Goal: Task Accomplishment & Management: Manage account settings

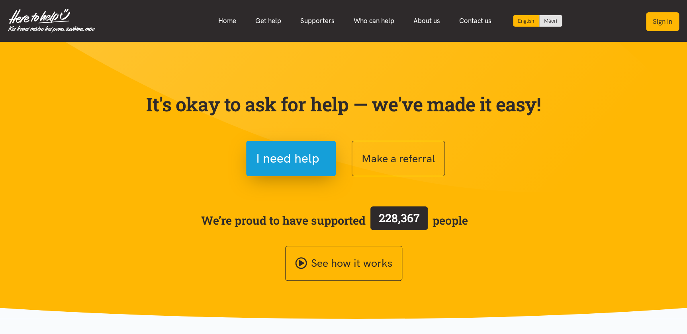
click at [630, 21] on button "Sign in" at bounding box center [662, 21] width 33 height 19
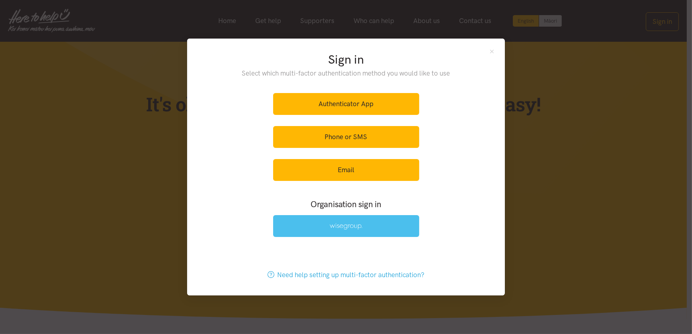
click at [365, 225] on link at bounding box center [346, 226] width 146 height 22
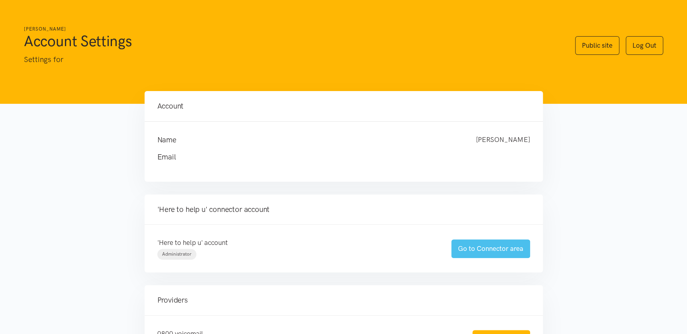
click at [498, 251] on link "Go to Connector area" at bounding box center [490, 249] width 79 height 19
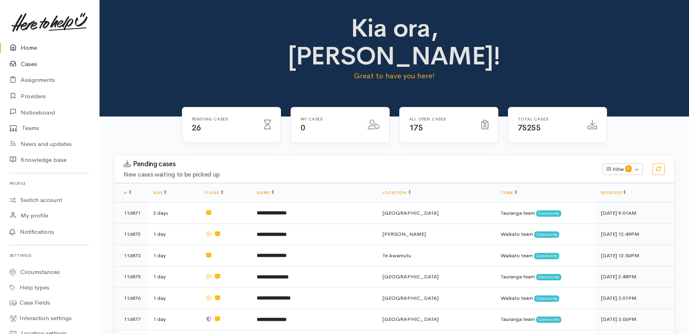
drag, startPoint x: 26, startPoint y: 64, endPoint x: 35, endPoint y: 67, distance: 9.6
click at [26, 64] on link "Cases" at bounding box center [49, 64] width 99 height 16
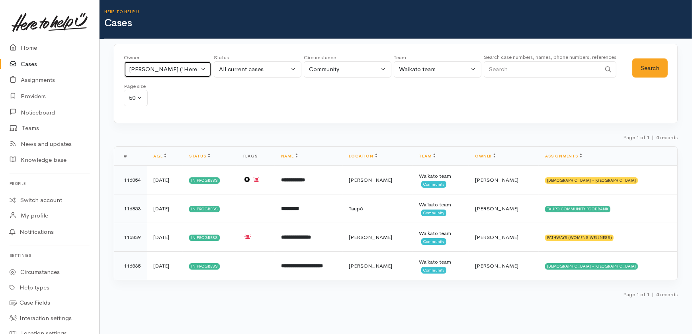
click at [201, 64] on button "Jeffin Gopi ('Here to help u')" at bounding box center [168, 69] width 88 height 16
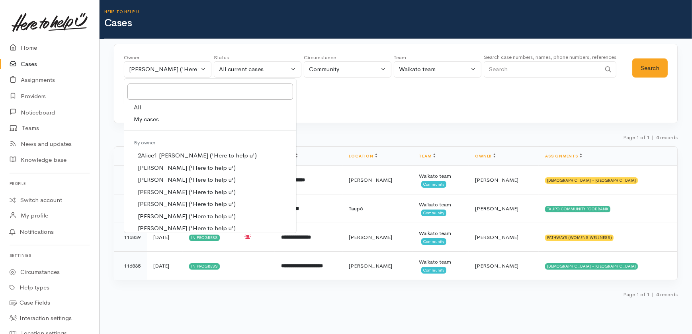
click at [140, 107] on span "All" at bounding box center [137, 107] width 7 height 9
select select "-1"
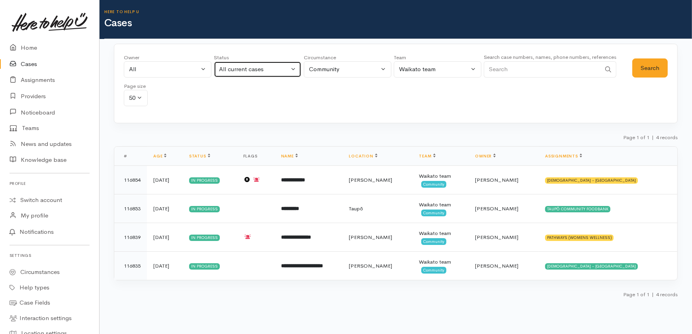
click at [271, 68] on div "All current cases" at bounding box center [254, 69] width 70 height 9
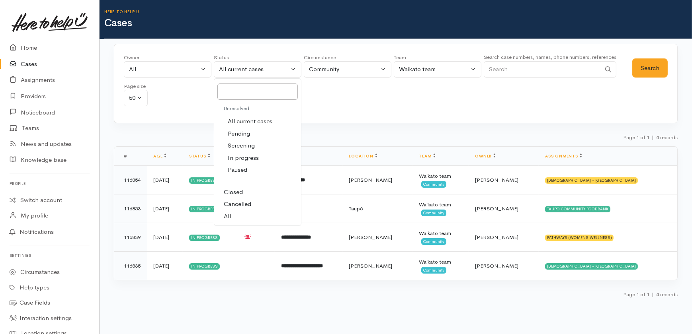
click at [230, 218] on span "All" at bounding box center [227, 216] width 7 height 9
select select "All"
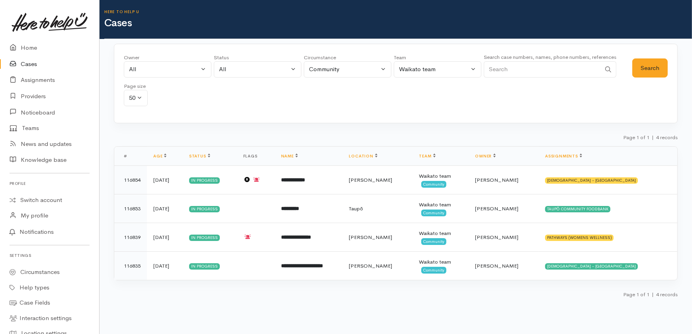
click at [550, 71] on input "Search" at bounding box center [542, 69] width 117 height 16
type input "0210514147"
click at [642, 71] on button "Search" at bounding box center [649, 69] width 35 height 20
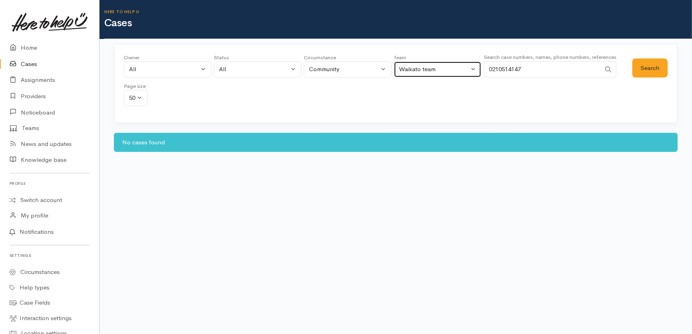
click at [431, 67] on div "Waikato team" at bounding box center [434, 69] width 70 height 9
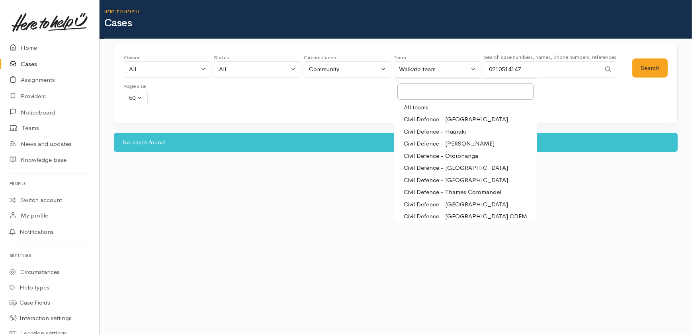
click at [414, 107] on span "All teams" at bounding box center [416, 107] width 25 height 9
select select "-1"
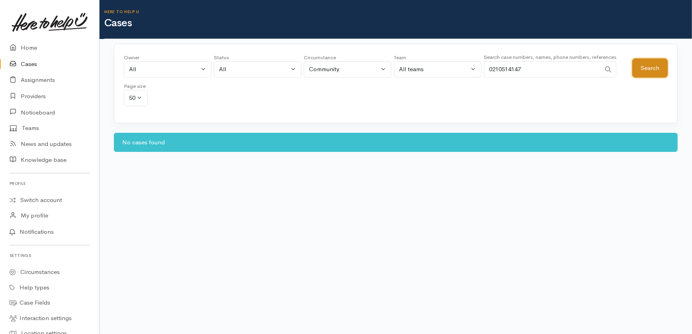
click at [651, 64] on button "Search" at bounding box center [649, 69] width 35 height 20
click at [30, 46] on link "Home" at bounding box center [49, 48] width 99 height 16
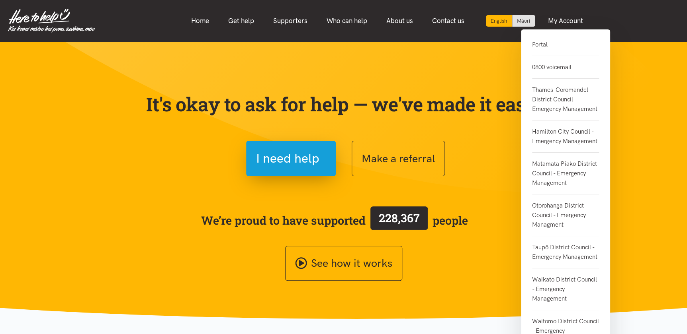
click at [556, 68] on link "0800 voicemail" at bounding box center [565, 67] width 67 height 23
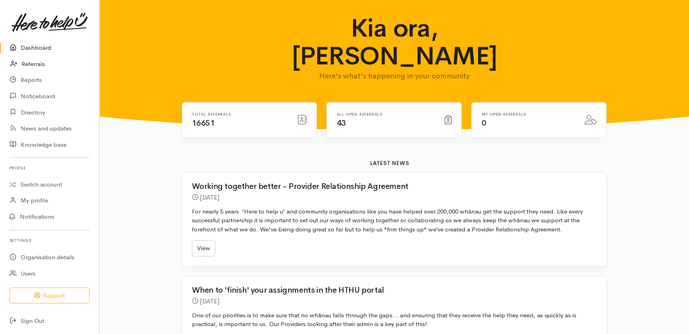
click at [36, 62] on link "Referrals" at bounding box center [49, 64] width 99 height 16
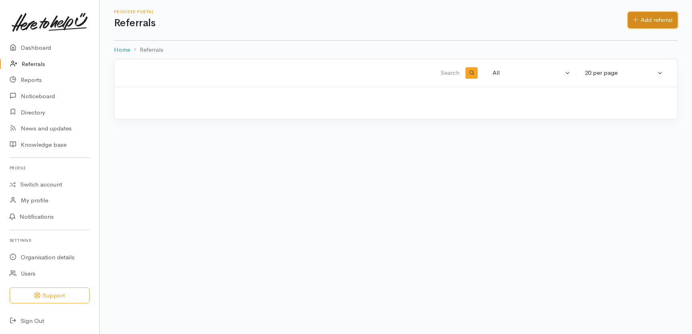
click at [659, 17] on link "Add referral" at bounding box center [653, 20] width 50 height 16
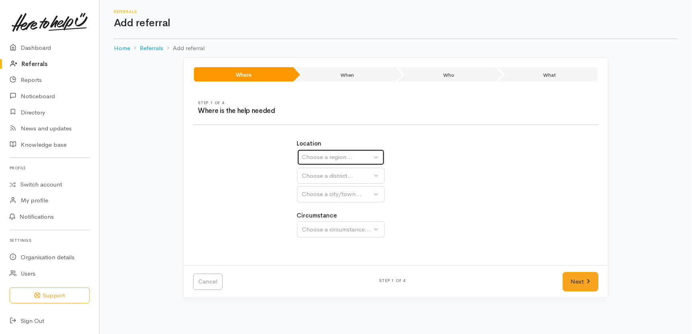
click at [334, 156] on div "Choose a region..." at bounding box center [337, 157] width 70 height 9
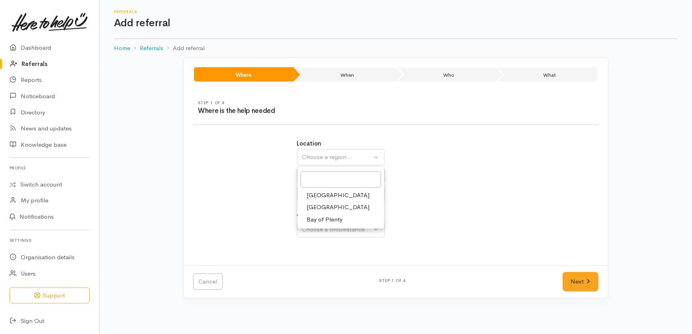
click at [315, 207] on span "Waikato" at bounding box center [338, 207] width 63 height 9
select select "3"
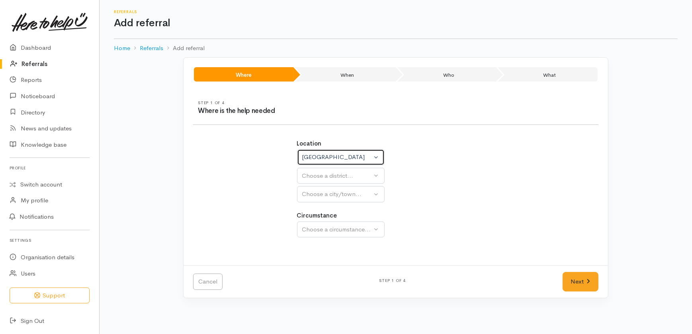
select select
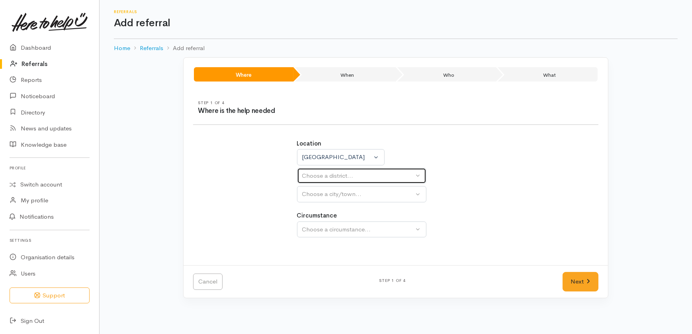
drag, startPoint x: 319, startPoint y: 179, endPoint x: 321, endPoint y: 182, distance: 4.1
click at [319, 179] on div "Choose a district..." at bounding box center [358, 176] width 112 height 9
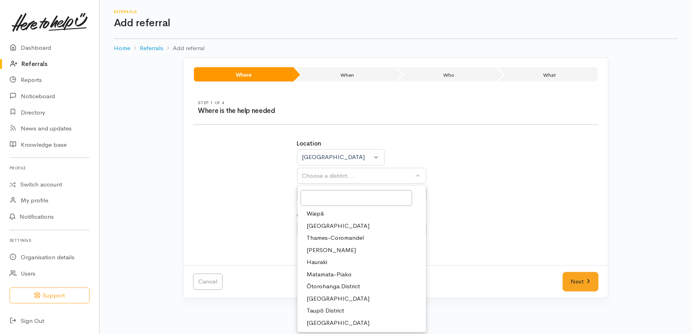
click at [318, 251] on span "Hamilton" at bounding box center [331, 250] width 49 height 9
select select "4"
select select
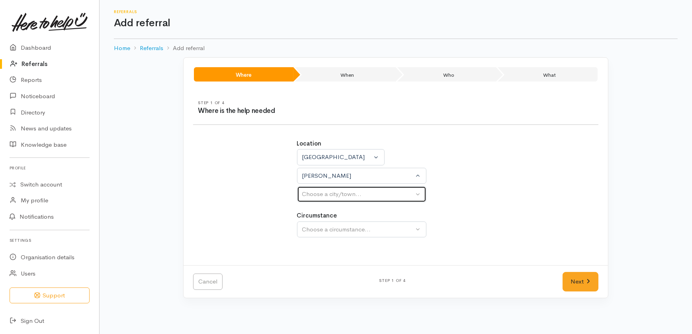
click at [311, 194] on div "Choose a city/town..." at bounding box center [358, 194] width 112 height 9
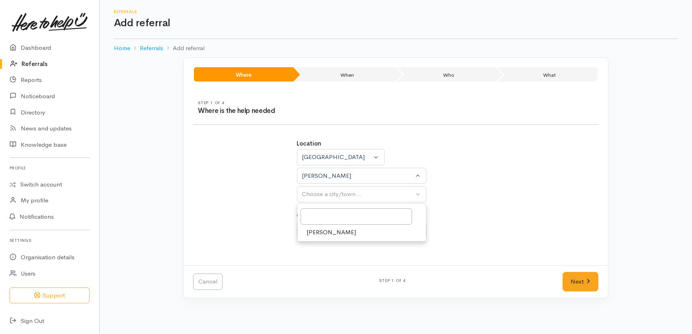
click at [317, 231] on span "Hamilton" at bounding box center [331, 232] width 49 height 9
select select "1"
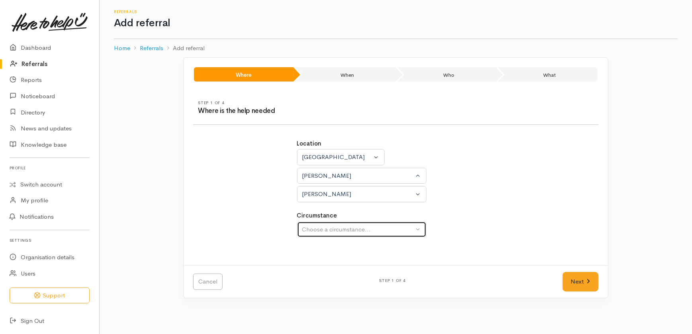
click at [315, 230] on div "Choose a circumstance..." at bounding box center [358, 229] width 112 height 9
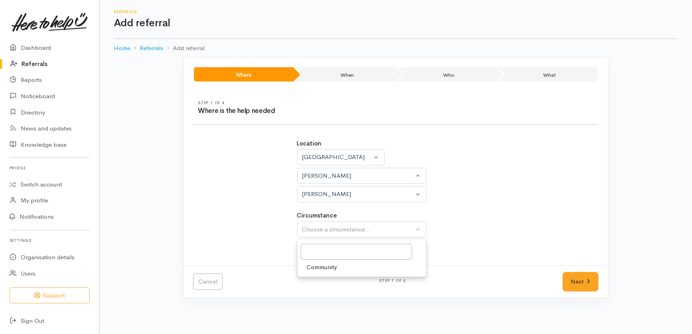
drag, startPoint x: 324, startPoint y: 266, endPoint x: 336, endPoint y: 273, distance: 13.3
click at [325, 267] on span "Community" at bounding box center [322, 267] width 30 height 9
select select "2"
click at [582, 280] on link "Next" at bounding box center [580, 282] width 36 height 20
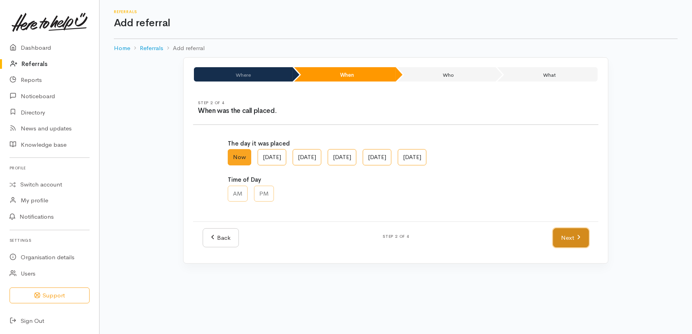
drag, startPoint x: 574, startPoint y: 237, endPoint x: 563, endPoint y: 242, distance: 12.3
click at [574, 238] on link "Next" at bounding box center [571, 239] width 36 height 20
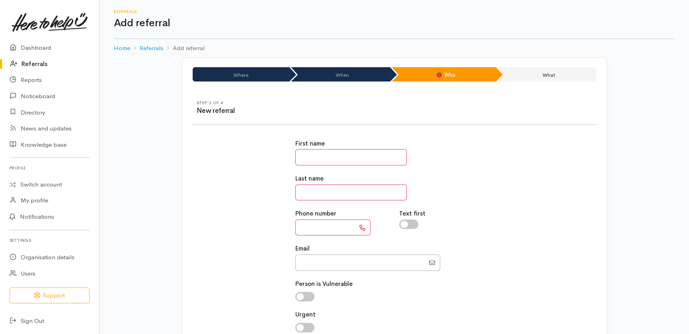
click at [331, 157] on input "text" at bounding box center [350, 157] width 111 height 16
type input "*****"
click at [332, 199] on input "text" at bounding box center [350, 193] width 111 height 16
type input "*"
type input "**"
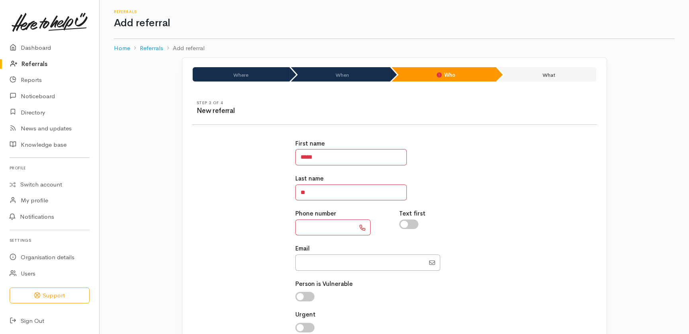
click at [302, 226] on input "text" at bounding box center [325, 228] width 60 height 16
click at [316, 227] on input "*********" at bounding box center [325, 228] width 60 height 16
type input "**********"
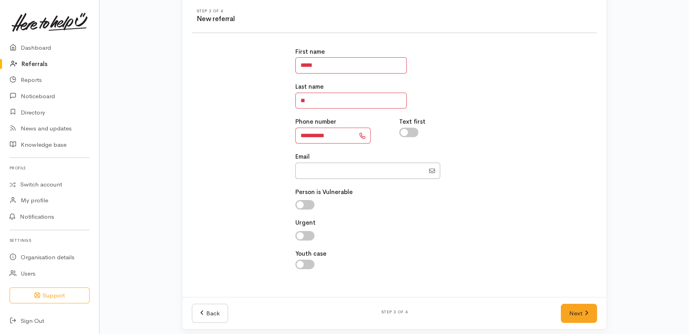
scroll to position [96, 0]
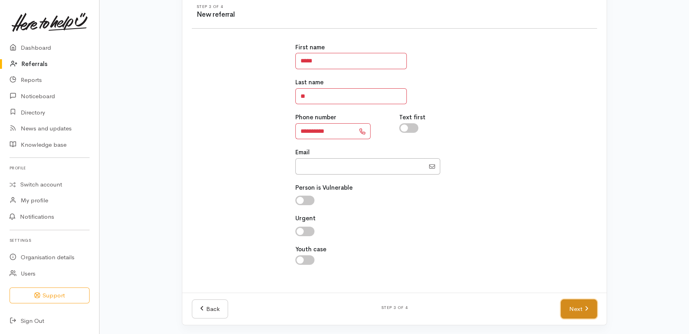
click at [577, 308] on link "Next" at bounding box center [579, 310] width 36 height 20
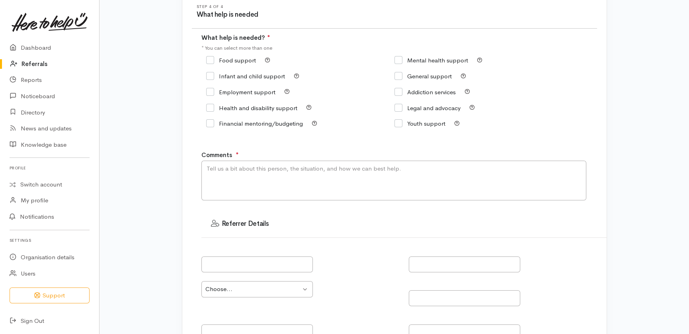
drag, startPoint x: 208, startPoint y: 61, endPoint x: 227, endPoint y: 111, distance: 53.3
click at [209, 61] on input "Food support" at bounding box center [231, 60] width 50 height 6
checkbox input "true"
click at [259, 182] on textarea "Comments" at bounding box center [393, 181] width 385 height 40
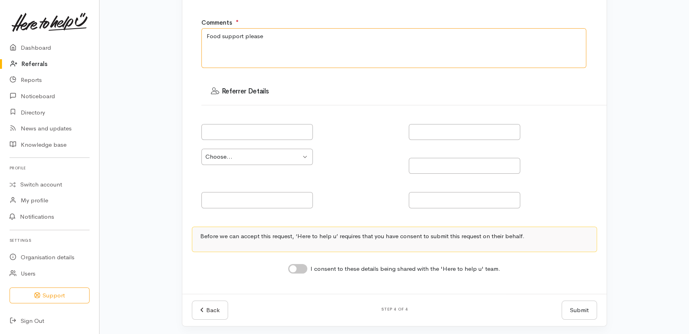
scroll to position [230, 0]
type textarea "Food support please"
click at [301, 266] on input "I consent to these details being shared with the 'Here to help u' team." at bounding box center [297, 268] width 19 height 10
checkbox input "true"
click at [576, 310] on button "Submit" at bounding box center [579, 310] width 35 height 20
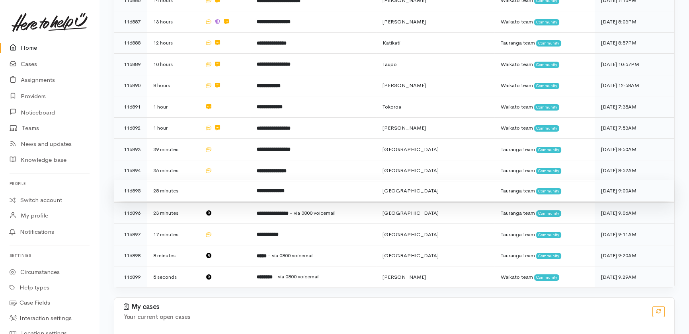
scroll to position [499, 0]
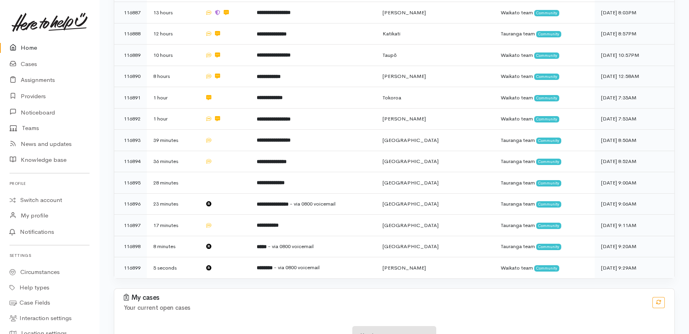
click at [26, 45] on link "Home" at bounding box center [49, 48] width 99 height 16
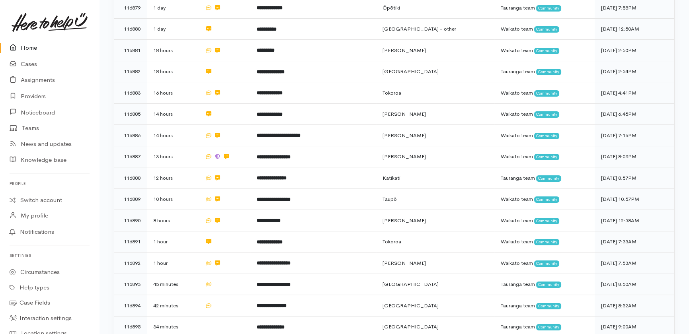
scroll to position [434, 0]
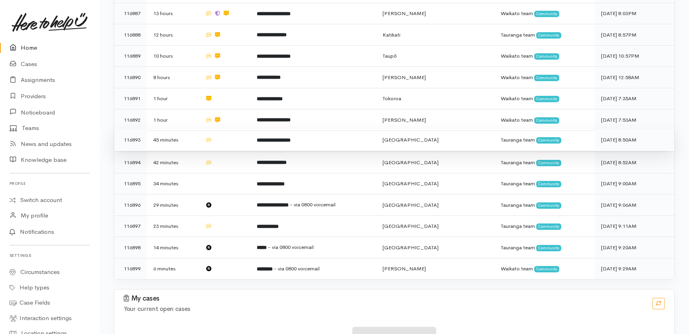
click at [229, 129] on td at bounding box center [225, 139] width 52 height 21
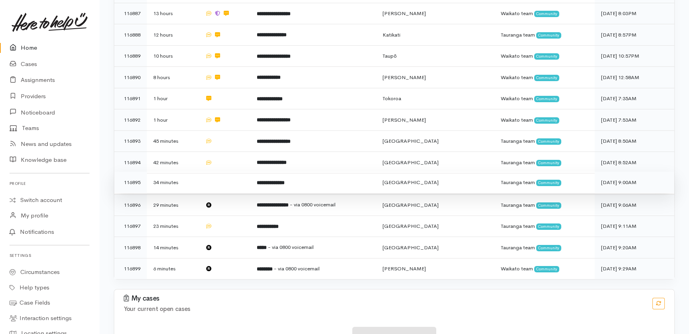
drag, startPoint x: 231, startPoint y: 125, endPoint x: 230, endPoint y: 147, distance: 21.9
click at [231, 152] on td at bounding box center [225, 162] width 52 height 21
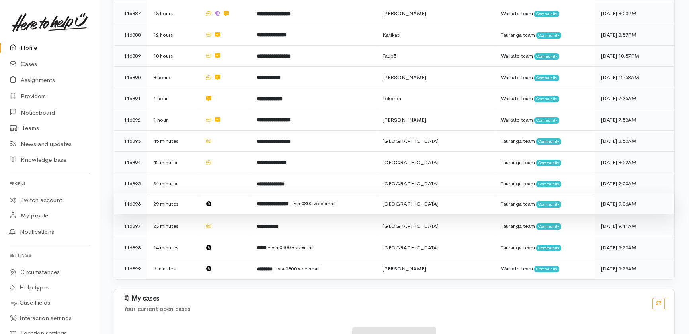
drag, startPoint x: 229, startPoint y: 147, endPoint x: 230, endPoint y: 174, distance: 26.7
click at [229, 173] on td at bounding box center [225, 183] width 52 height 21
click at [232, 193] on td at bounding box center [225, 203] width 52 height 21
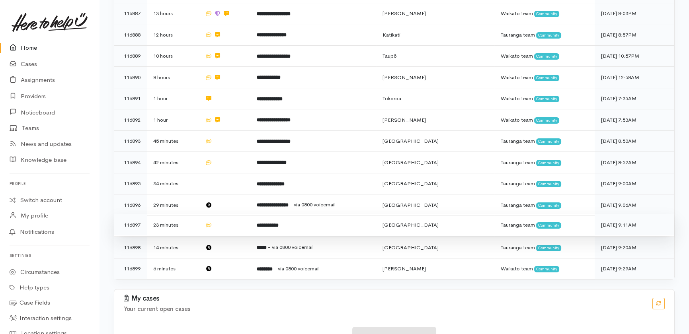
click at [232, 215] on td at bounding box center [225, 225] width 52 height 21
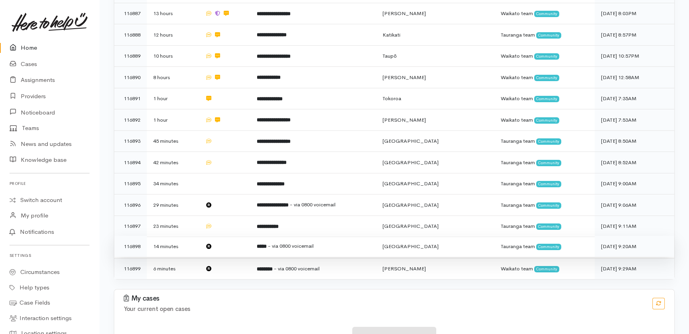
click at [233, 236] on td at bounding box center [225, 246] width 52 height 21
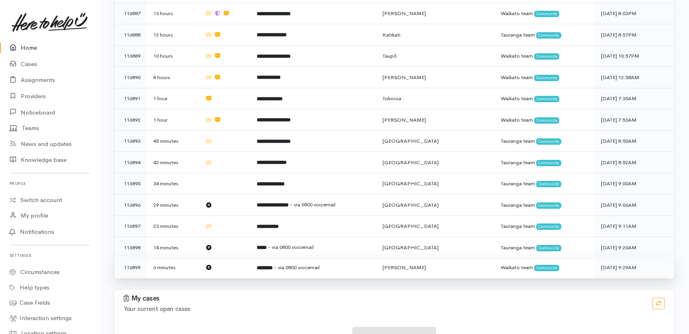
drag, startPoint x: 231, startPoint y: 226, endPoint x: 138, endPoint y: 149, distance: 120.7
click at [230, 257] on td at bounding box center [225, 267] width 52 height 21
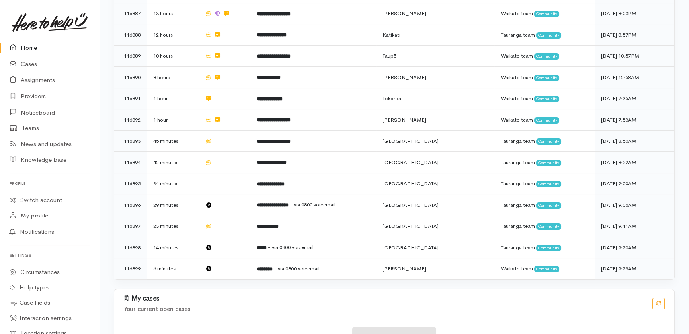
click at [30, 47] on link "Home" at bounding box center [49, 48] width 99 height 16
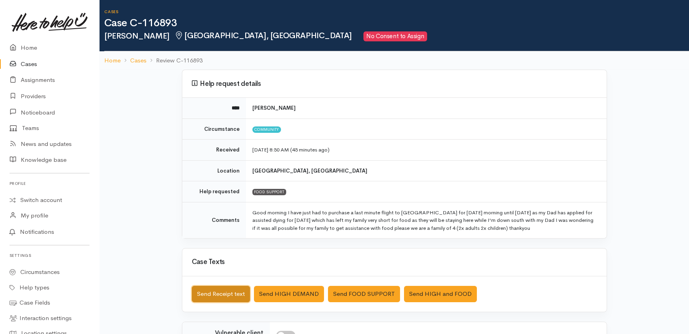
click at [206, 296] on button "Send Receipt text" at bounding box center [221, 294] width 58 height 16
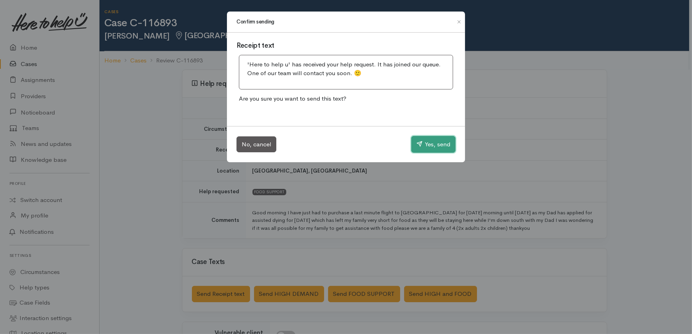
click at [436, 142] on button "Yes, send" at bounding box center [433, 144] width 44 height 17
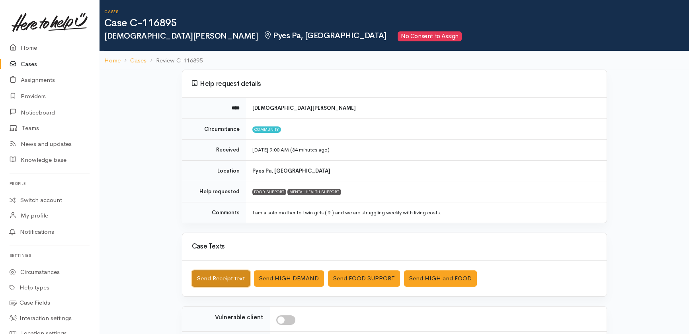
click at [214, 276] on button "Send Receipt text" at bounding box center [221, 279] width 58 height 16
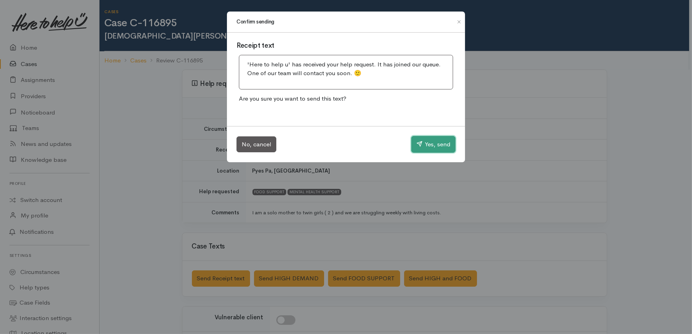
click at [441, 145] on button "Yes, send" at bounding box center [433, 144] width 44 height 17
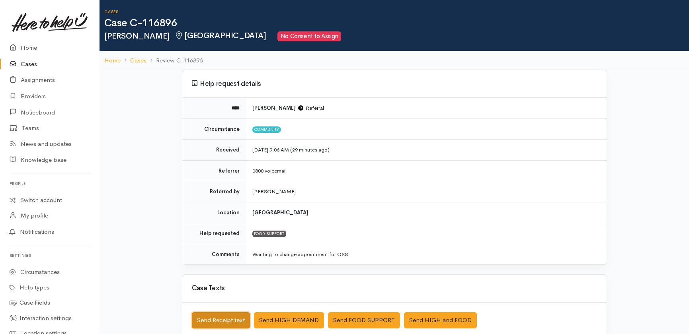
click at [222, 318] on button "Send Receipt text" at bounding box center [221, 320] width 58 height 16
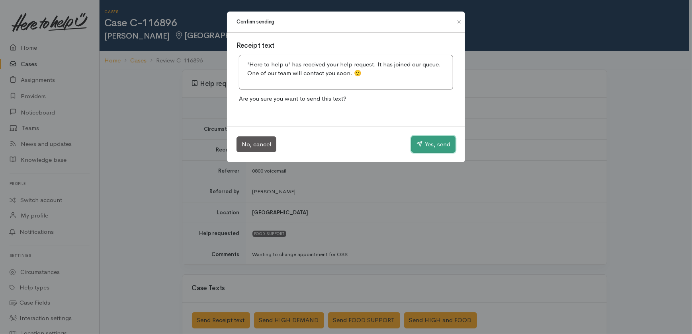
click at [429, 141] on button "Yes, send" at bounding box center [433, 144] width 44 height 17
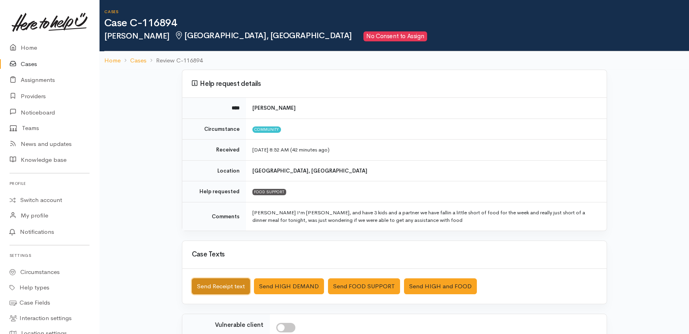
click at [215, 283] on button "Send Receipt text" at bounding box center [221, 287] width 58 height 16
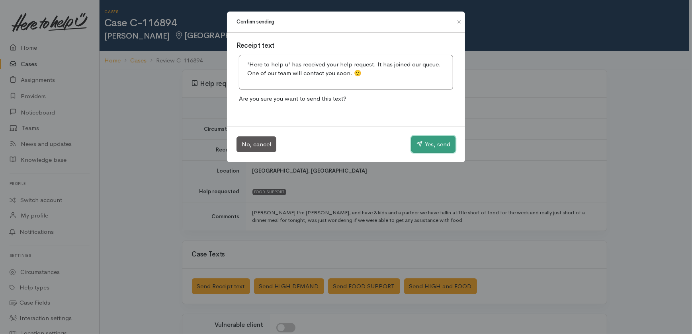
click at [435, 147] on button "Yes, send" at bounding box center [433, 144] width 44 height 17
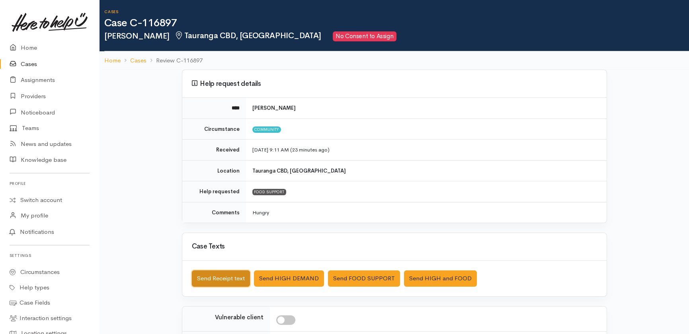
click at [206, 280] on button "Send Receipt text" at bounding box center [221, 279] width 58 height 16
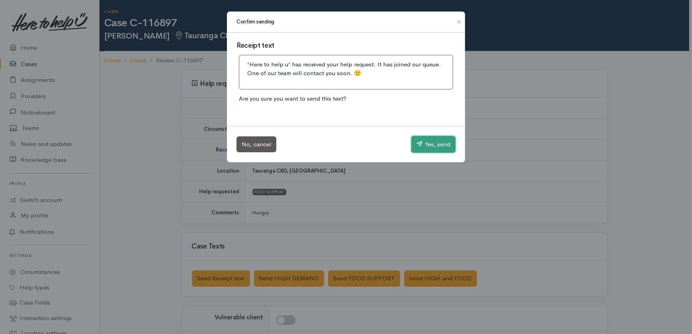
click at [432, 144] on button "Yes, send" at bounding box center [433, 144] width 44 height 17
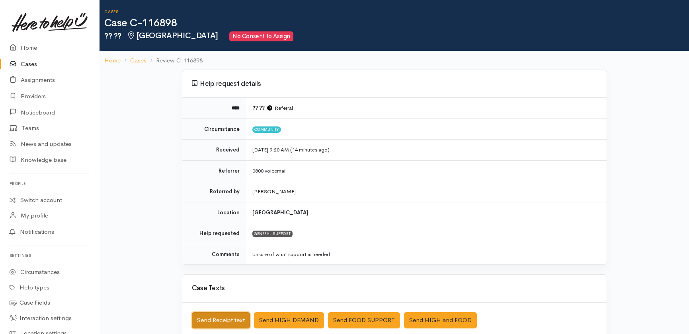
click at [211, 320] on button "Send Receipt text" at bounding box center [221, 320] width 58 height 16
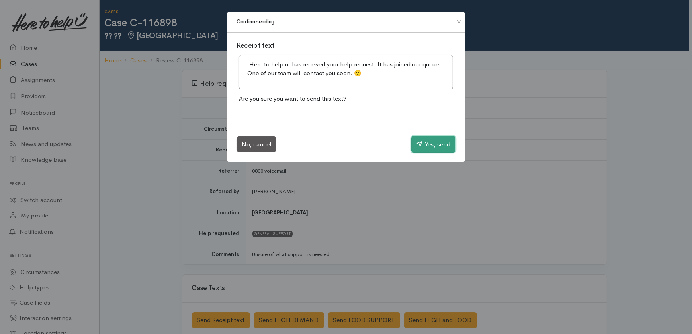
click at [434, 147] on button "Yes, send" at bounding box center [433, 144] width 44 height 17
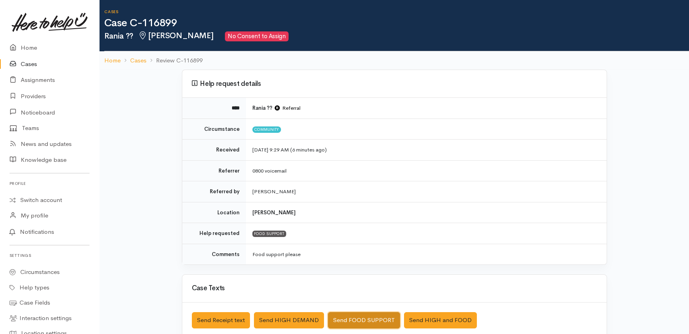
click at [353, 316] on button "Send FOOD SUPPORT" at bounding box center [364, 320] width 72 height 16
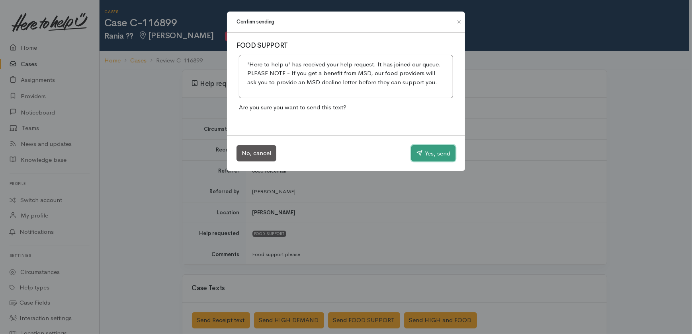
click at [432, 151] on button "Yes, send" at bounding box center [433, 153] width 44 height 17
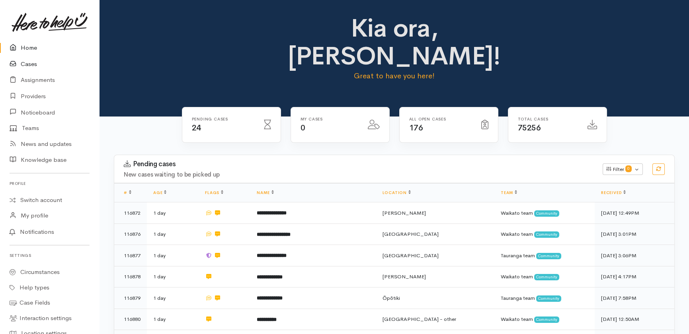
click at [29, 64] on link "Cases" at bounding box center [49, 64] width 99 height 16
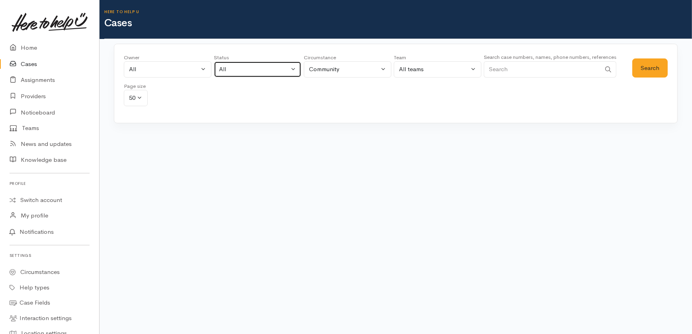
click at [265, 66] on div "All" at bounding box center [254, 69] width 70 height 9
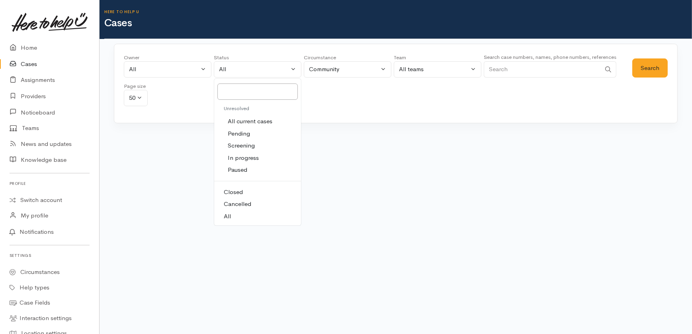
click at [248, 121] on span "All current cases" at bounding box center [250, 121] width 45 height 9
select select "Unresolved"
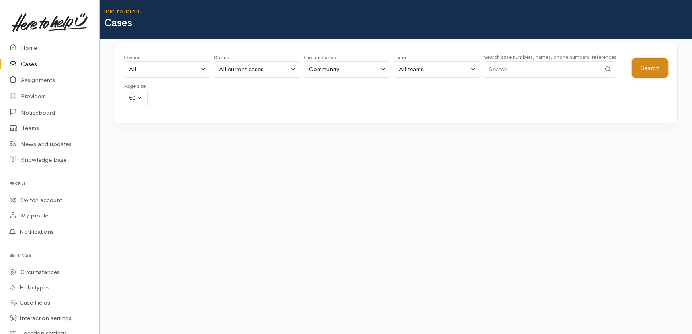
click at [655, 67] on button "Search" at bounding box center [649, 69] width 35 height 20
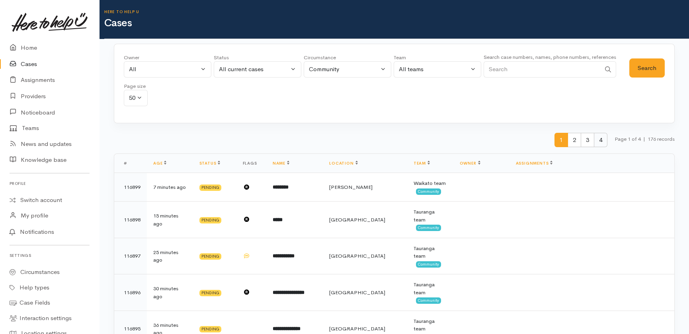
click at [596, 141] on span "4" at bounding box center [601, 140] width 14 height 15
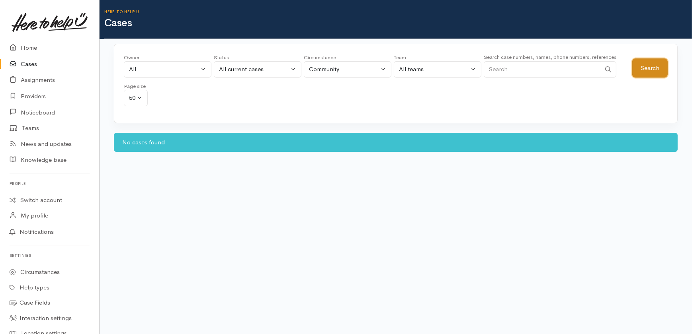
click at [643, 66] on button "Search" at bounding box center [649, 69] width 35 height 20
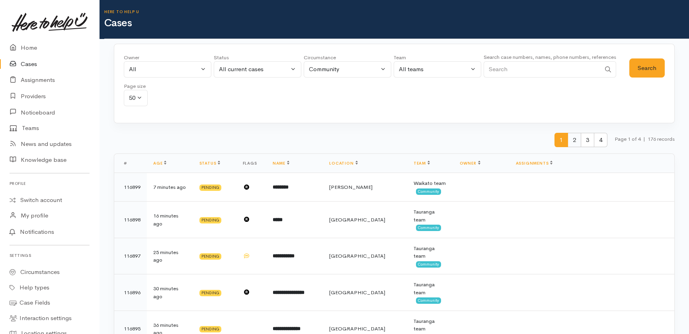
click at [570, 139] on span "2" at bounding box center [575, 140] width 14 height 15
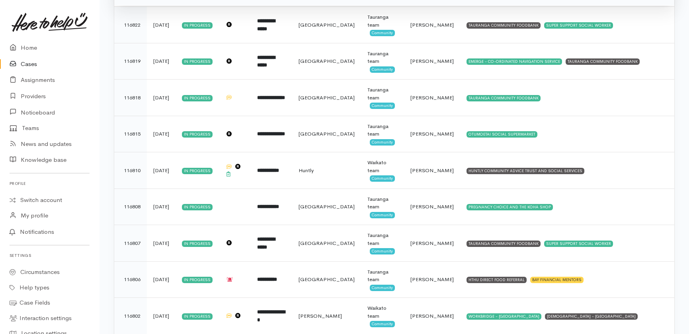
scroll to position [470, 0]
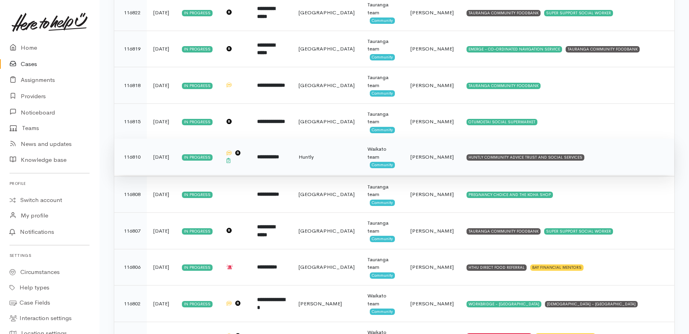
click at [437, 159] on td "[PERSON_NAME]" at bounding box center [432, 157] width 56 height 37
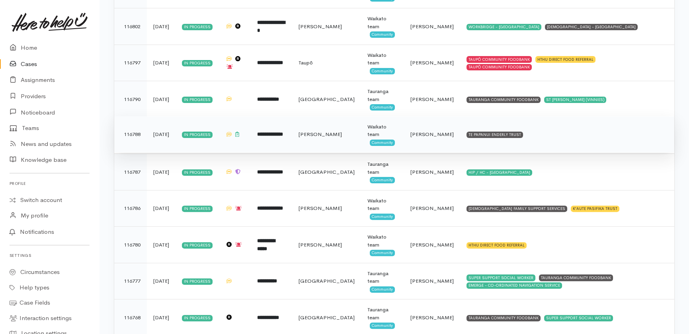
scroll to position [760, 0]
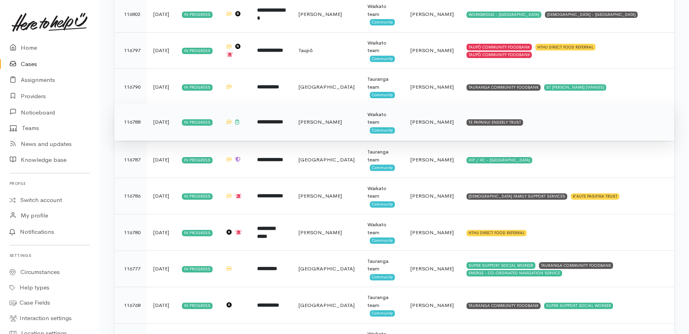
click at [428, 120] on span "Nor Hashim" at bounding box center [431, 122] width 43 height 7
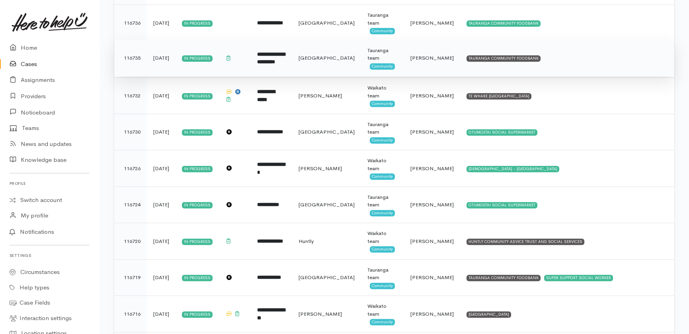
scroll to position [1266, 0]
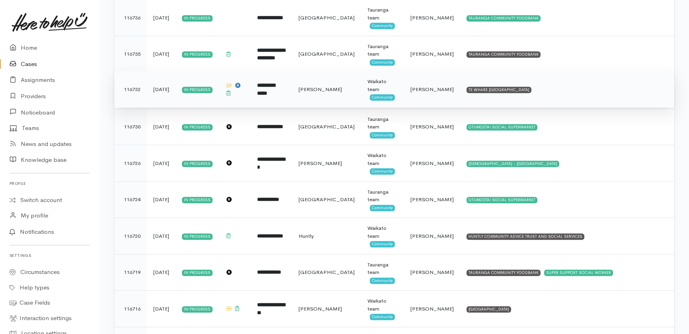
click at [430, 91] on td "[PERSON_NAME]" at bounding box center [432, 89] width 56 height 37
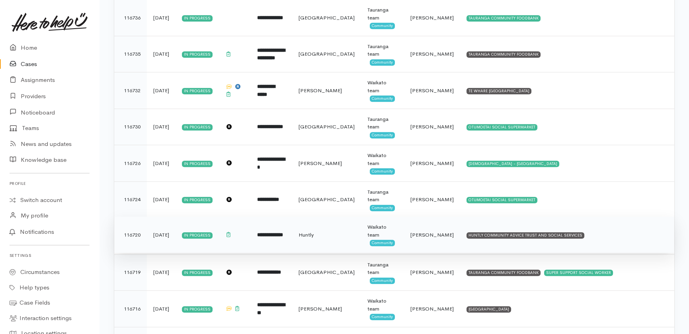
click at [430, 234] on span "[PERSON_NAME]" at bounding box center [431, 235] width 43 height 7
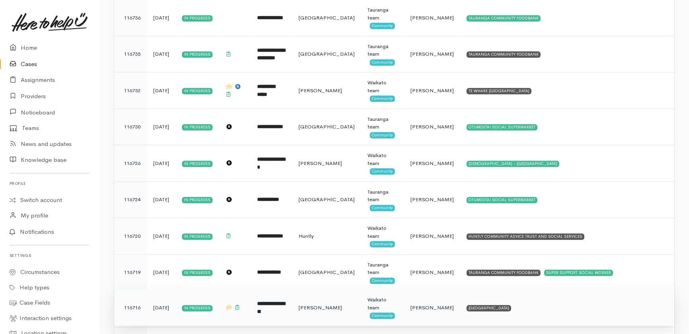
click at [424, 305] on span "[PERSON_NAME]" at bounding box center [431, 308] width 43 height 7
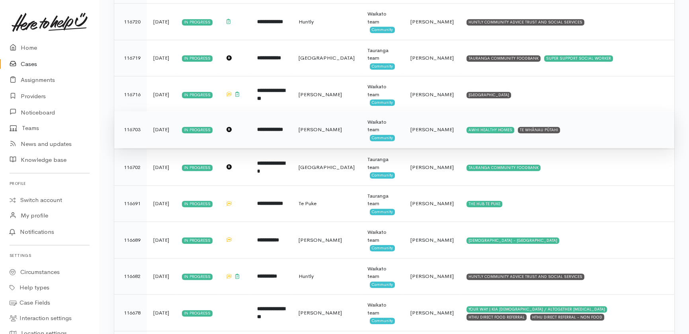
scroll to position [1556, 0]
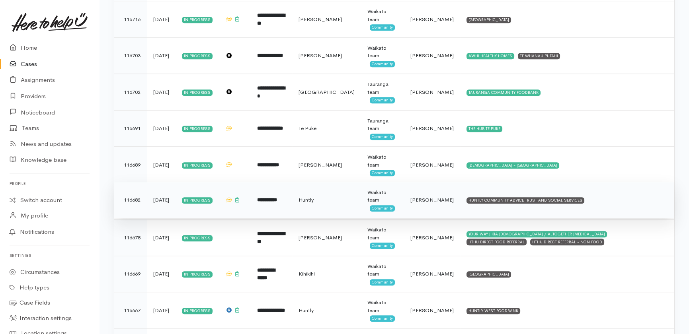
click at [428, 197] on td "[PERSON_NAME]" at bounding box center [432, 200] width 56 height 37
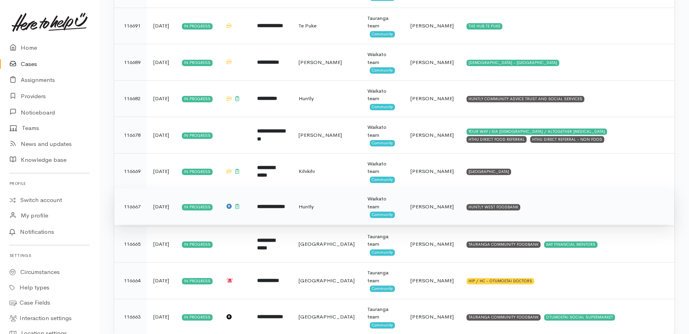
scroll to position [1664, 0]
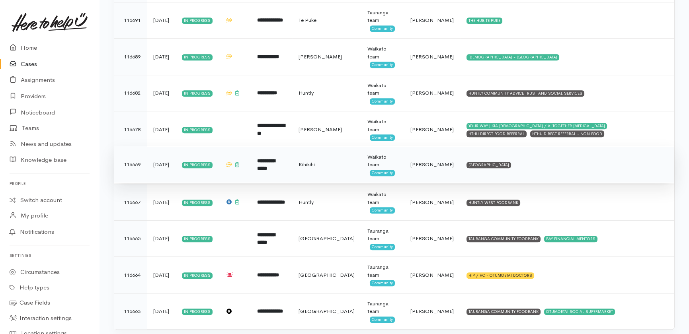
click at [421, 166] on span "Helena Kaufononga" at bounding box center [431, 164] width 43 height 7
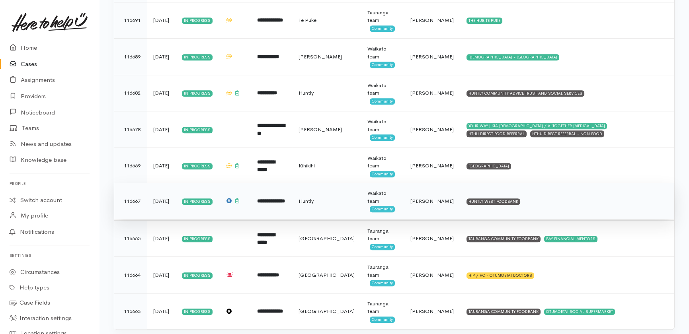
click at [424, 201] on span "[PERSON_NAME]" at bounding box center [431, 201] width 43 height 7
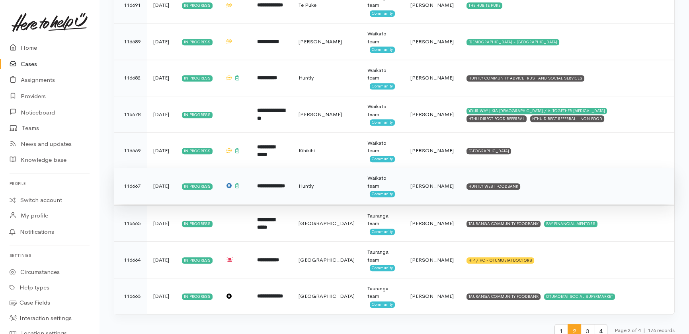
scroll to position [1687, 0]
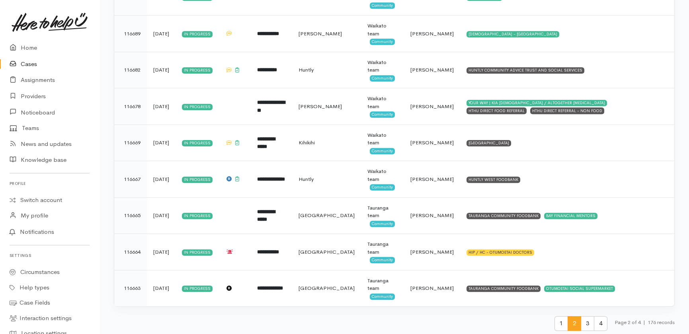
drag, startPoint x: 585, startPoint y: 322, endPoint x: 581, endPoint y: 322, distance: 4.0
click at [584, 322] on span "3" at bounding box center [588, 323] width 14 height 15
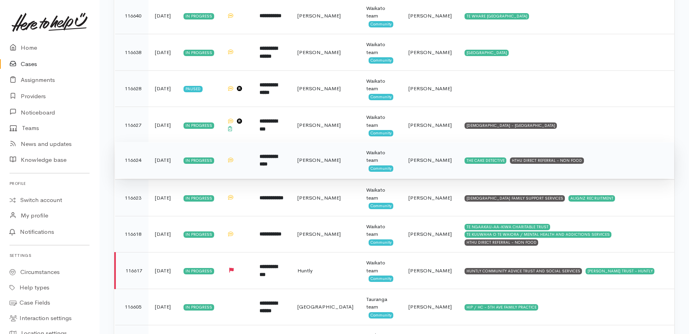
scroll to position [217, 0]
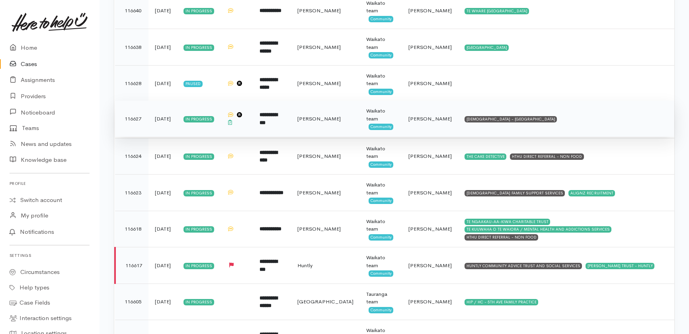
click at [411, 119] on span "[PERSON_NAME]" at bounding box center [429, 118] width 43 height 7
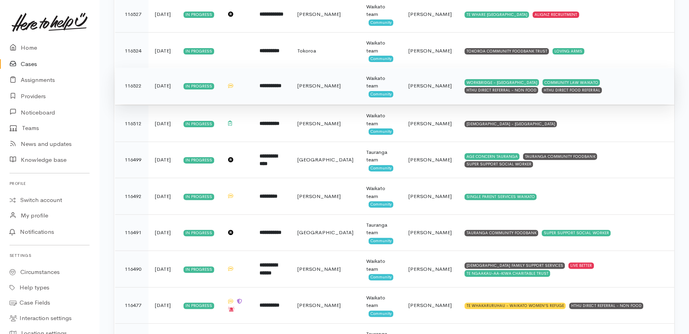
scroll to position [832, 0]
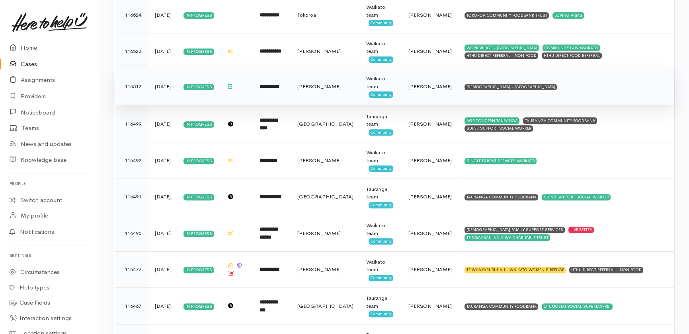
click at [410, 84] on span "Katarina Daly" at bounding box center [429, 86] width 43 height 7
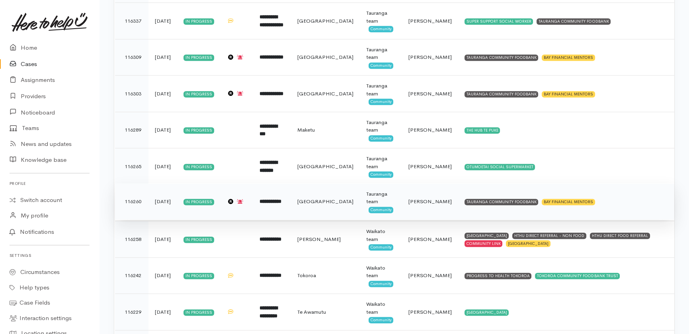
scroll to position [1687, 0]
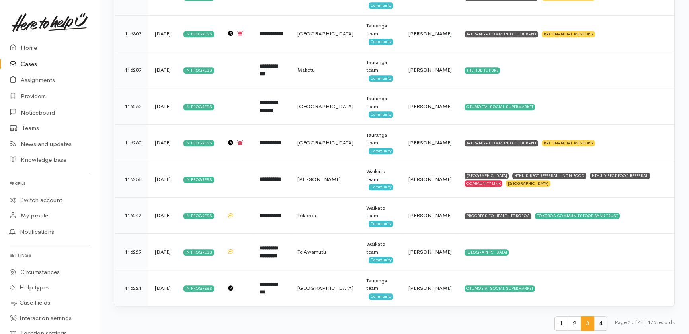
click at [597, 321] on span "4" at bounding box center [601, 323] width 14 height 15
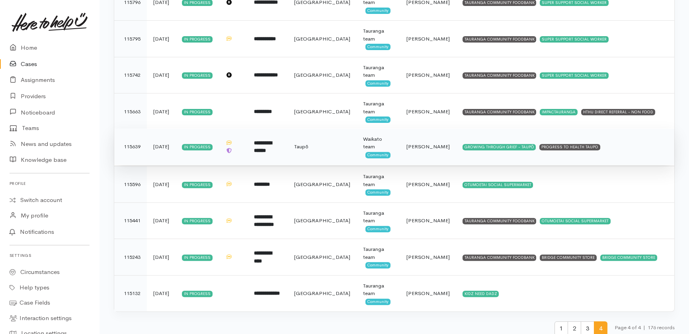
scroll to position [814, 0]
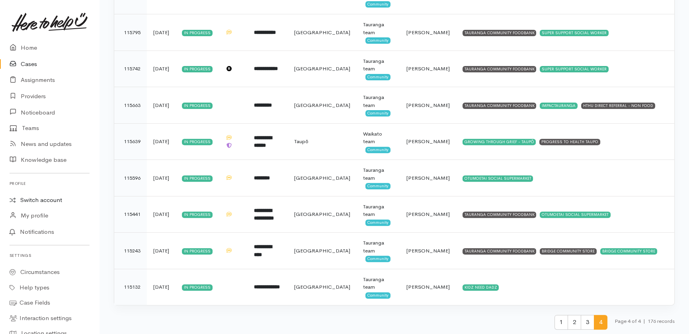
click at [46, 201] on link "Switch account" at bounding box center [49, 201] width 99 height 16
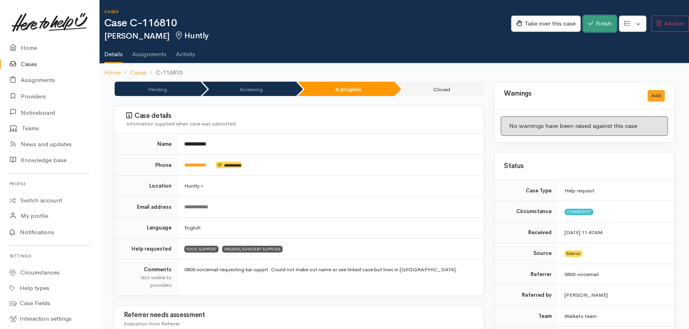
click at [596, 23] on button "Finish" at bounding box center [599, 24] width 33 height 16
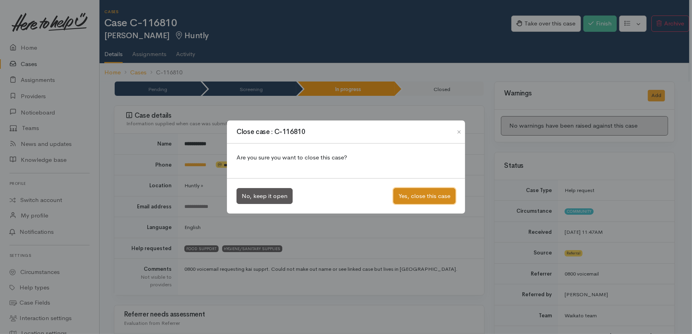
click at [417, 195] on button "Yes, close this case" at bounding box center [424, 196] width 62 height 16
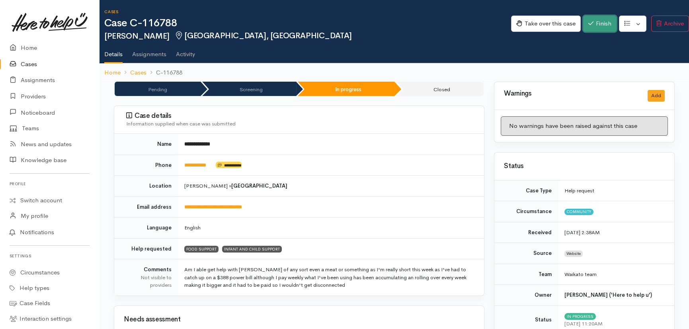
click at [590, 23] on button "Finish" at bounding box center [599, 24] width 33 height 16
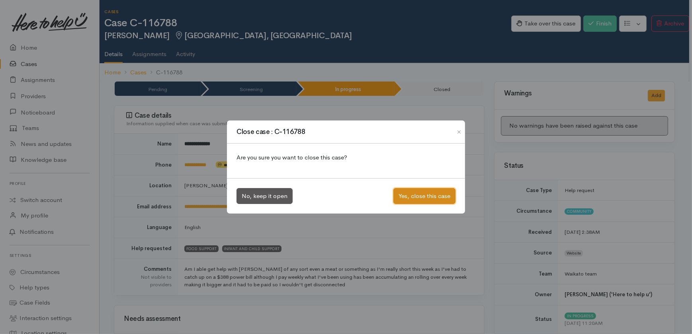
drag, startPoint x: 422, startPoint y: 199, endPoint x: 315, endPoint y: 144, distance: 120.0
click at [421, 199] on button "Yes, close this case" at bounding box center [424, 196] width 62 height 16
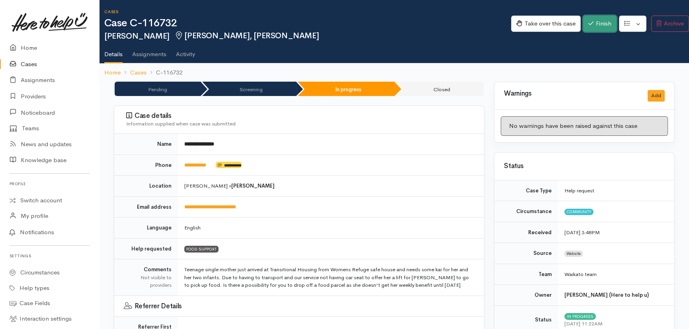
click at [600, 22] on button "Finish" at bounding box center [599, 24] width 33 height 16
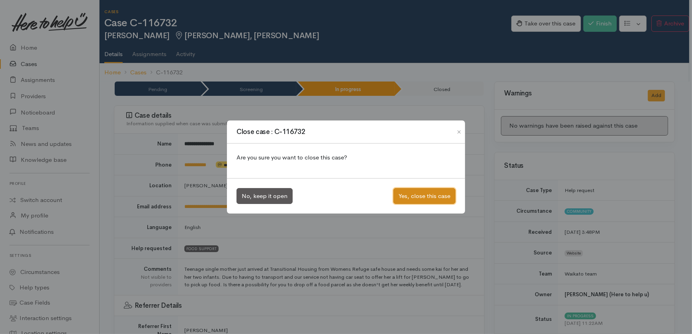
click at [424, 195] on button "Yes, close this case" at bounding box center [424, 196] width 62 height 16
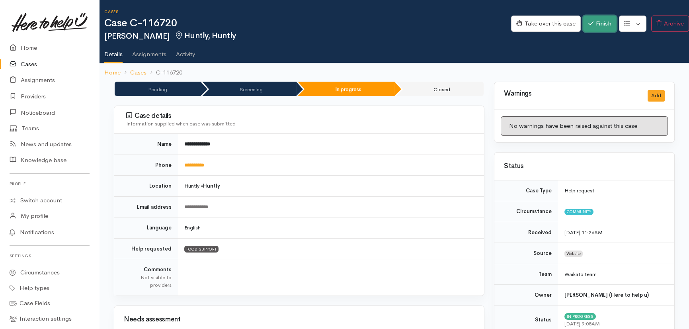
click at [600, 20] on button "Finish" at bounding box center [599, 24] width 33 height 16
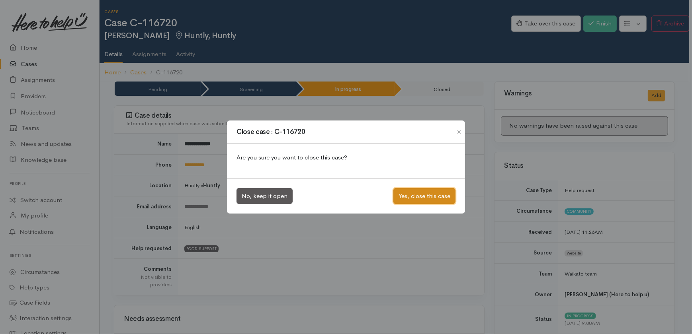
click at [417, 199] on button "Yes, close this case" at bounding box center [424, 196] width 62 height 16
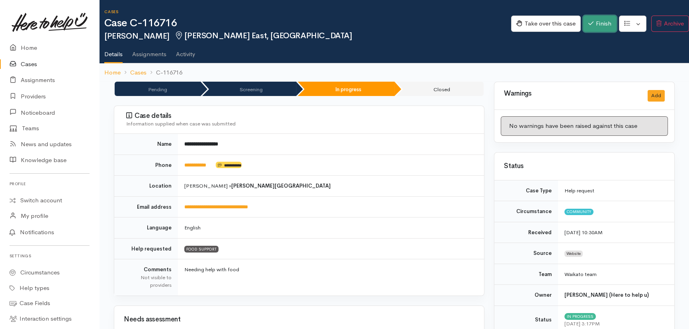
click at [598, 21] on button "Finish" at bounding box center [599, 24] width 33 height 16
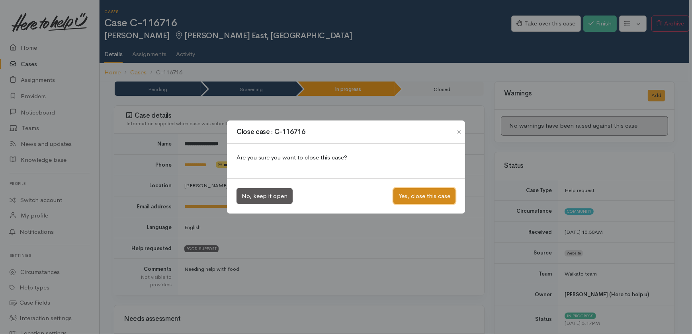
click at [426, 199] on button "Yes, close this case" at bounding box center [424, 196] width 62 height 16
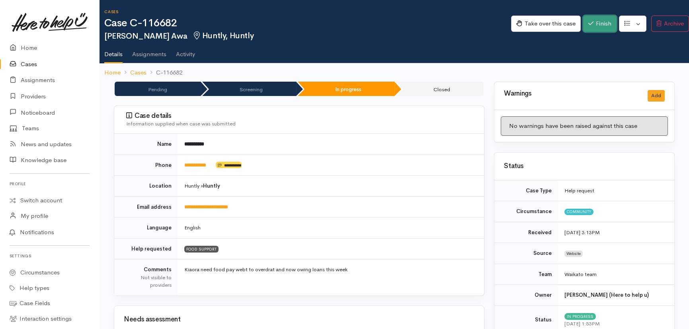
click at [602, 23] on button "Finish" at bounding box center [599, 24] width 33 height 16
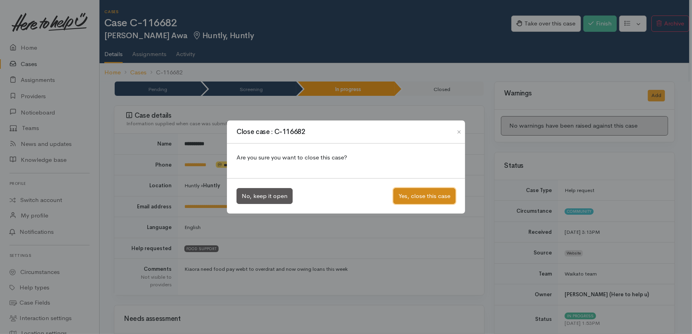
click at [430, 195] on button "Yes, close this case" at bounding box center [424, 196] width 62 height 16
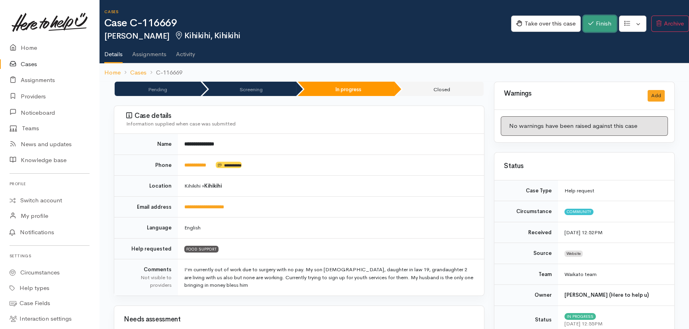
click at [604, 24] on button "Finish" at bounding box center [599, 24] width 33 height 16
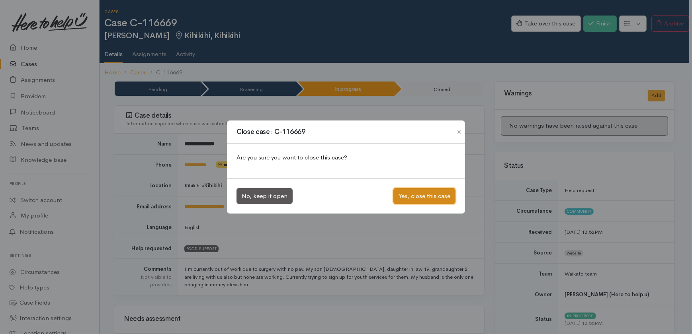
click at [428, 199] on button "Yes, close this case" at bounding box center [424, 196] width 62 height 16
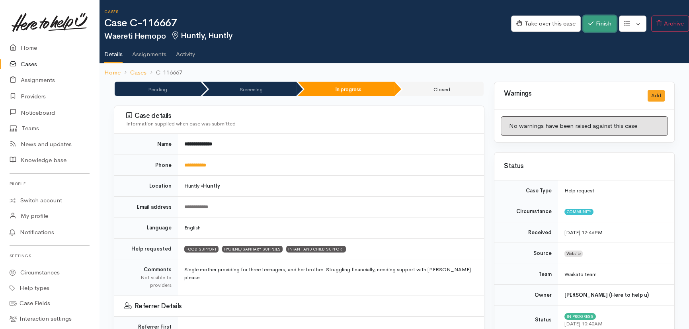
click at [601, 24] on button "Finish" at bounding box center [599, 24] width 33 height 16
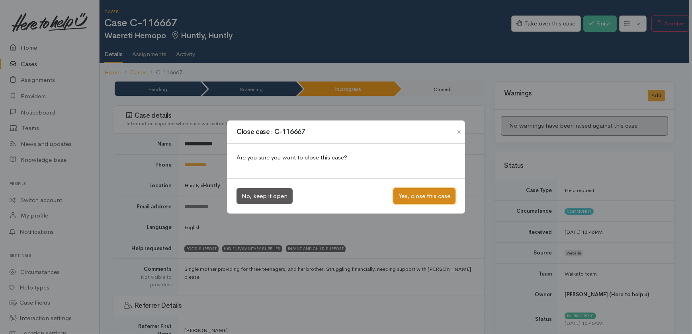
click at [422, 195] on button "Yes, close this case" at bounding box center [424, 196] width 62 height 16
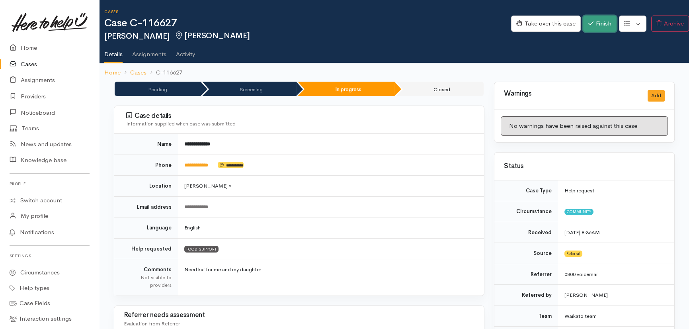
click at [602, 23] on button "Finish" at bounding box center [599, 24] width 33 height 16
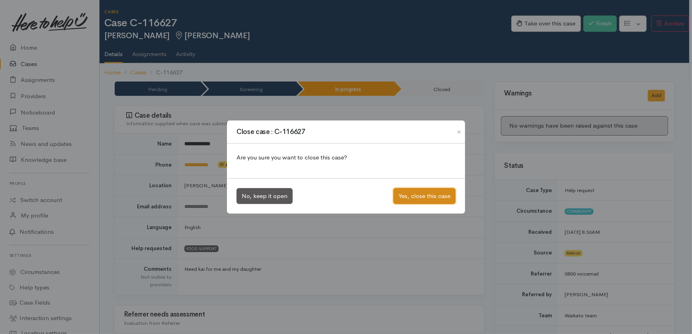
drag, startPoint x: 430, startPoint y: 197, endPoint x: 436, endPoint y: 179, distance: 18.6
click at [430, 196] on button "Yes, close this case" at bounding box center [424, 196] width 62 height 16
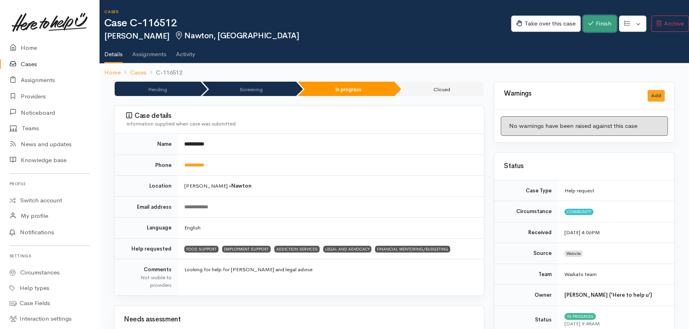
click at [601, 25] on button "Finish" at bounding box center [599, 24] width 33 height 16
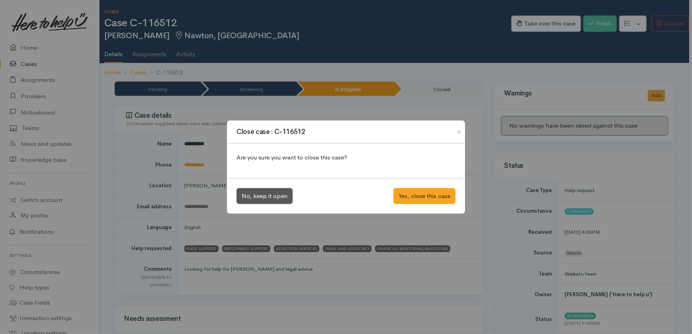
click at [406, 215] on div "Close case : C-116512 Are you sure you want to close this case? No, keep it ope…" at bounding box center [346, 167] width 692 height 334
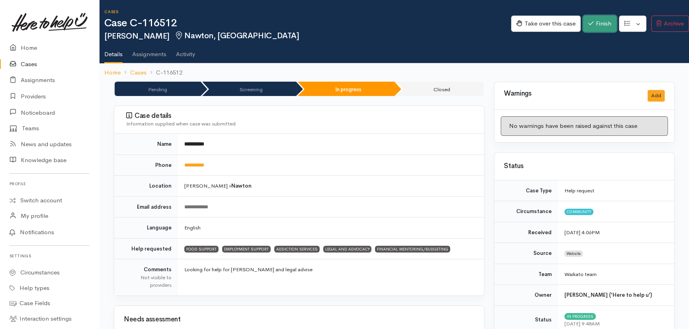
click at [601, 25] on button "Finish" at bounding box center [599, 24] width 33 height 16
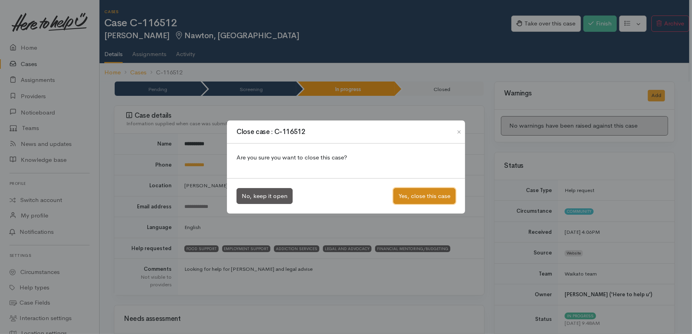
drag, startPoint x: 422, startPoint y: 201, endPoint x: 356, endPoint y: 197, distance: 66.6
click at [422, 201] on button "Yes, close this case" at bounding box center [424, 196] width 62 height 16
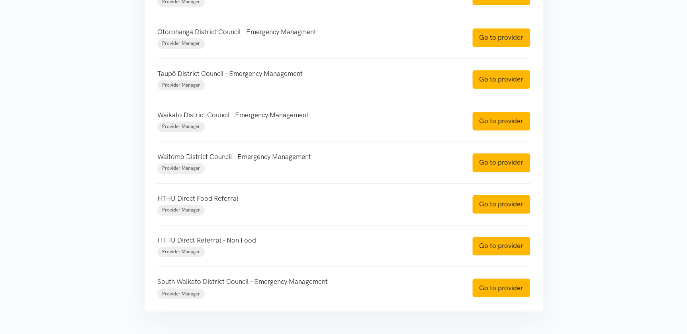
scroll to position [498, 0]
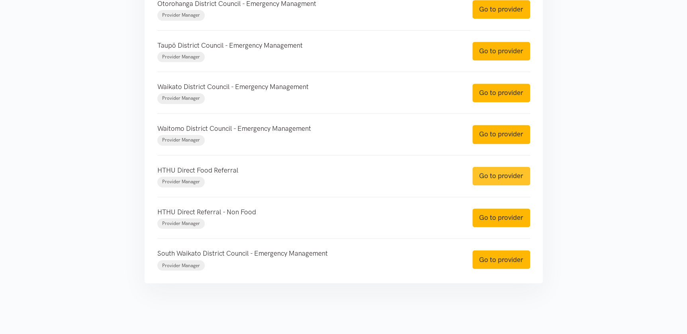
click at [513, 174] on link "Go to provider" at bounding box center [501, 176] width 58 height 19
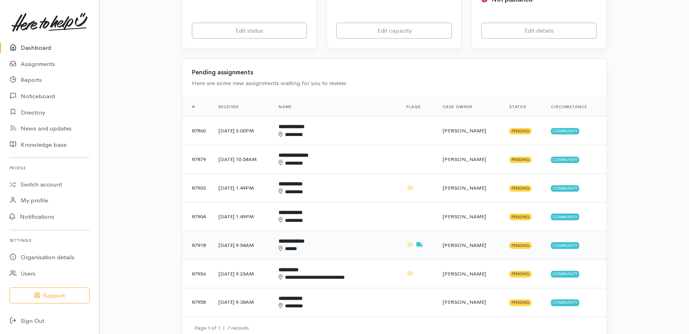
scroll to position [217, 0]
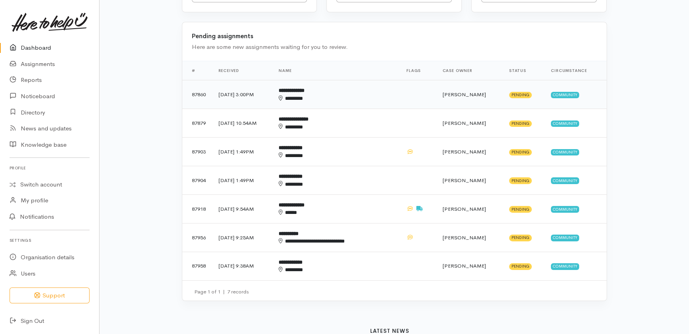
click at [373, 95] on div "********" at bounding box center [326, 99] width 95 height 8
drag, startPoint x: 362, startPoint y: 92, endPoint x: 358, endPoint y: 112, distance: 20.6
click at [362, 109] on td "**********" at bounding box center [336, 123] width 128 height 29
click at [354, 152] on div "********" at bounding box center [326, 156] width 95 height 8
click at [349, 181] on div "********" at bounding box center [326, 185] width 95 height 8
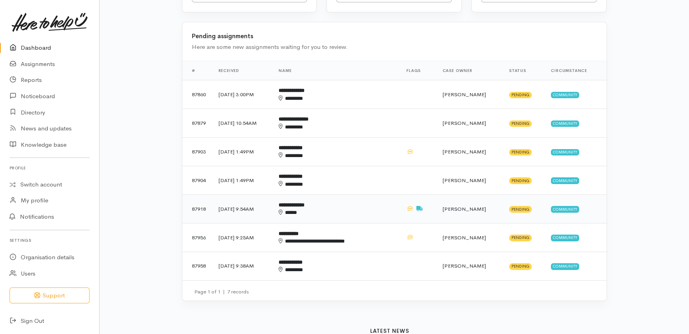
click at [350, 195] on td "**********" at bounding box center [336, 209] width 128 height 29
click at [39, 45] on link "Dashboard" at bounding box center [49, 48] width 99 height 16
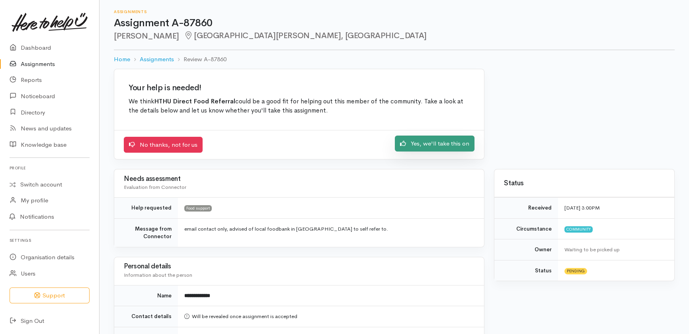
click at [447, 146] on link "Yes, we'll take this on" at bounding box center [435, 144] width 80 height 16
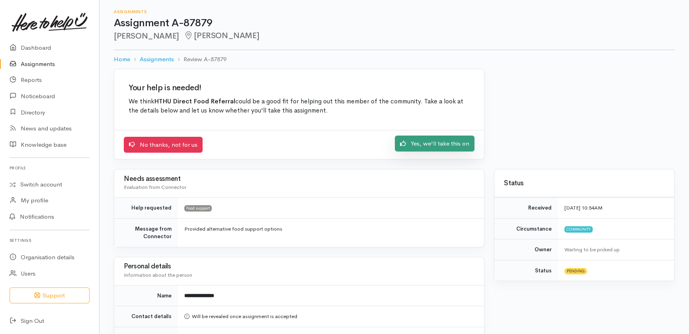
click at [438, 142] on link "Yes, we'll take this on" at bounding box center [435, 144] width 80 height 16
click at [426, 143] on link "Yes, we'll take this on" at bounding box center [435, 144] width 80 height 16
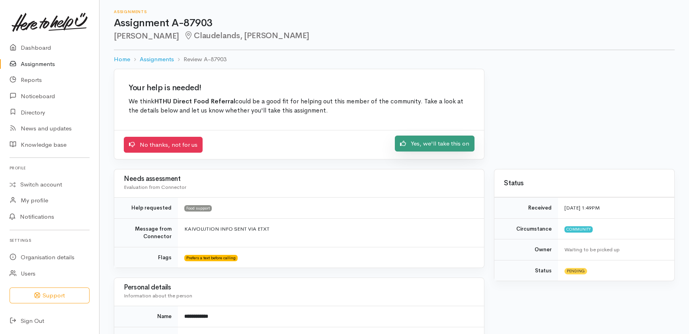
click at [429, 146] on link "Yes, we'll take this on" at bounding box center [435, 144] width 80 height 16
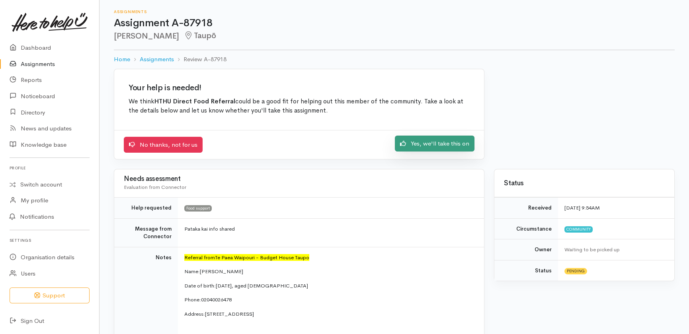
click at [436, 145] on link "Yes, we'll take this on" at bounding box center [435, 144] width 80 height 16
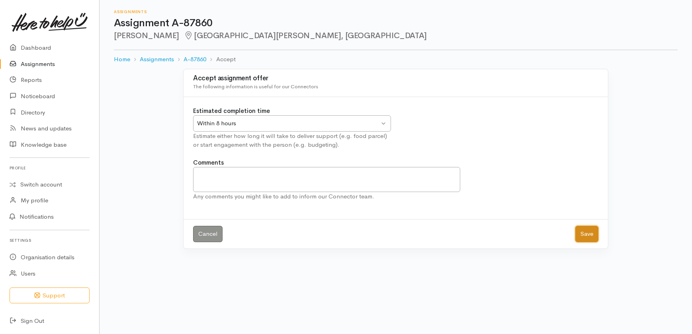
click at [584, 235] on button "Save" at bounding box center [586, 234] width 23 height 16
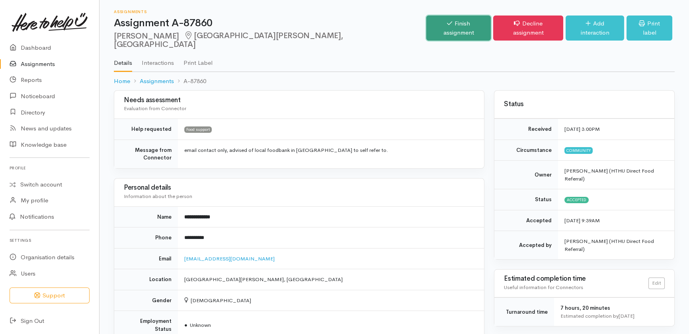
click at [446, 23] on link "Finish assignment" at bounding box center [458, 28] width 64 height 25
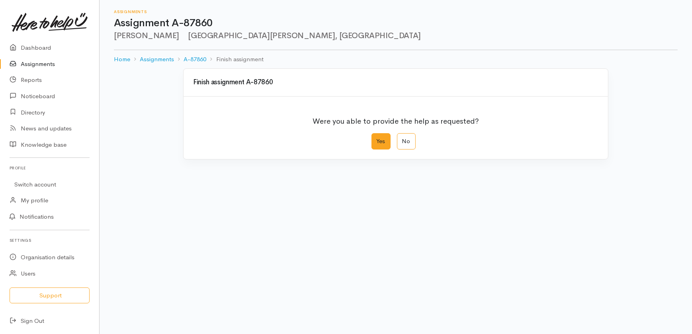
click at [379, 142] on label "Yes" at bounding box center [380, 141] width 19 height 16
click at [377, 139] on input "Yes" at bounding box center [373, 135] width 5 height 5
radio input "true"
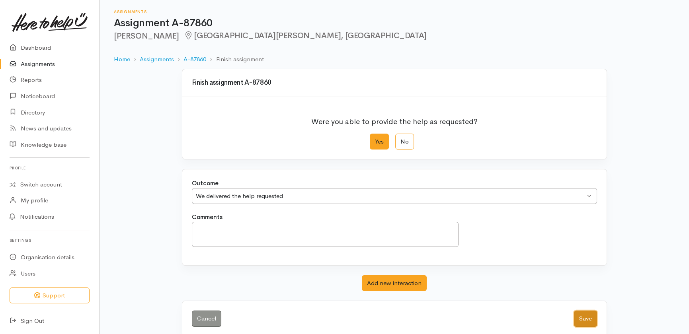
drag, startPoint x: 586, startPoint y: 318, endPoint x: 306, endPoint y: 275, distance: 283.9
click at [586, 318] on button "Save" at bounding box center [585, 319] width 23 height 16
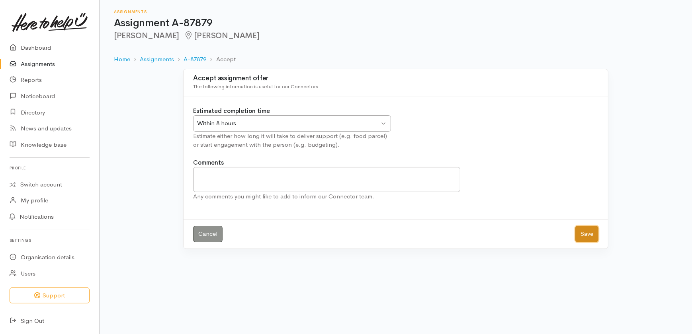
click at [592, 235] on button "Save" at bounding box center [586, 234] width 23 height 16
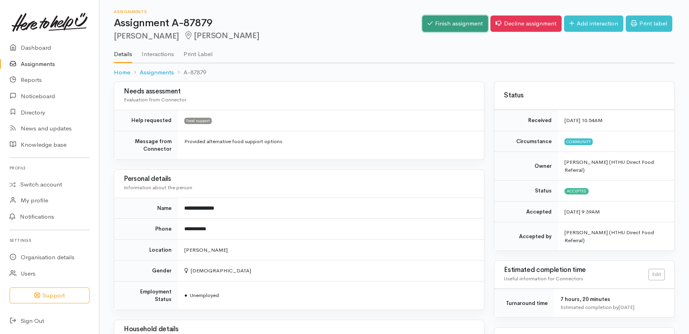
click at [445, 22] on link "Finish assignment" at bounding box center [455, 24] width 66 height 16
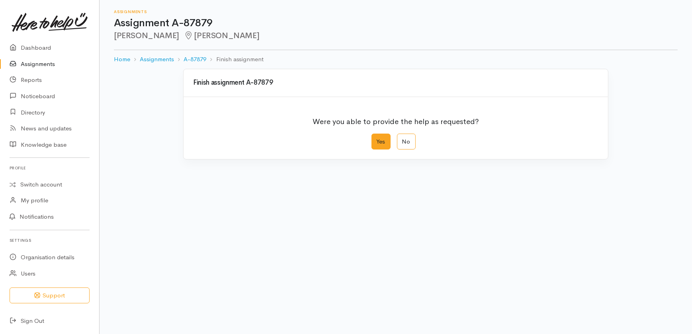
click at [377, 139] on label "Yes" at bounding box center [380, 142] width 19 height 16
click at [377, 139] on input "Yes" at bounding box center [373, 136] width 5 height 5
radio input "true"
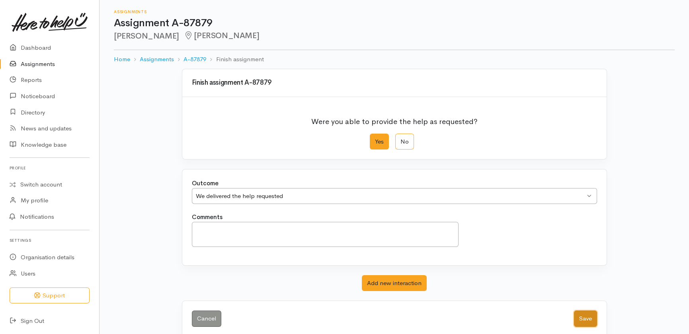
click at [588, 316] on button "Save" at bounding box center [585, 319] width 23 height 16
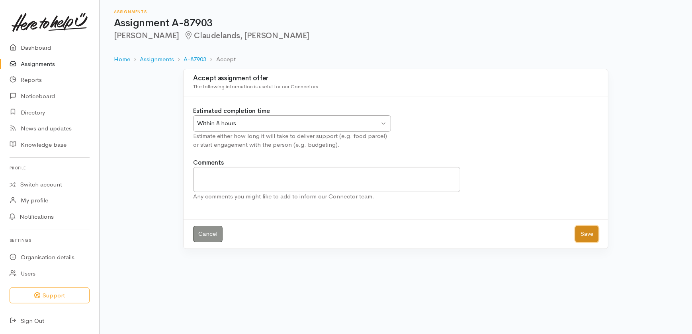
click at [585, 238] on button "Save" at bounding box center [586, 234] width 23 height 16
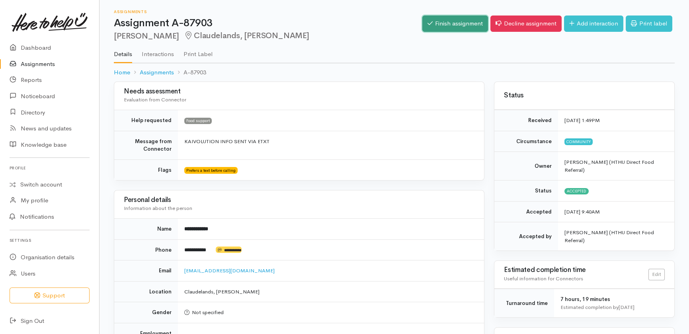
click at [439, 24] on link "Finish assignment" at bounding box center [455, 24] width 66 height 16
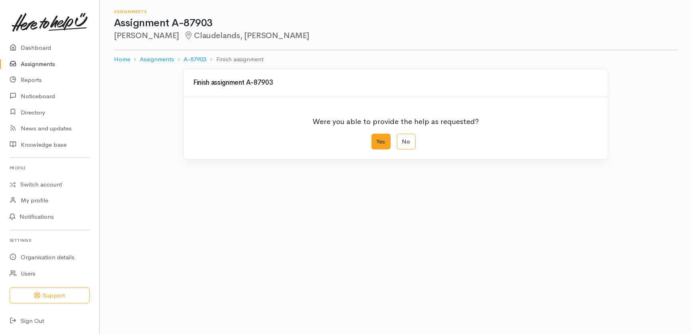
click at [383, 140] on label "Yes" at bounding box center [380, 142] width 19 height 16
click at [377, 139] on input "Yes" at bounding box center [373, 136] width 5 height 5
radio input "true"
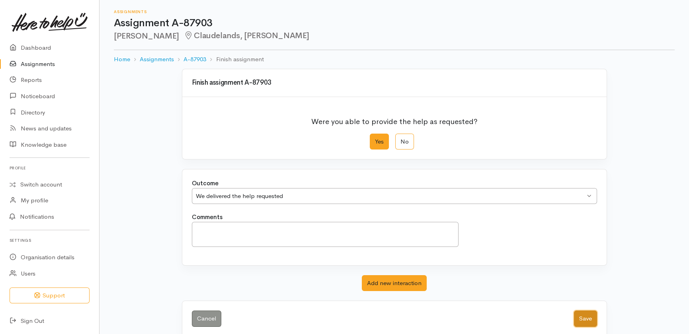
click at [586, 318] on button "Save" at bounding box center [585, 319] width 23 height 16
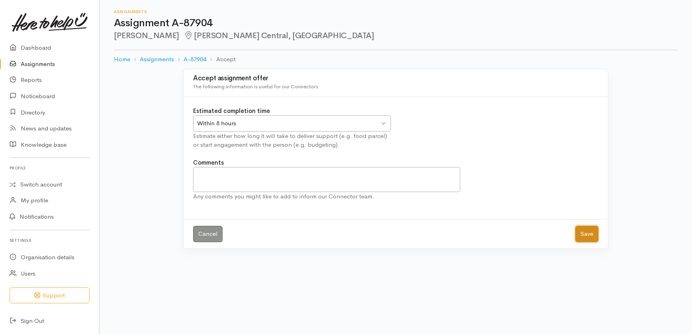
click at [587, 236] on button "Save" at bounding box center [586, 234] width 23 height 16
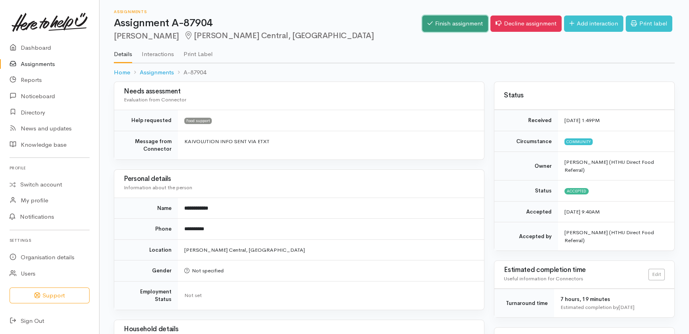
click at [447, 26] on link "Finish assignment" at bounding box center [455, 24] width 66 height 16
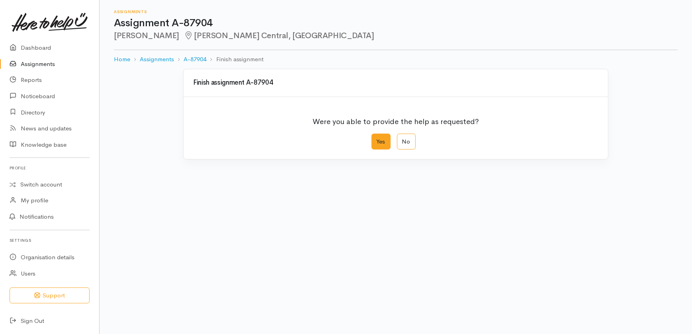
click at [376, 141] on label "Yes" at bounding box center [380, 142] width 19 height 16
click at [376, 139] on input "Yes" at bounding box center [373, 136] width 5 height 5
radio input "true"
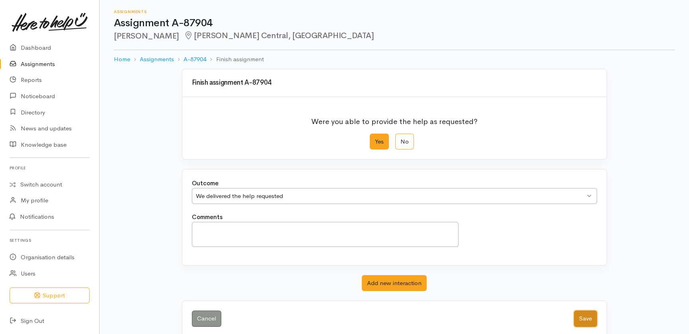
click at [591, 319] on button "Save" at bounding box center [585, 319] width 23 height 16
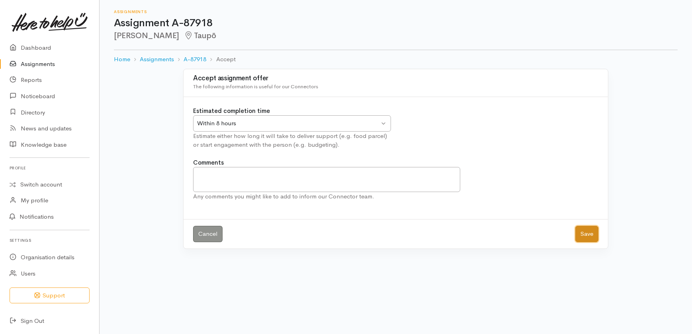
click at [589, 232] on button "Save" at bounding box center [586, 234] width 23 height 16
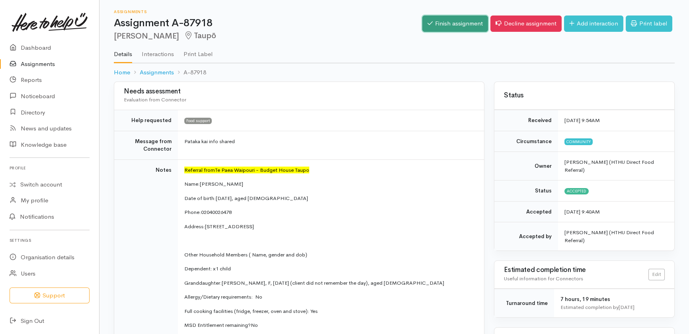
click at [437, 17] on link "Finish assignment" at bounding box center [455, 24] width 66 height 16
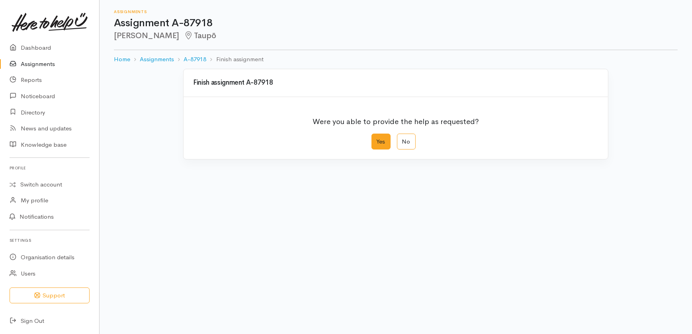
click at [385, 141] on label "Yes" at bounding box center [380, 142] width 19 height 16
click at [377, 139] on input "Yes" at bounding box center [373, 136] width 5 height 5
radio input "true"
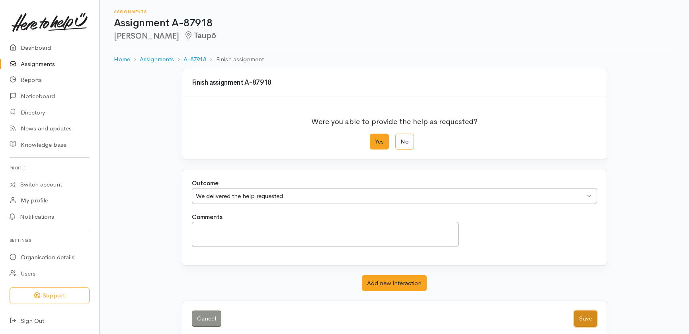
click at [585, 318] on button "Save" at bounding box center [585, 319] width 23 height 16
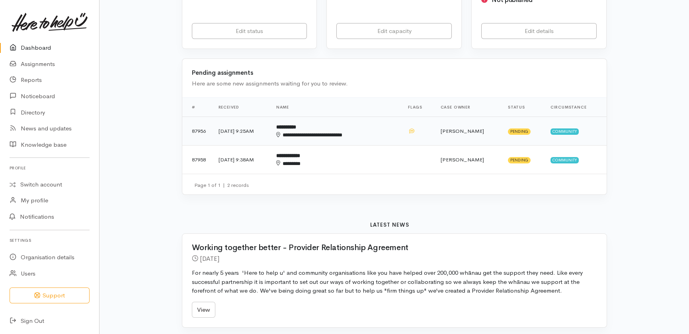
scroll to position [181, 0]
click at [50, 186] on link "Switch account" at bounding box center [49, 185] width 99 height 16
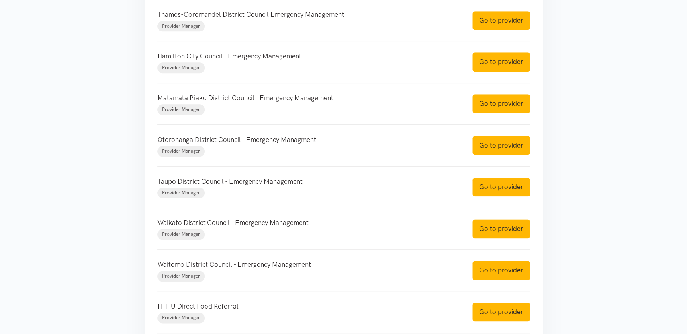
scroll to position [470, 0]
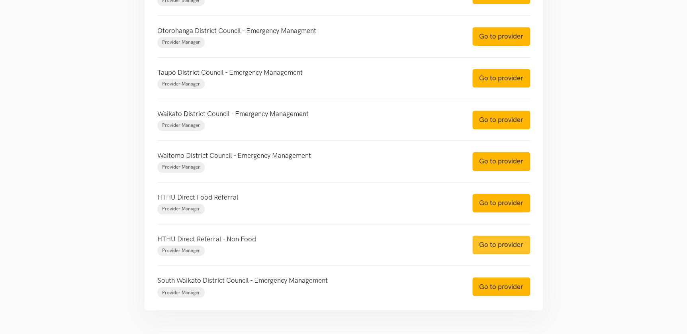
click at [502, 242] on link "Go to provider" at bounding box center [501, 245] width 58 height 19
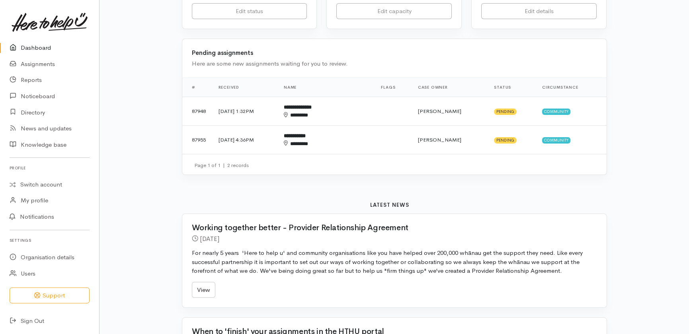
scroll to position [217, 0]
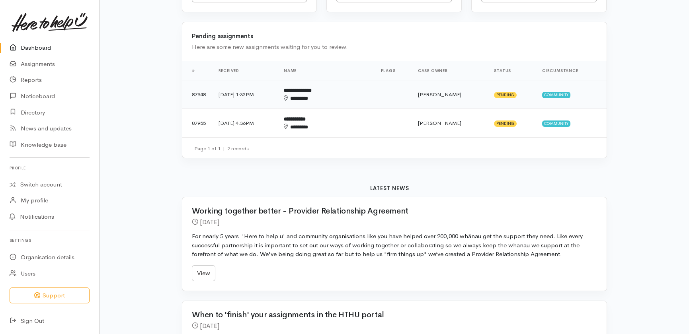
click at [378, 80] on td at bounding box center [393, 94] width 37 height 29
click at [373, 109] on td "**********" at bounding box center [325, 123] width 97 height 28
click at [43, 45] on link "Dashboard" at bounding box center [49, 48] width 99 height 16
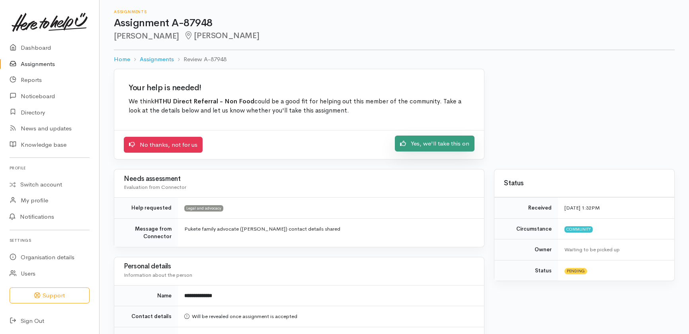
click at [425, 143] on link "Yes, we'll take this on" at bounding box center [435, 144] width 80 height 16
click at [426, 142] on link "Yes, we'll take this on" at bounding box center [435, 144] width 80 height 16
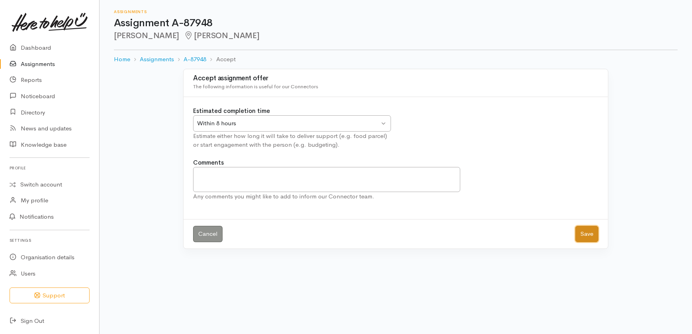
drag, startPoint x: 593, startPoint y: 229, endPoint x: 555, endPoint y: 222, distance: 38.8
click at [592, 229] on button "Save" at bounding box center [586, 234] width 23 height 16
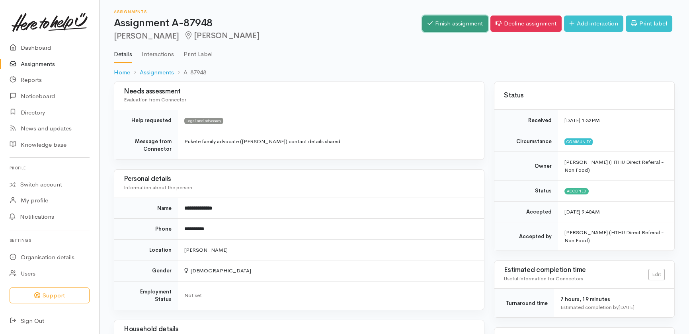
click at [459, 23] on link "Finish assignment" at bounding box center [455, 24] width 66 height 16
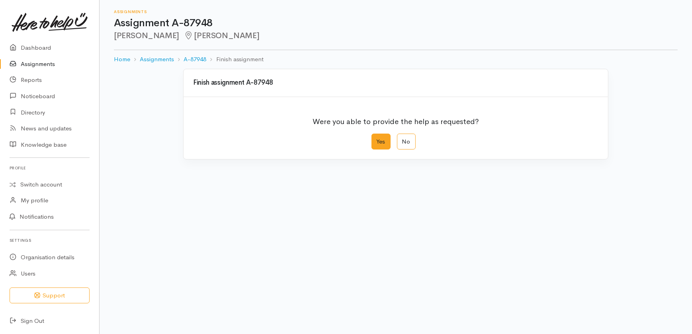
click at [383, 143] on label "Yes" at bounding box center [380, 142] width 19 height 16
click at [377, 139] on input "Yes" at bounding box center [373, 136] width 5 height 5
radio input "true"
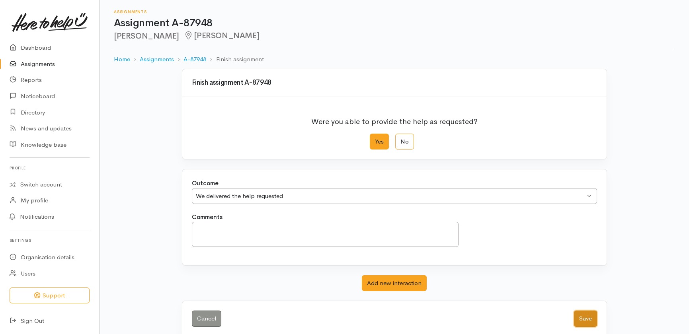
click at [586, 320] on button "Save" at bounding box center [585, 319] width 23 height 16
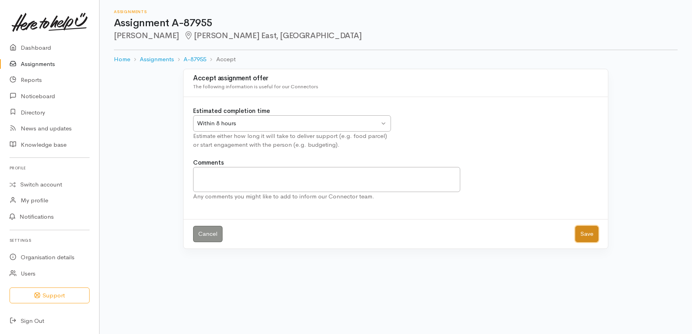
click at [589, 232] on button "Save" at bounding box center [586, 234] width 23 height 16
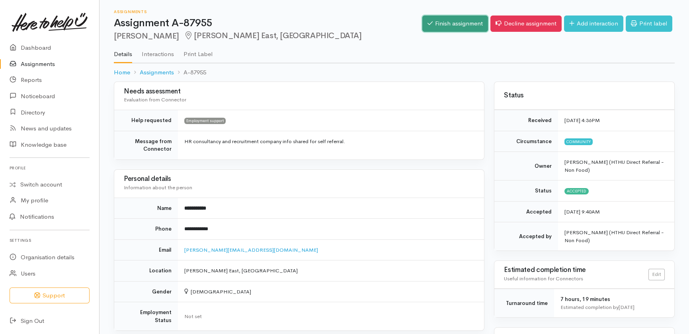
click at [462, 21] on link "Finish assignment" at bounding box center [455, 24] width 66 height 16
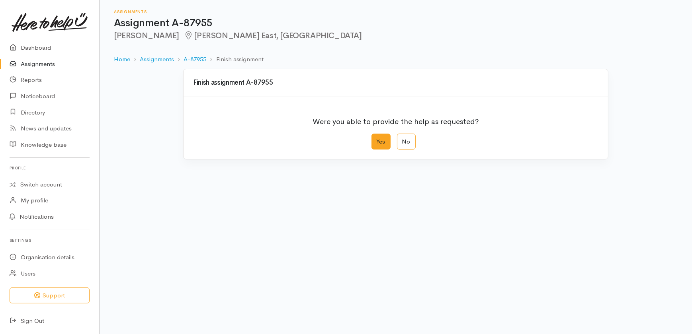
click at [379, 139] on label "Yes" at bounding box center [380, 142] width 19 height 16
click at [377, 139] on input "Yes" at bounding box center [373, 136] width 5 height 5
radio input "true"
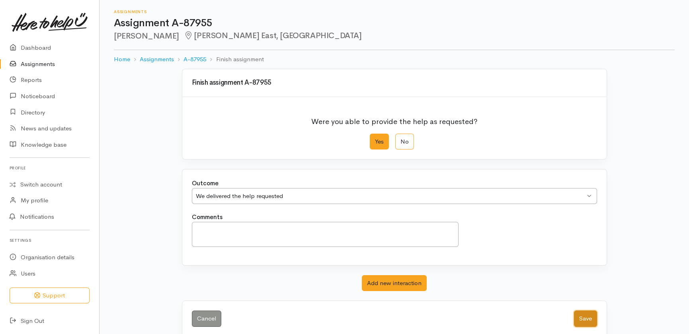
drag, startPoint x: 584, startPoint y: 318, endPoint x: 577, endPoint y: 318, distance: 6.4
click at [584, 318] on button "Save" at bounding box center [585, 319] width 23 height 16
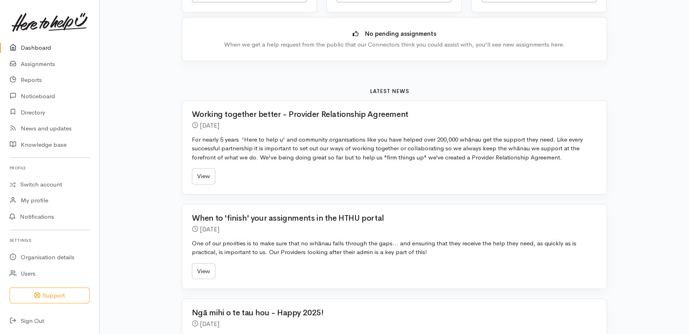
scroll to position [181, 0]
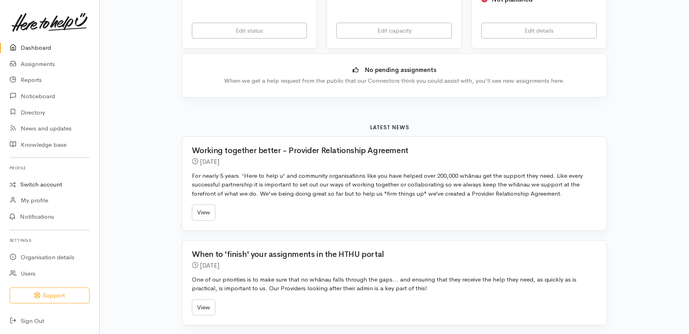
click at [49, 185] on link "Switch account" at bounding box center [49, 185] width 99 height 16
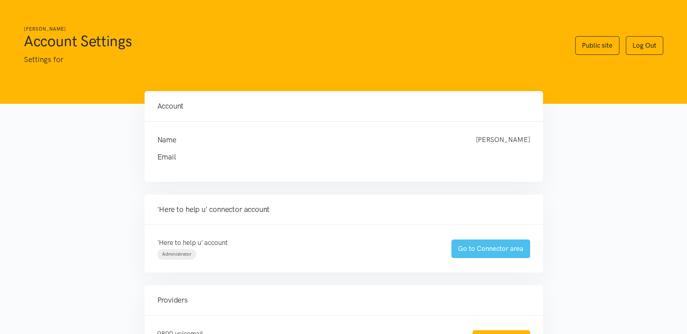
click at [482, 245] on link "Go to Connector area" at bounding box center [490, 249] width 79 height 19
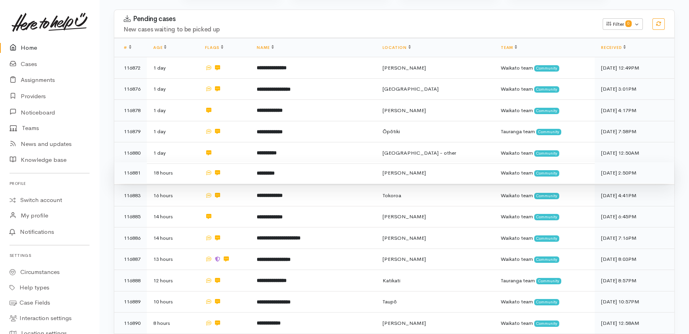
scroll to position [141, 0]
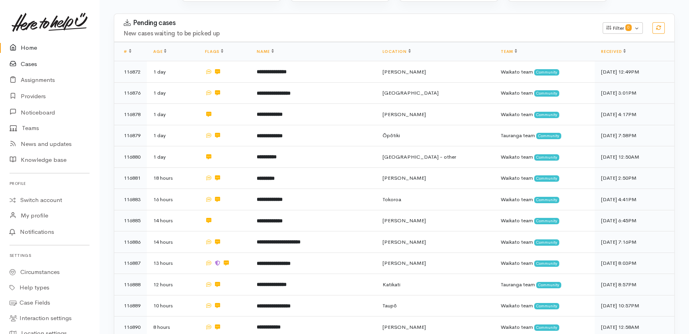
click at [33, 61] on link "Cases" at bounding box center [49, 64] width 99 height 16
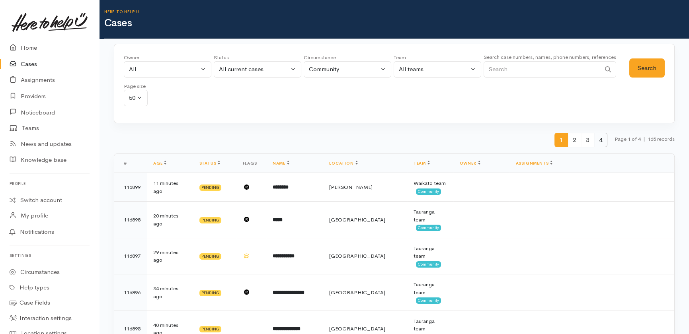
click at [598, 139] on span "4" at bounding box center [601, 140] width 14 height 15
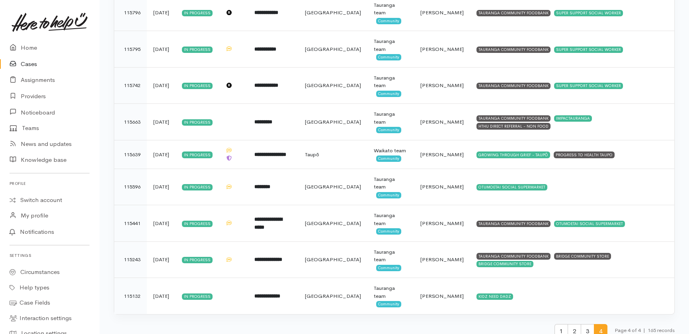
scroll to position [398, 0]
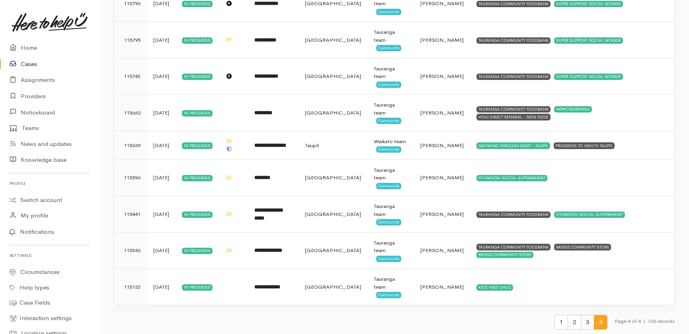
click at [585, 319] on span "3" at bounding box center [588, 322] width 14 height 15
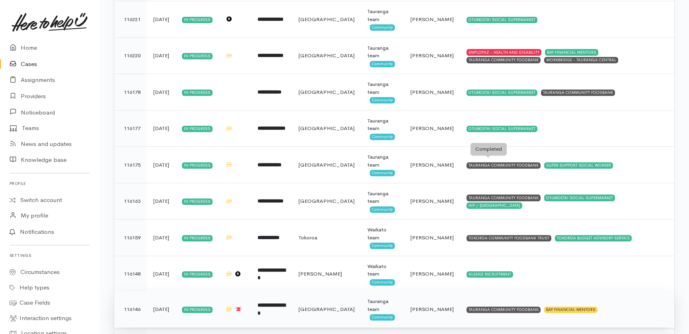
scroll to position [1687, 0]
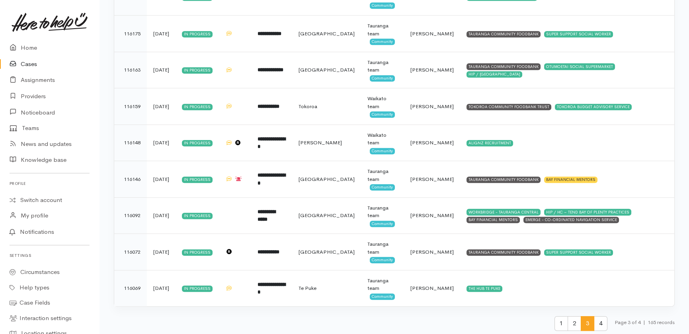
click at [600, 322] on span "4" at bounding box center [601, 323] width 14 height 15
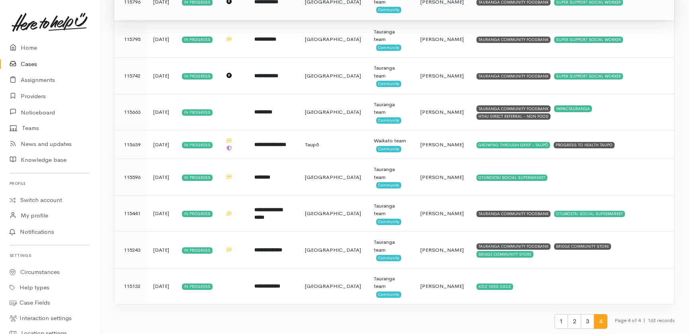
scroll to position [109, 0]
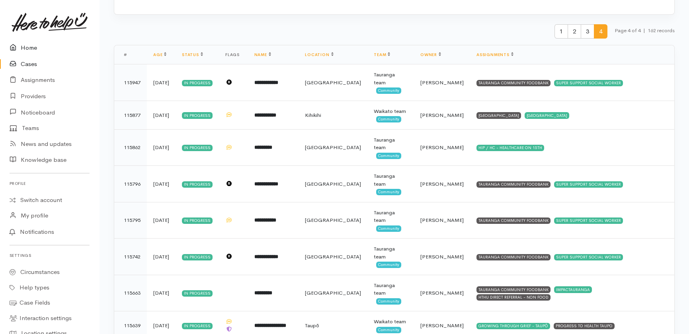
click at [32, 49] on link "Home" at bounding box center [49, 48] width 99 height 16
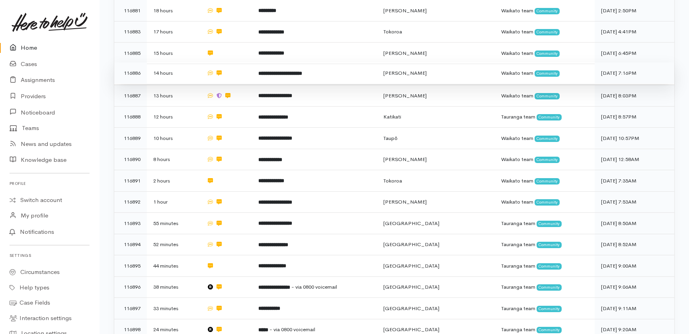
scroll to position [395, 0]
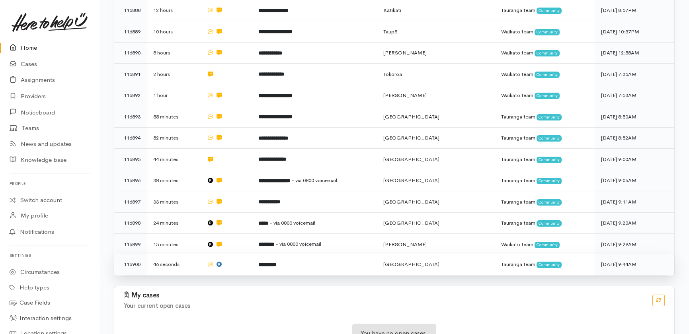
click at [318, 254] on td "*********" at bounding box center [314, 264] width 125 height 21
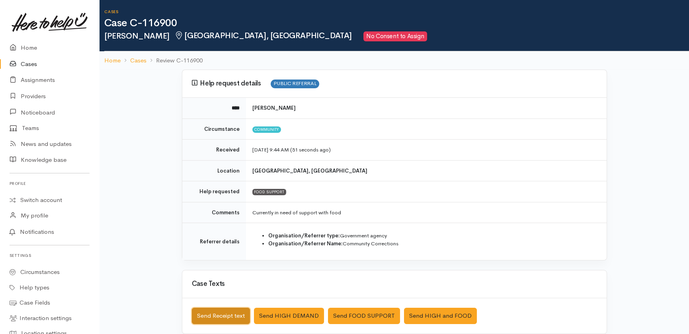
click at [203, 319] on button "Send Receipt text" at bounding box center [221, 316] width 58 height 16
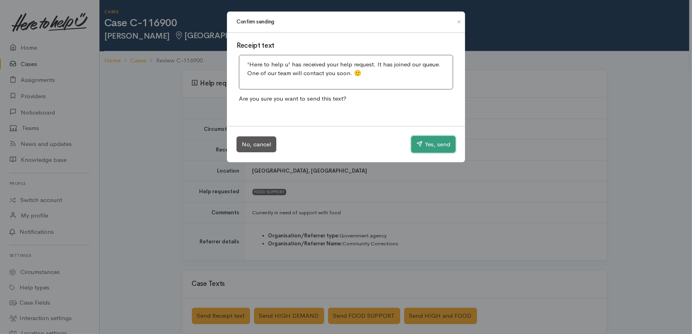
click at [433, 147] on button "Yes, send" at bounding box center [433, 144] width 44 height 17
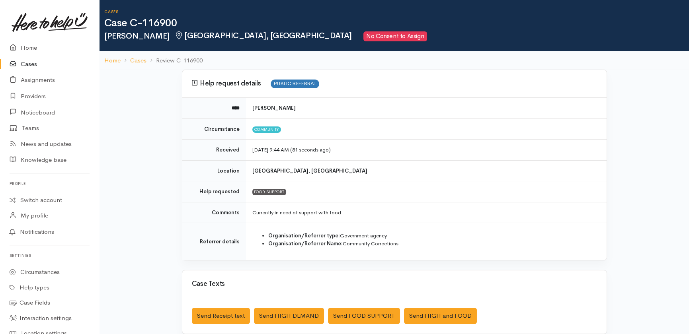
click at [31, 65] on link "Cases" at bounding box center [49, 64] width 99 height 16
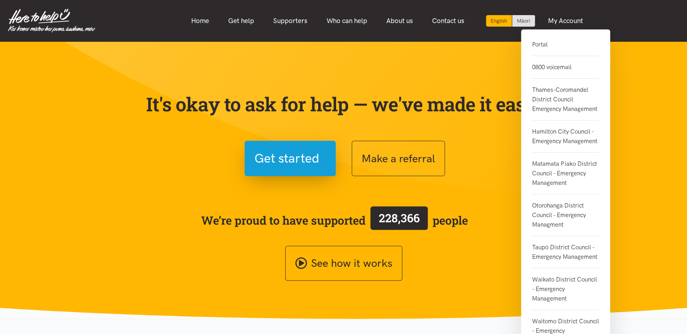
click at [557, 68] on link "0800 voicemail" at bounding box center [565, 67] width 67 height 23
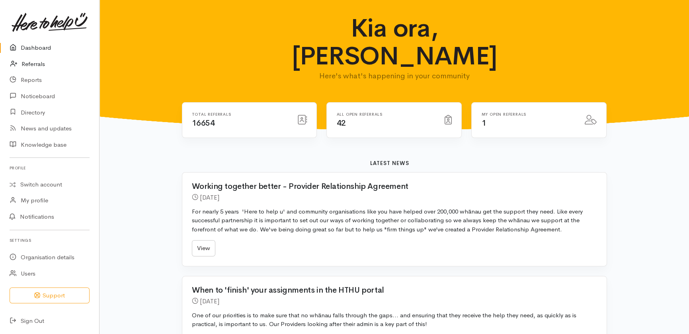
click at [34, 64] on link "Referrals" at bounding box center [49, 64] width 99 height 16
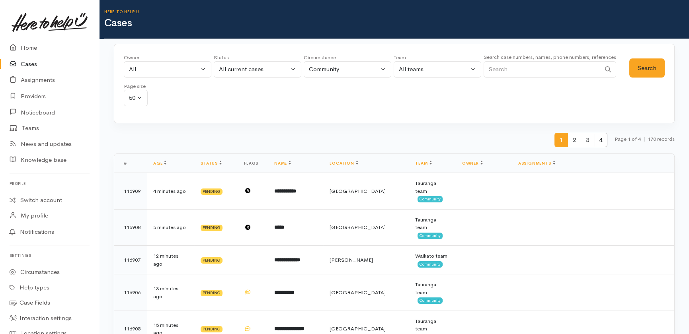
click at [527, 69] on input "Search" at bounding box center [542, 69] width 117 height 16
click at [518, 70] on input "Search" at bounding box center [542, 69] width 117 height 16
type input "0210782958"
click at [651, 66] on button "Search" at bounding box center [646, 69] width 35 height 20
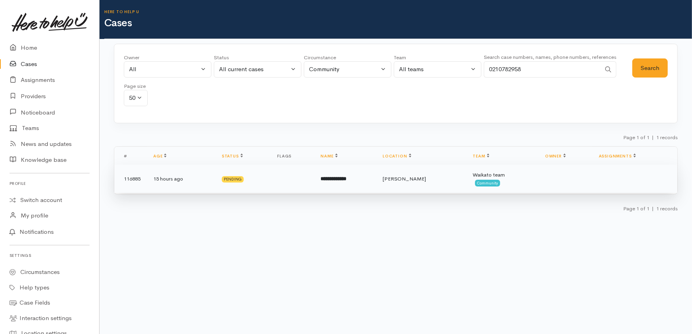
click at [334, 180] on b "**********" at bounding box center [333, 178] width 26 height 5
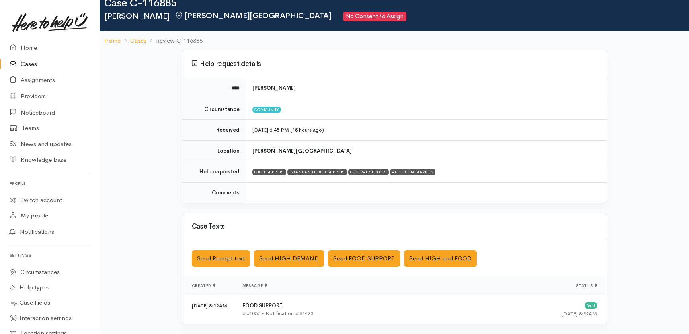
scroll to position [20, 0]
click at [33, 47] on link "Home" at bounding box center [49, 48] width 99 height 16
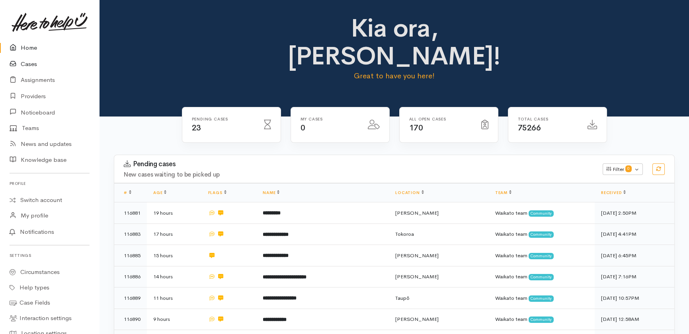
click at [29, 66] on link "Cases" at bounding box center [49, 64] width 99 height 16
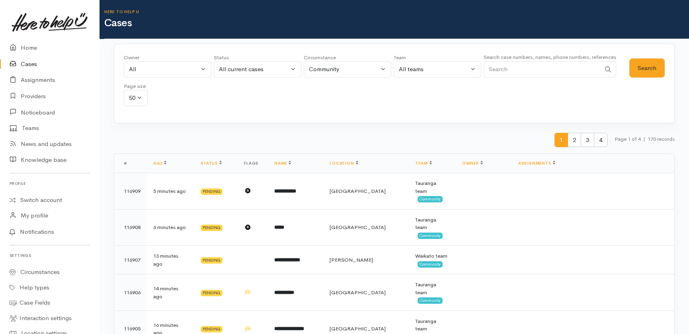
click at [538, 72] on input "Search" at bounding box center [542, 69] width 117 height 16
type input "0210321404"
click at [266, 68] on div "All current cases" at bounding box center [254, 69] width 70 height 9
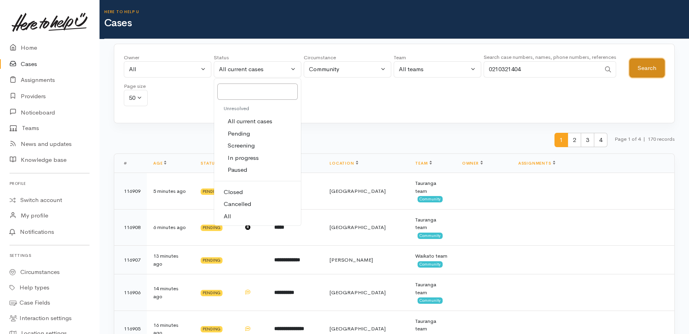
click at [648, 67] on button "Search" at bounding box center [646, 69] width 35 height 20
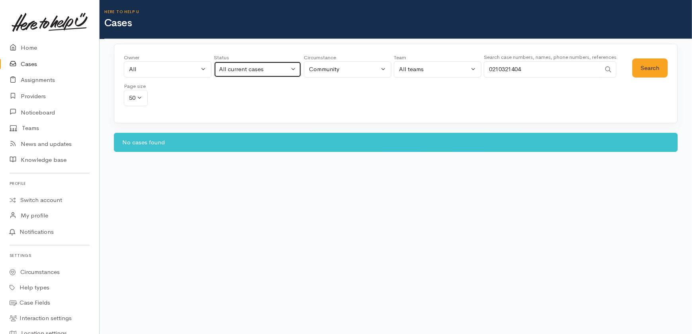
click at [272, 69] on div "All current cases" at bounding box center [254, 69] width 70 height 9
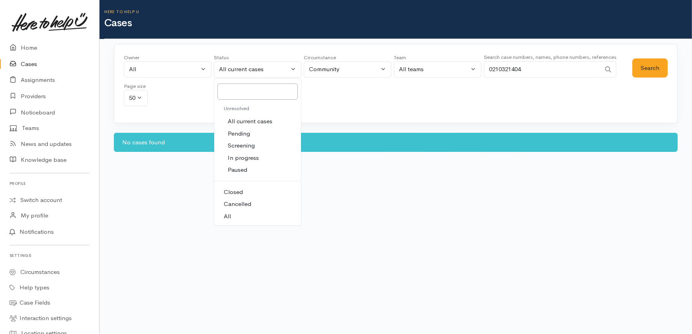
click at [228, 216] on span "All" at bounding box center [227, 216] width 7 height 9
select select "All"
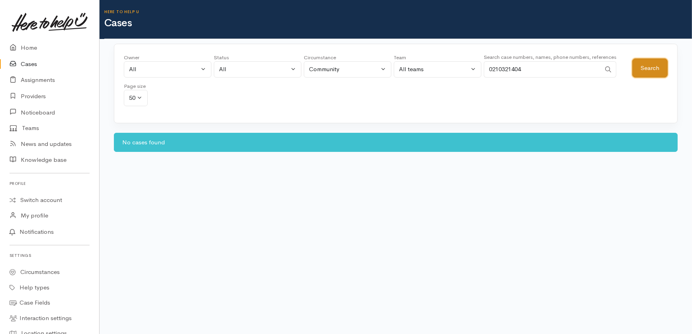
click at [646, 67] on button "Search" at bounding box center [649, 69] width 35 height 20
click at [642, 73] on button "Search" at bounding box center [649, 69] width 35 height 20
click at [29, 44] on link "Home" at bounding box center [49, 48] width 99 height 16
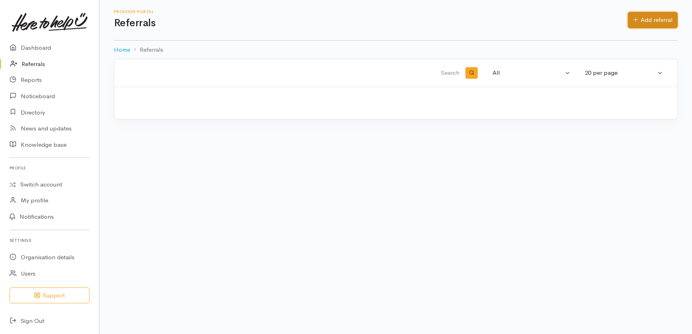
click at [654, 21] on link "Add referral" at bounding box center [653, 20] width 50 height 16
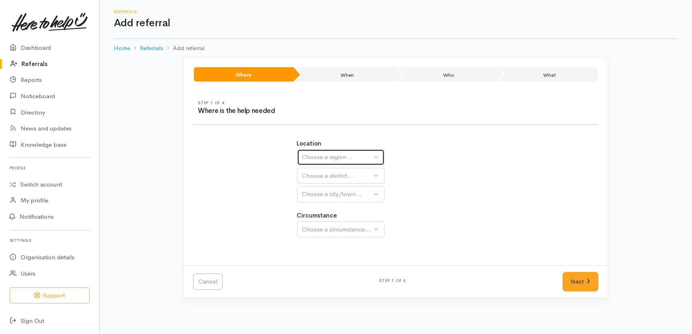
click at [341, 158] on div "Choose a region..." at bounding box center [337, 157] width 70 height 9
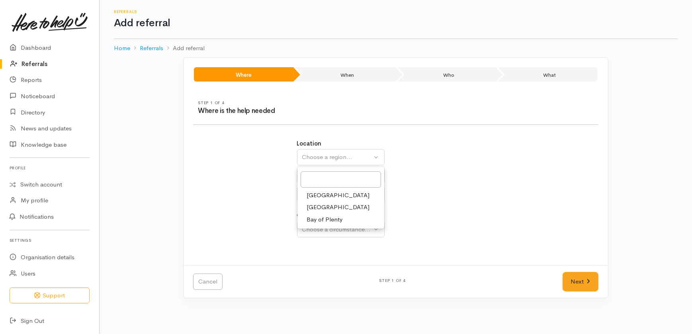
drag, startPoint x: 324, startPoint y: 207, endPoint x: 316, endPoint y: 180, distance: 27.8
click at [323, 205] on span "Waikato" at bounding box center [338, 207] width 63 height 9
select select "3"
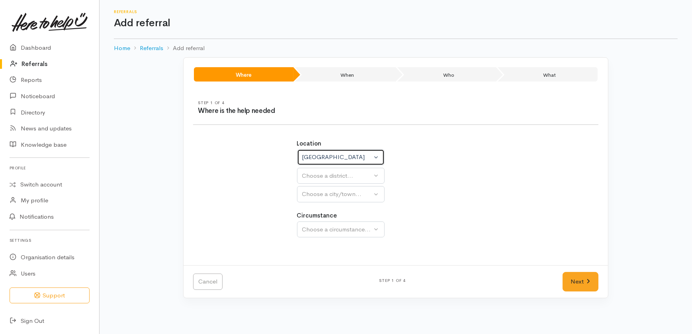
select select
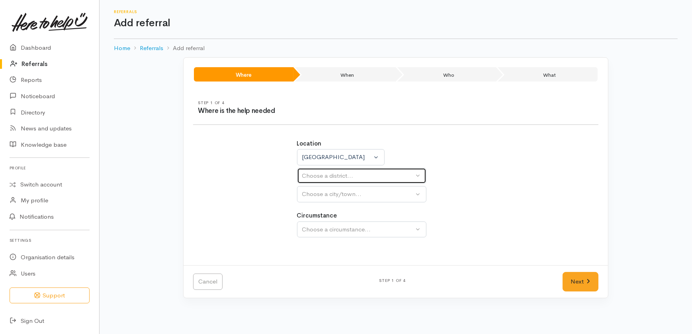
click at [322, 175] on div "Choose a district..." at bounding box center [358, 176] width 112 height 9
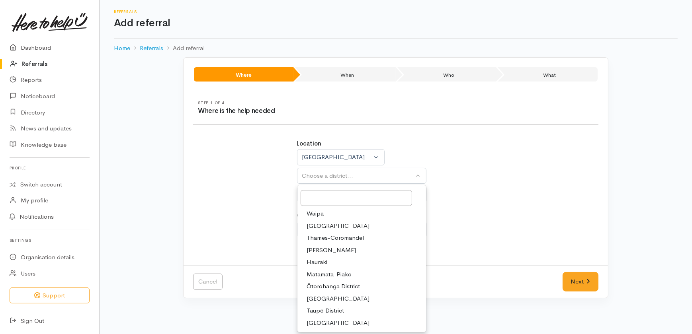
click at [327, 225] on span "Waikato District" at bounding box center [338, 226] width 63 height 9
select select "2"
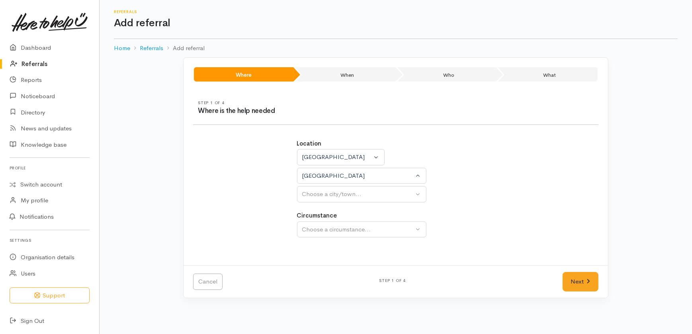
select select
click at [328, 191] on div "Choose a city/town..." at bounding box center [358, 194] width 112 height 9
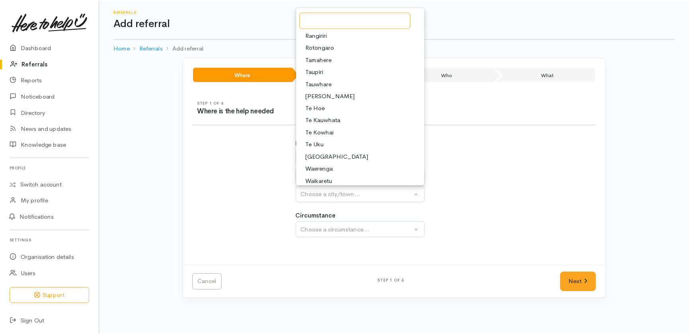
scroll to position [289, 0]
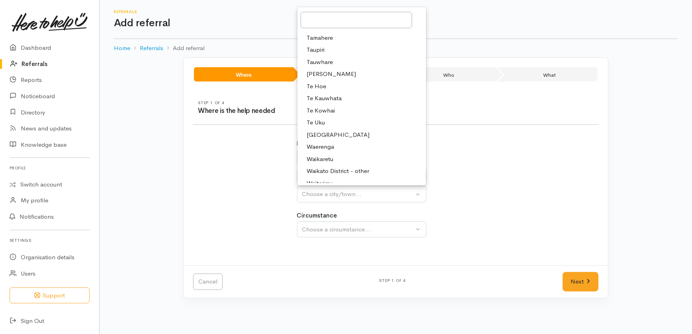
click at [321, 134] on span "Tuakau" at bounding box center [338, 134] width 63 height 9
select select "164"
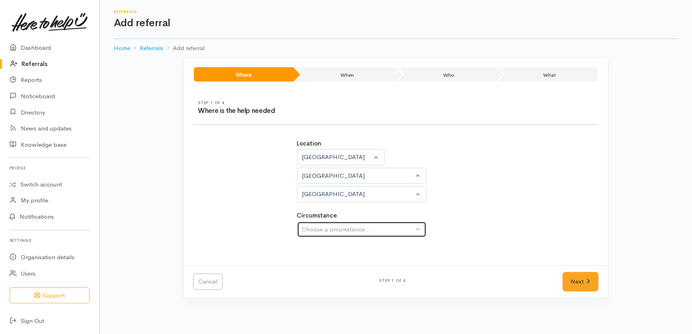
click at [336, 230] on div "Choose a circumstance..." at bounding box center [358, 229] width 112 height 9
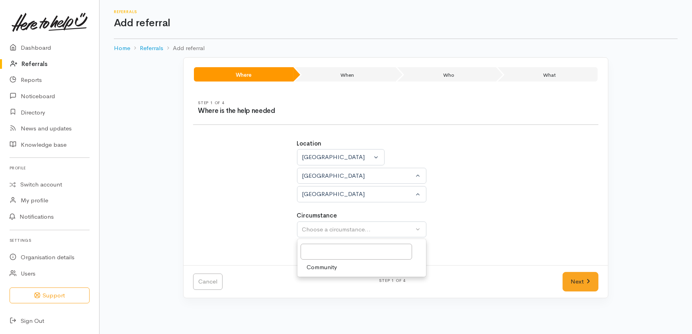
drag, startPoint x: 323, startPoint y: 268, endPoint x: 394, endPoint y: 280, distance: 71.5
click at [326, 268] on span "Community" at bounding box center [322, 267] width 30 height 9
select select "2"
drag, startPoint x: 585, startPoint y: 282, endPoint x: 581, endPoint y: 283, distance: 4.2
click at [585, 282] on link "Next" at bounding box center [580, 282] width 36 height 20
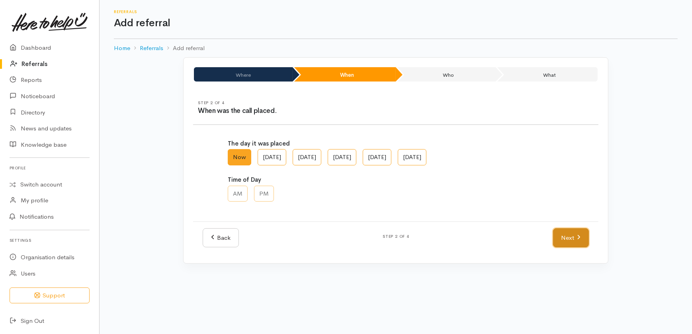
click at [569, 235] on link "Next" at bounding box center [571, 239] width 36 height 20
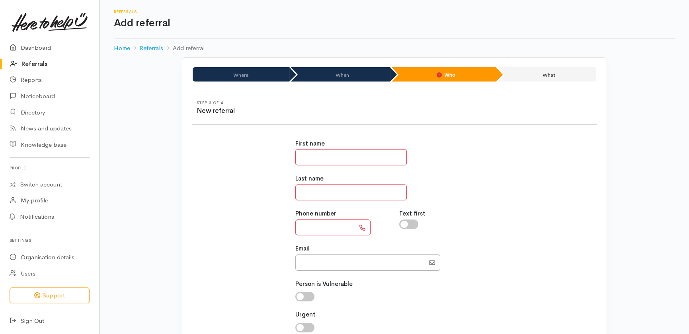
click at [321, 227] on input "text" at bounding box center [325, 228] width 60 height 16
click at [341, 194] on input "text" at bounding box center [350, 193] width 111 height 16
type input "******"
type input "**********"
click at [336, 156] on input "text" at bounding box center [350, 157] width 111 height 16
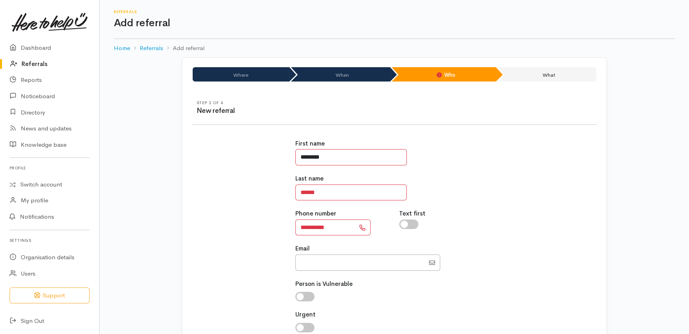
drag, startPoint x: 309, startPoint y: 157, endPoint x: 350, endPoint y: 155, distance: 41.4
click at [310, 157] on input "********" at bounding box center [350, 157] width 111 height 16
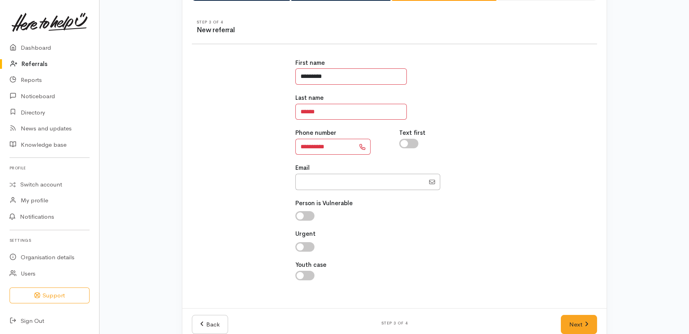
scroll to position [96, 0]
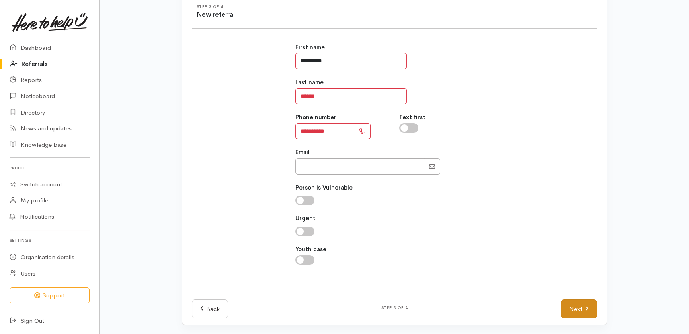
type input "*********"
click at [574, 307] on link "Next" at bounding box center [579, 310] width 36 height 20
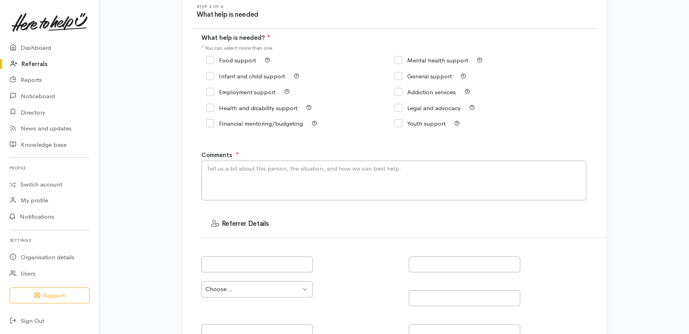
click at [240, 60] on input "Food support" at bounding box center [231, 60] width 50 height 6
checkbox input "true"
drag, startPoint x: 268, startPoint y: 168, endPoint x: 268, endPoint y: 163, distance: 5.2
click at [270, 169] on textarea "Comments" at bounding box center [393, 181] width 385 height 40
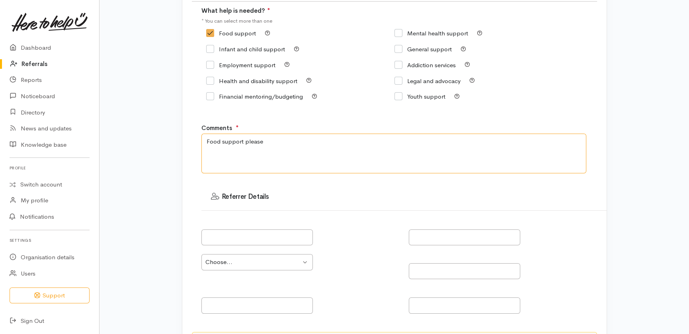
scroll to position [230, 0]
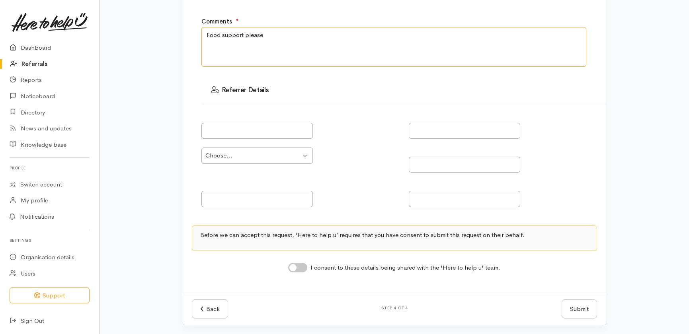
type textarea "Food support please"
click at [578, 307] on button "Submit" at bounding box center [579, 310] width 35 height 20
click at [303, 268] on input "I consent to these details being shared with the 'Here to help u' team." at bounding box center [297, 268] width 19 height 10
checkbox input "true"
click at [576, 311] on button "Submit" at bounding box center [579, 310] width 35 height 20
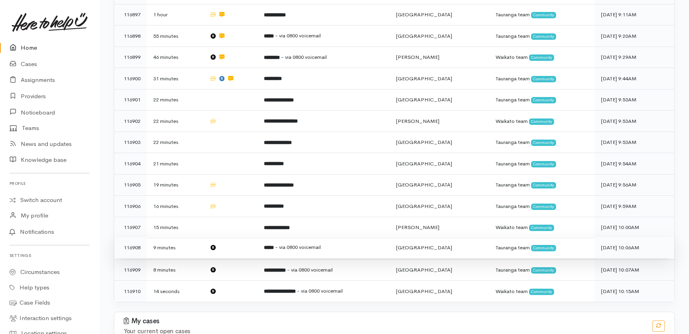
scroll to position [343, 0]
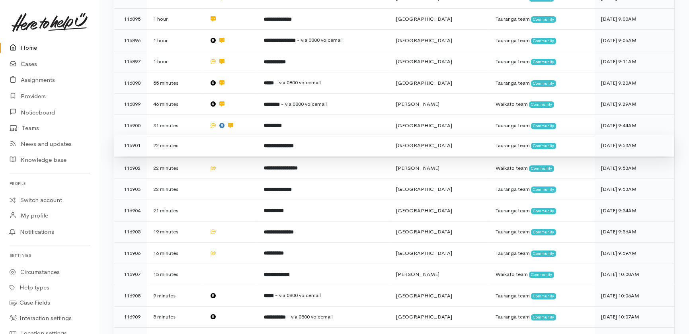
drag, startPoint x: 232, startPoint y: 113, endPoint x: 238, endPoint y: 125, distance: 12.3
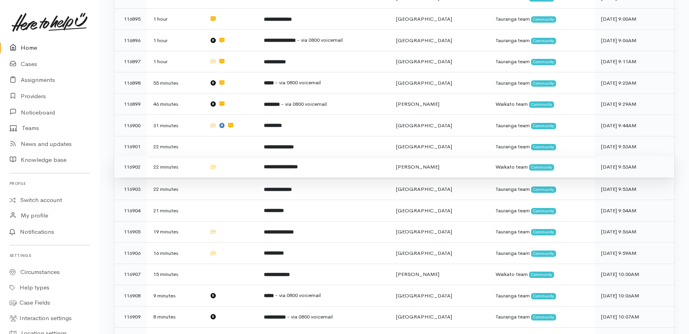
click at [233, 136] on td at bounding box center [230, 146] width 55 height 21
click at [237, 156] on td at bounding box center [230, 166] width 55 height 21
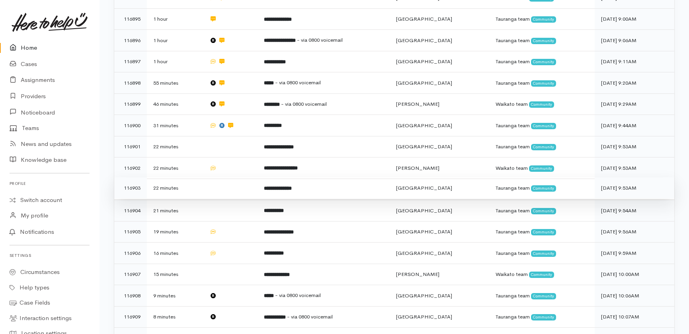
click at [231, 178] on td at bounding box center [230, 188] width 55 height 21
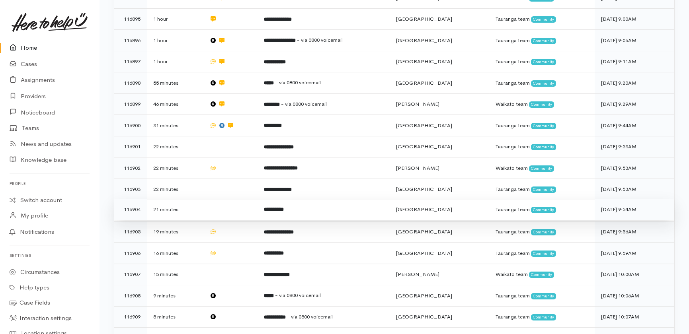
click at [227, 199] on td at bounding box center [230, 209] width 55 height 21
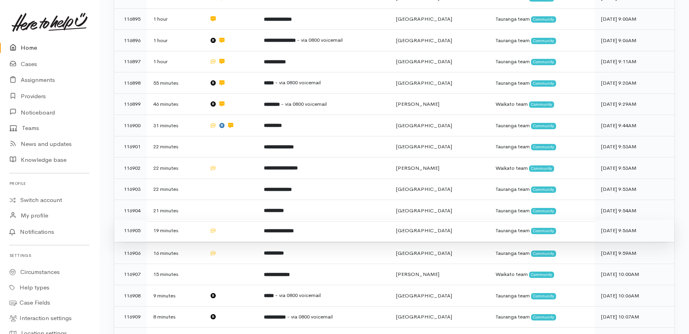
click at [236, 220] on td at bounding box center [230, 230] width 55 height 21
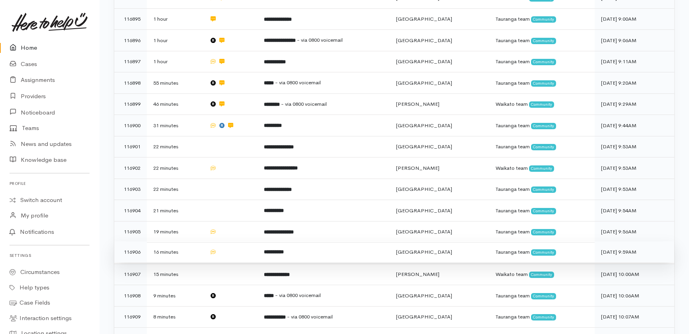
click at [235, 242] on td at bounding box center [230, 252] width 55 height 21
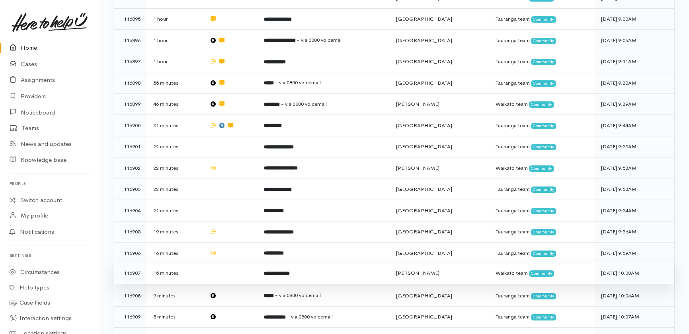
click at [234, 263] on td at bounding box center [230, 273] width 55 height 21
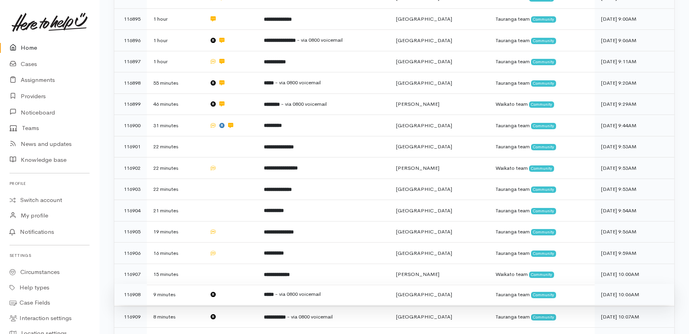
click at [234, 284] on td at bounding box center [230, 294] width 55 height 21
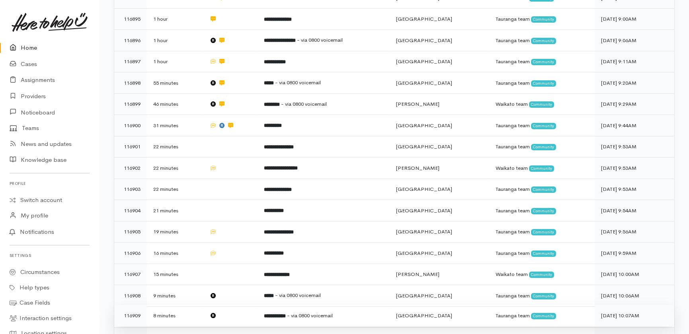
click at [232, 305] on td at bounding box center [230, 315] width 55 height 21
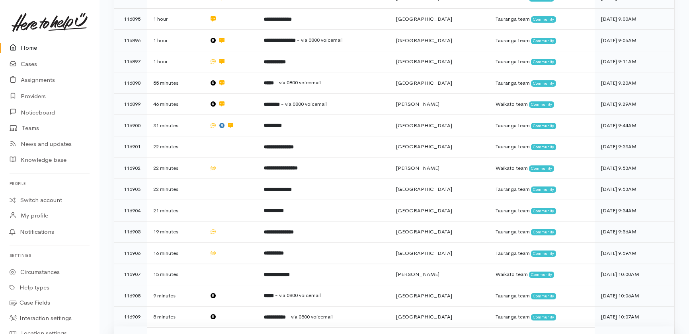
click at [235, 327] on td at bounding box center [230, 337] width 55 height 21
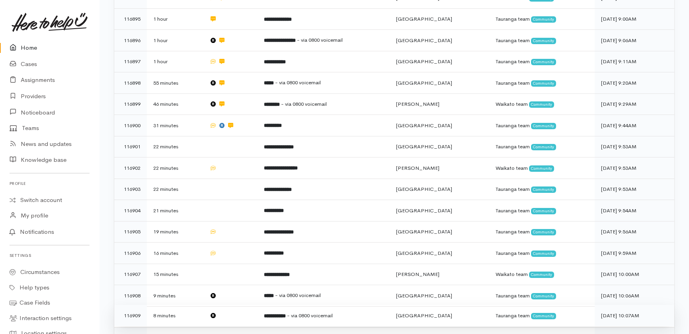
click at [322, 312] on span "- via 0800 voicemail" at bounding box center [310, 315] width 46 height 7
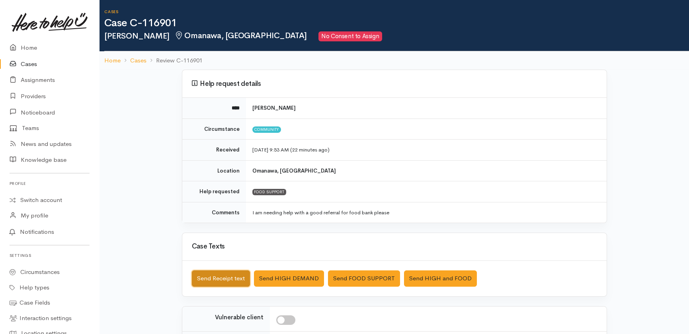
click at [210, 280] on button "Send Receipt text" at bounding box center [221, 279] width 58 height 16
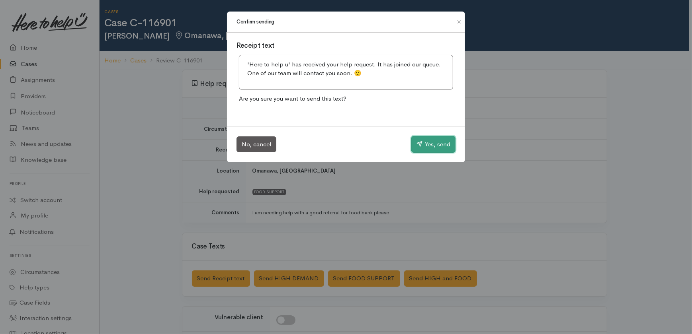
drag, startPoint x: 427, startPoint y: 141, endPoint x: 372, endPoint y: 141, distance: 55.3
click at [428, 142] on button "Yes, send" at bounding box center [433, 144] width 44 height 17
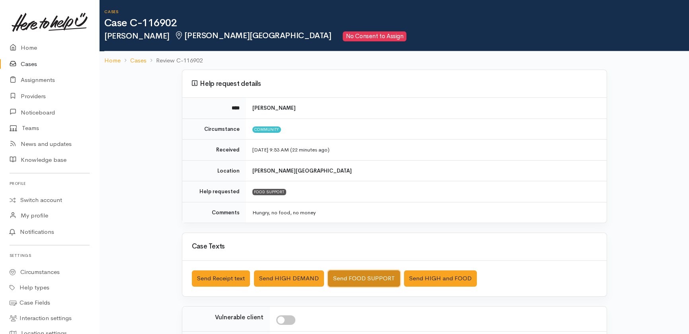
click at [362, 278] on button "Send FOOD SUPPORT" at bounding box center [364, 279] width 72 height 16
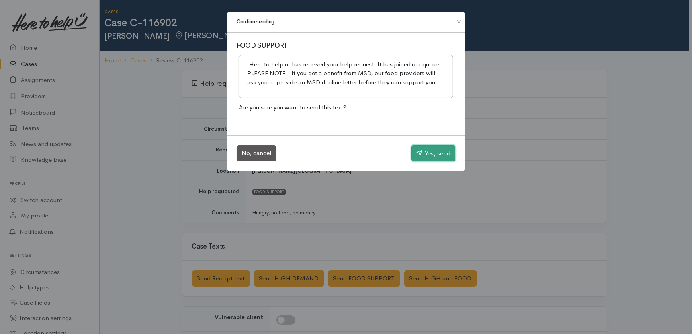
click at [422, 153] on button "Yes, send" at bounding box center [433, 153] width 44 height 17
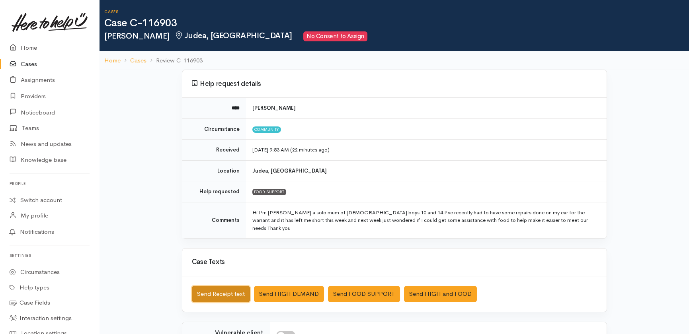
click at [207, 286] on button "Send Receipt text" at bounding box center [221, 294] width 58 height 16
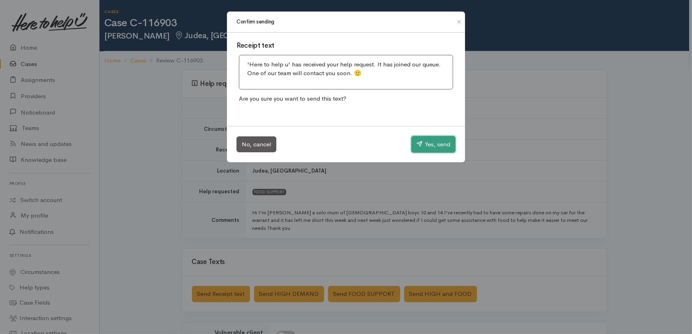
click at [433, 141] on button "Yes, send" at bounding box center [433, 144] width 44 height 17
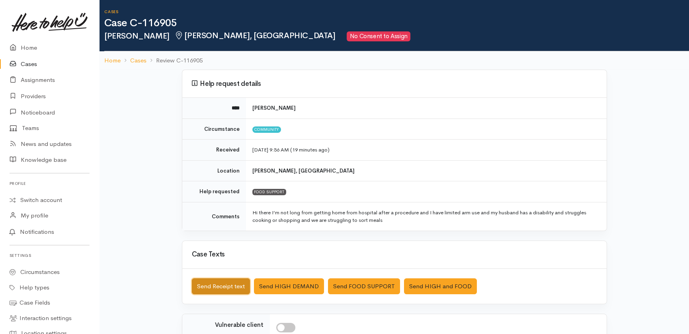
click at [223, 280] on button "Send Receipt text" at bounding box center [221, 287] width 58 height 16
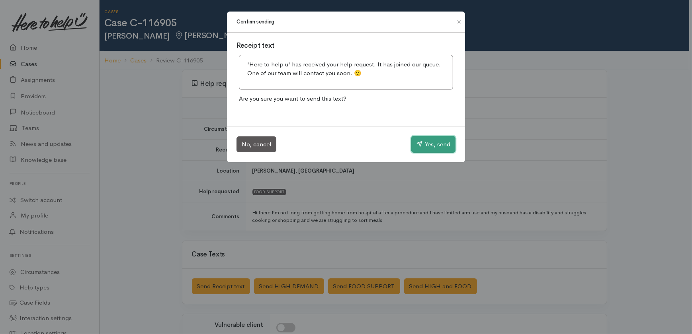
click at [431, 142] on button "Yes, send" at bounding box center [433, 144] width 44 height 17
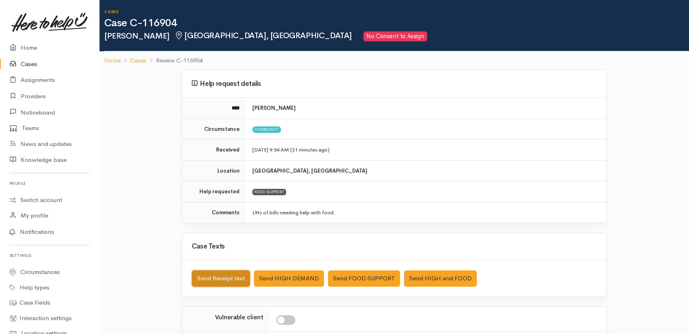
click at [222, 280] on button "Send Receipt text" at bounding box center [221, 279] width 58 height 16
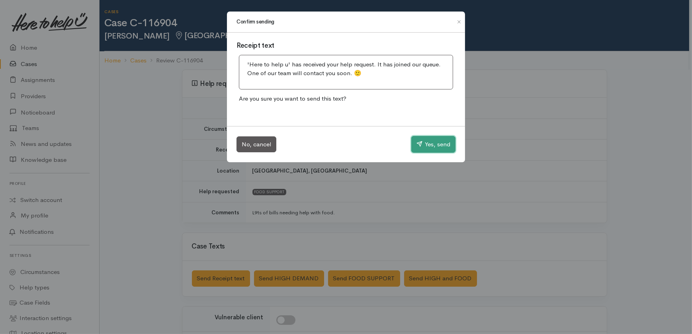
click at [428, 139] on button "Yes, send" at bounding box center [433, 144] width 44 height 17
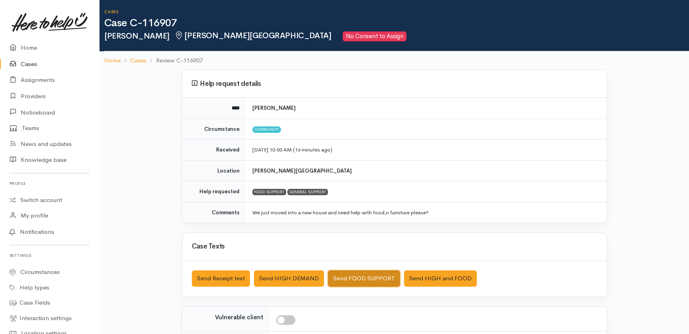
click at [357, 275] on button "Send FOOD SUPPORT" at bounding box center [364, 279] width 72 height 16
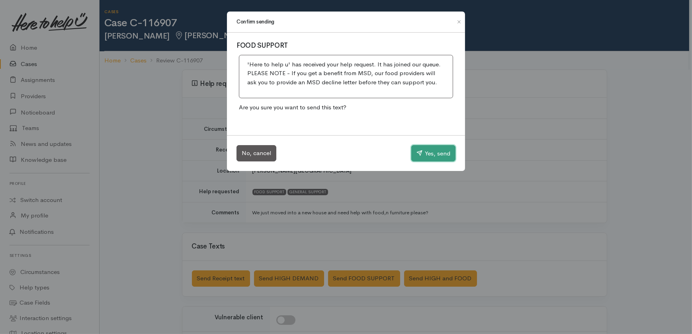
click at [420, 151] on icon "button" at bounding box center [419, 153] width 6 height 6
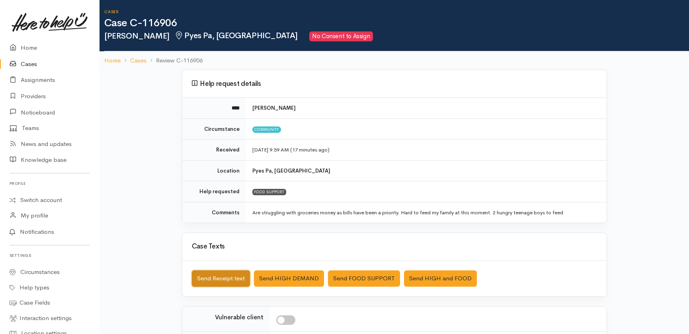
click at [227, 278] on button "Send Receipt text" at bounding box center [221, 279] width 58 height 16
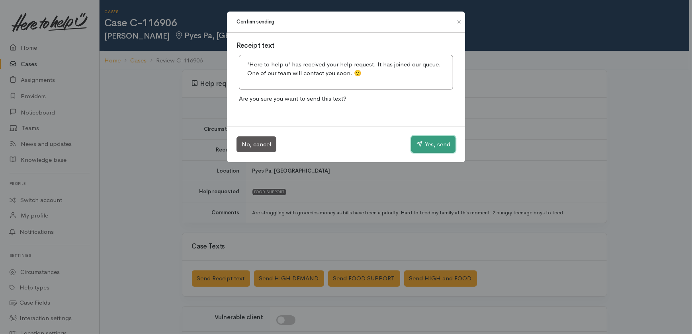
drag, startPoint x: 439, startPoint y: 145, endPoint x: 423, endPoint y: 113, distance: 35.6
click at [439, 145] on button "Yes, send" at bounding box center [433, 144] width 44 height 17
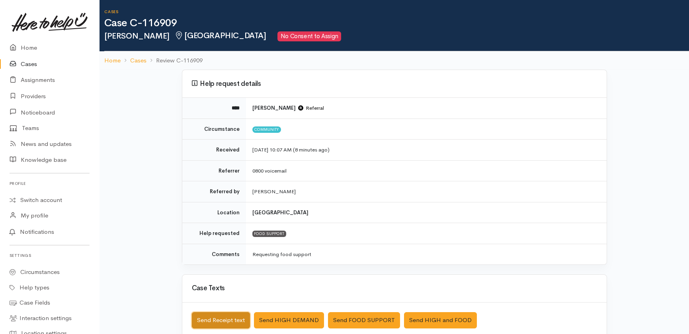
click at [223, 321] on button "Send Receipt text" at bounding box center [221, 320] width 58 height 16
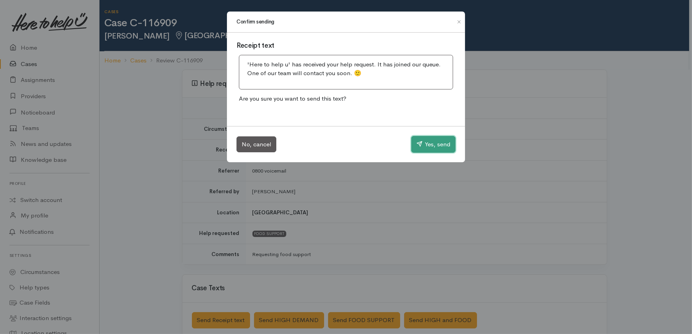
click at [436, 140] on button "Yes, send" at bounding box center [433, 144] width 44 height 17
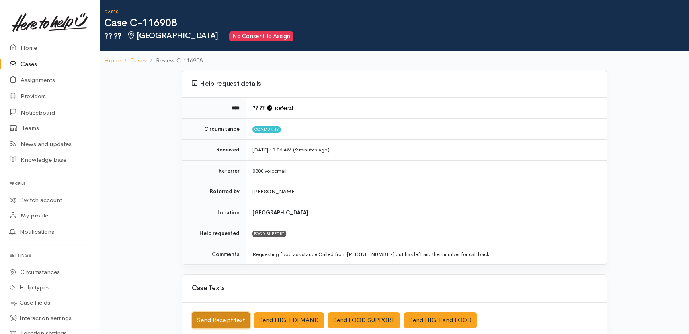
click at [219, 320] on button "Send Receipt text" at bounding box center [221, 320] width 58 height 16
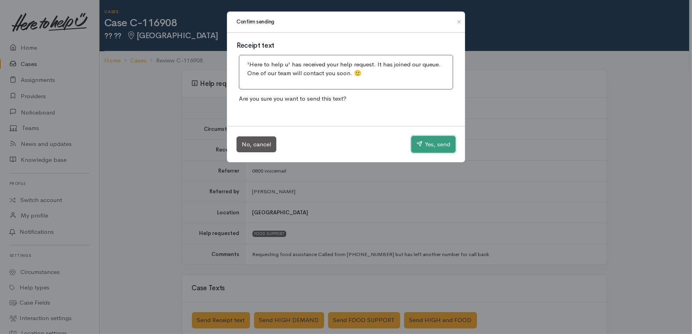
drag, startPoint x: 431, startPoint y: 145, endPoint x: 423, endPoint y: 125, distance: 20.6
click at [430, 145] on button "Yes, send" at bounding box center [433, 144] width 44 height 17
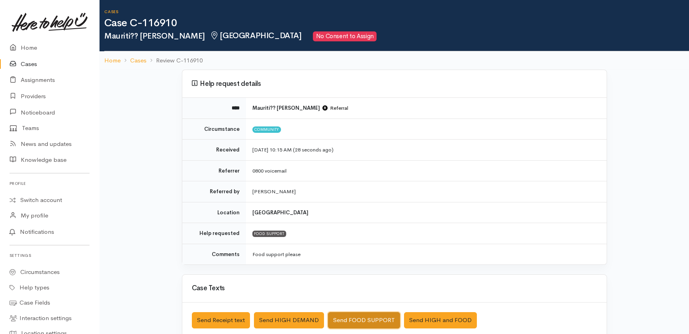
click at [354, 319] on button "Send FOOD SUPPORT" at bounding box center [364, 320] width 72 height 16
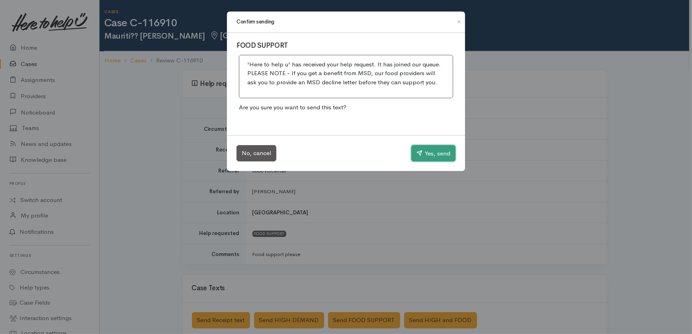
click at [437, 148] on button "Yes, send" at bounding box center [433, 153] width 44 height 17
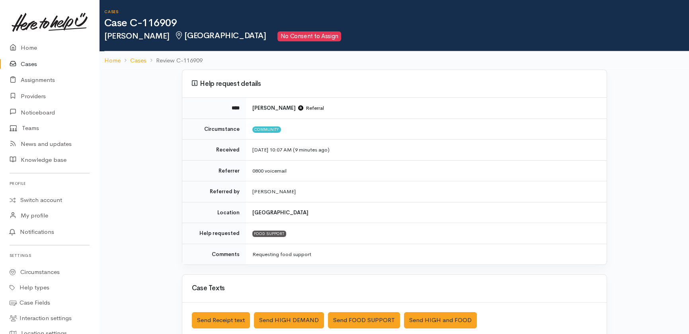
click at [32, 64] on link "Cases" at bounding box center [49, 64] width 99 height 16
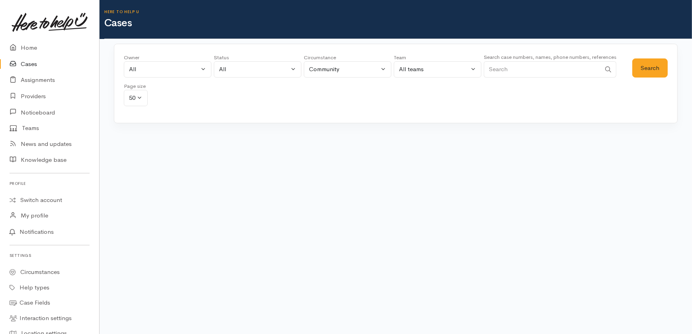
click at [157, 65] on div "All" at bounding box center [164, 69] width 70 height 9
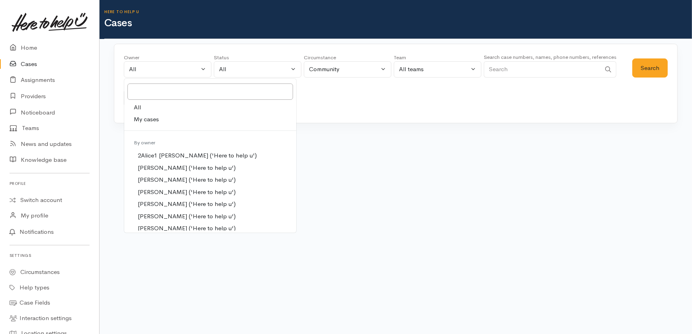
drag, startPoint x: 410, startPoint y: 192, endPoint x: 390, endPoint y: 169, distance: 31.0
click at [409, 192] on body "Support Feedback I've got something to say" at bounding box center [346, 167] width 692 height 334
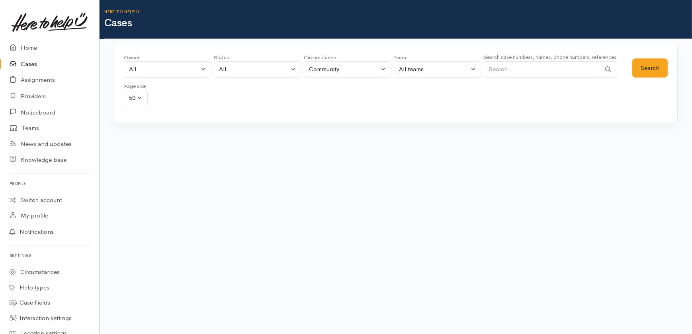
click at [529, 72] on input "Search" at bounding box center [542, 69] width 117 height 16
type input "akash"
click at [256, 68] on div "All" at bounding box center [254, 69] width 70 height 9
drag, startPoint x: 243, startPoint y: 121, endPoint x: 250, endPoint y: 123, distance: 7.8
click at [243, 121] on span "All current cases" at bounding box center [250, 121] width 45 height 9
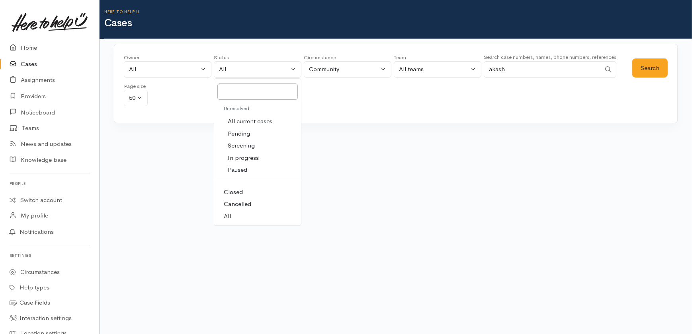
select select "Unresolved"
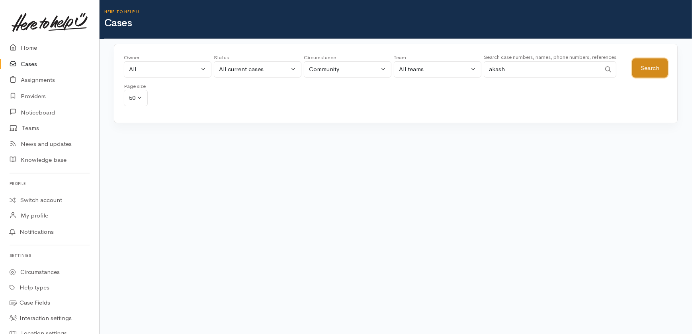
click at [651, 65] on button "Search" at bounding box center [649, 69] width 35 height 20
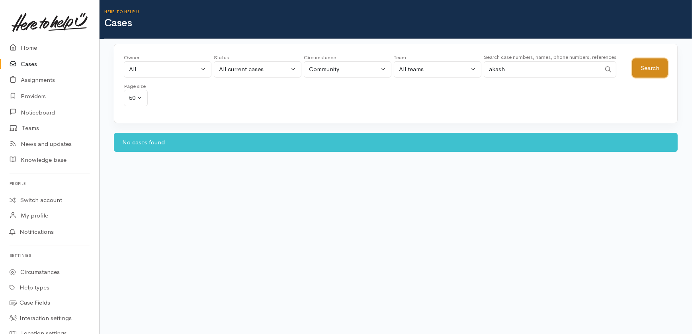
click at [656, 64] on button "Search" at bounding box center [649, 69] width 35 height 20
drag, startPoint x: 518, startPoint y: 67, endPoint x: 470, endPoint y: 76, distance: 48.5
click at [470, 76] on div "Owner All My cases 2Alice1 Faye Davies ('Here to help u') Aandrea Murray ('Here…" at bounding box center [378, 82] width 508 height 57
click at [28, 46] on link "Home" at bounding box center [49, 48] width 99 height 16
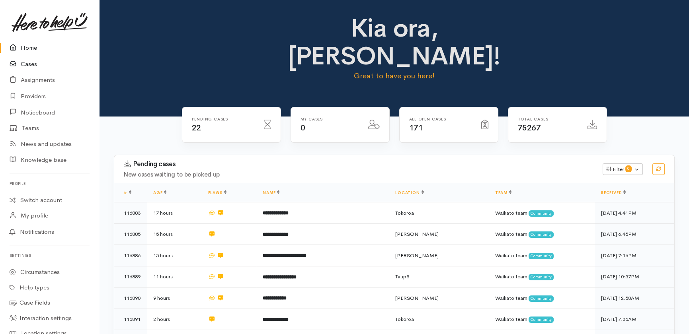
drag, startPoint x: 28, startPoint y: 66, endPoint x: 89, endPoint y: 66, distance: 61.3
click at [28, 66] on link "Cases" at bounding box center [49, 64] width 99 height 16
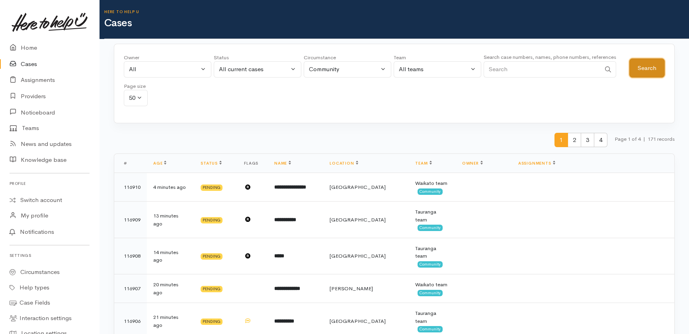
click at [645, 63] on button "Search" at bounding box center [646, 69] width 35 height 20
click at [158, 70] on div "All" at bounding box center [164, 69] width 70 height 9
type input "akash"
click at [166, 122] on span "Akash Prakash ('Here to help u')" at bounding box center [187, 121] width 98 height 9
select select "2423"
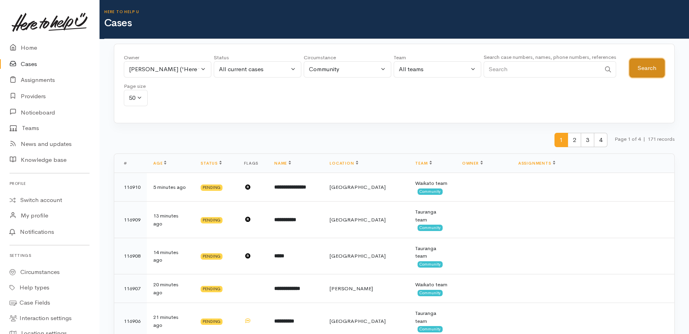
click at [650, 66] on button "Search" at bounding box center [646, 69] width 35 height 20
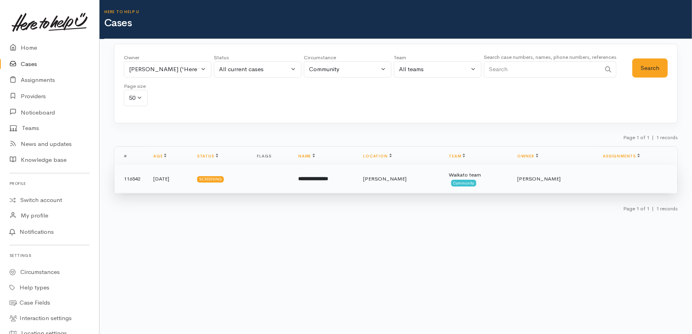
click at [328, 177] on b "**********" at bounding box center [313, 178] width 30 height 5
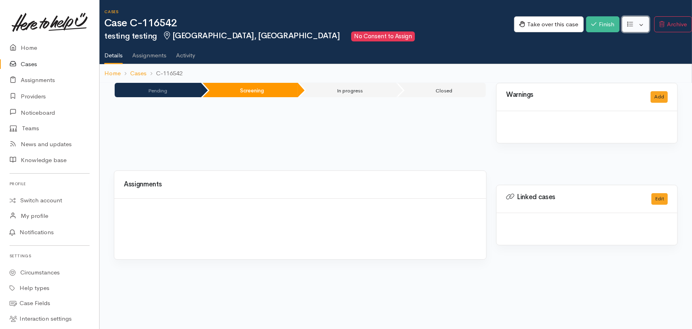
click at [642, 21] on button "button" at bounding box center [635, 24] width 27 height 16
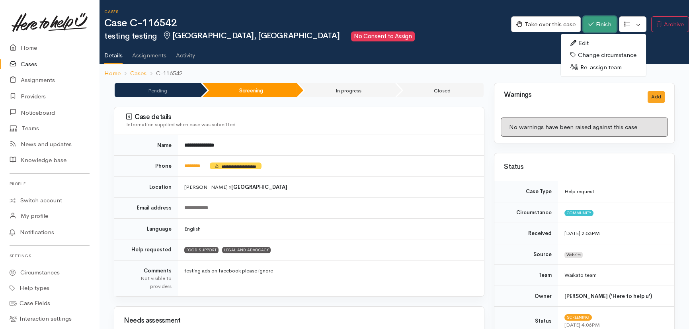
click at [599, 22] on button "Finish" at bounding box center [599, 24] width 33 height 16
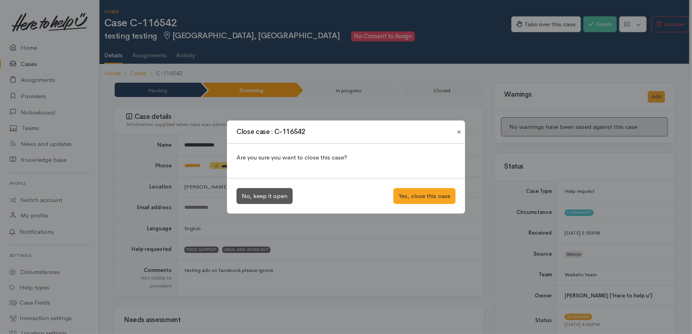
click at [458, 130] on button "Close" at bounding box center [459, 132] width 13 height 10
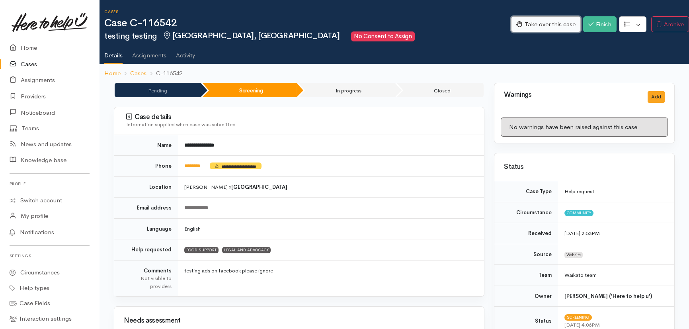
click at [550, 23] on button "Take over this case" at bounding box center [546, 24] width 70 height 16
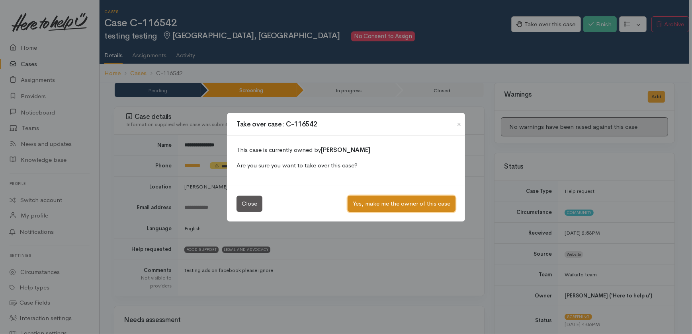
drag, startPoint x: 406, startPoint y: 205, endPoint x: 418, endPoint y: 204, distance: 12.0
click at [408, 205] on button "Yes, make me the owner of this case" at bounding box center [402, 204] width 108 height 16
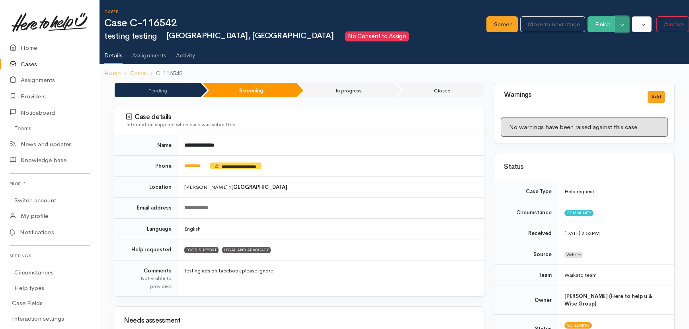
click at [622, 21] on button "Toggle Dropdown" at bounding box center [622, 24] width 14 height 16
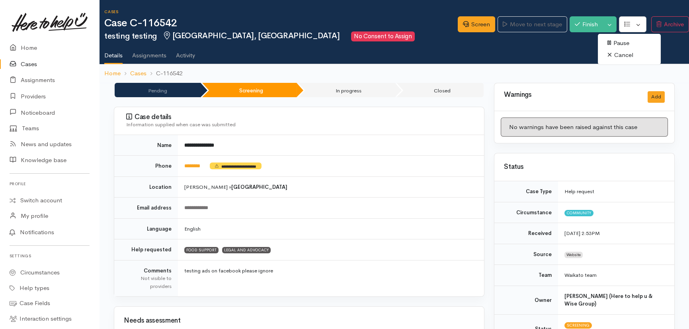
click at [621, 55] on link "Cancel" at bounding box center [629, 55] width 63 height 12
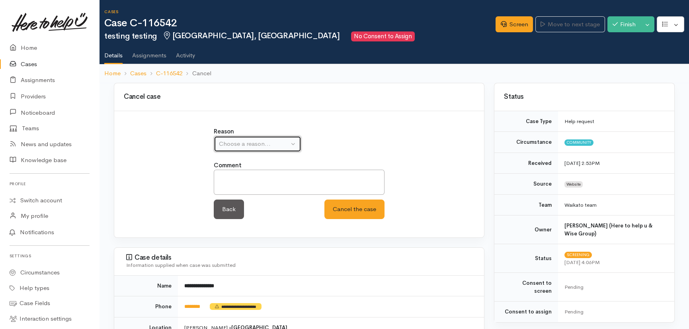
click at [266, 144] on div "Choose a reason..." at bounding box center [254, 143] width 70 height 9
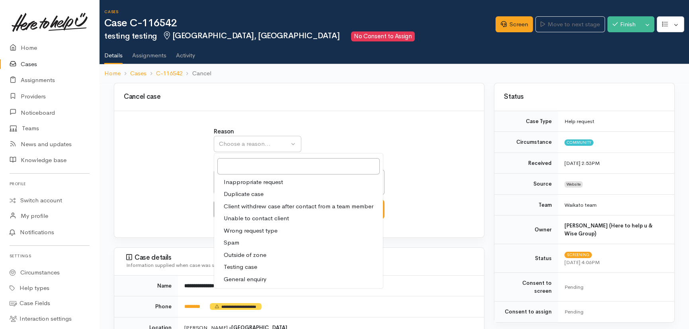
click at [246, 269] on span "Testing case" at bounding box center [240, 266] width 33 height 9
select select "10"
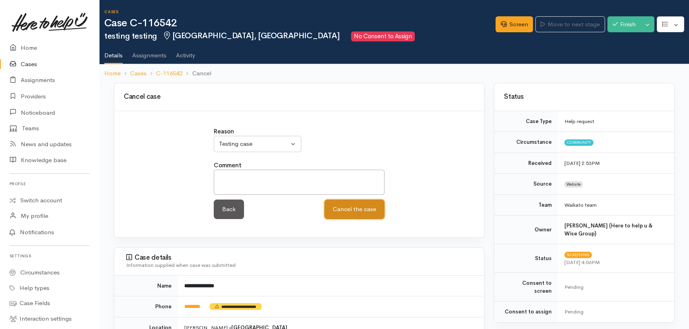
click at [365, 206] on button "Cancel the case" at bounding box center [354, 209] width 60 height 20
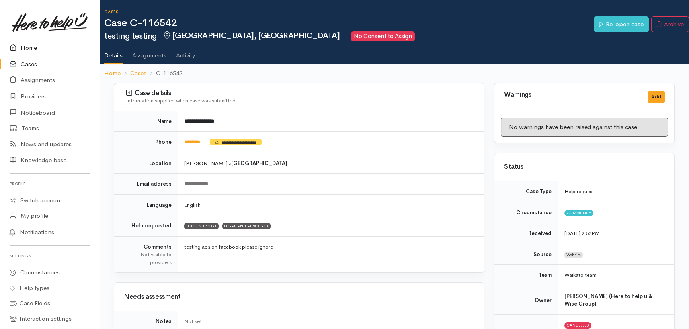
click at [25, 46] on link "Home" at bounding box center [49, 48] width 99 height 16
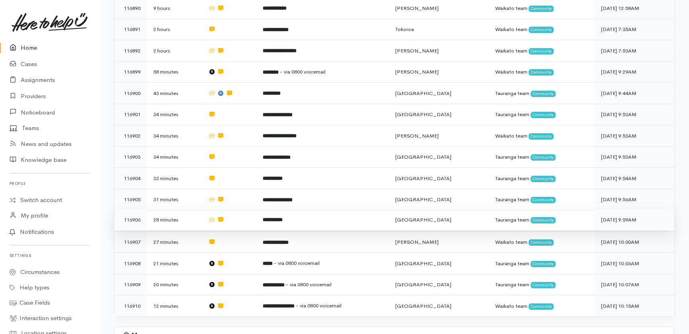
scroll to position [296, 0]
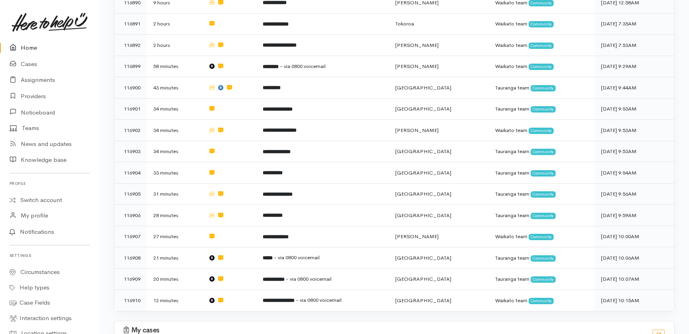
click at [26, 52] on link "Home" at bounding box center [49, 48] width 99 height 16
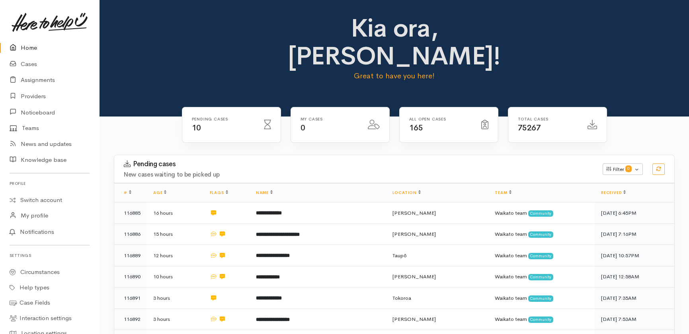
scroll to position [145, 0]
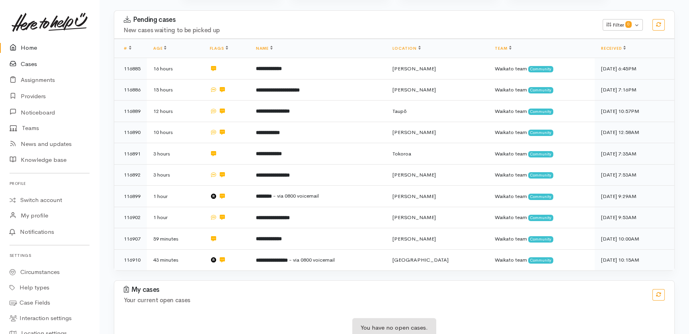
click at [29, 66] on link "Cases" at bounding box center [49, 64] width 99 height 16
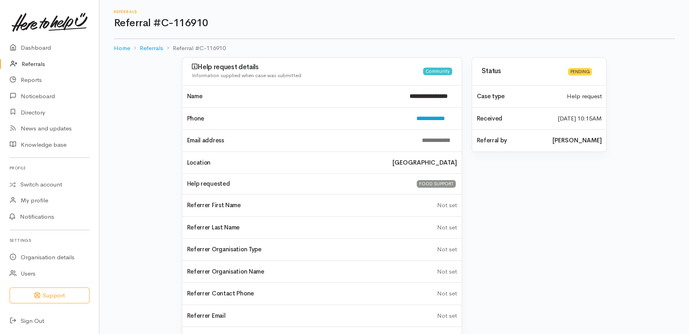
click at [29, 62] on link "Referrals" at bounding box center [49, 64] width 99 height 16
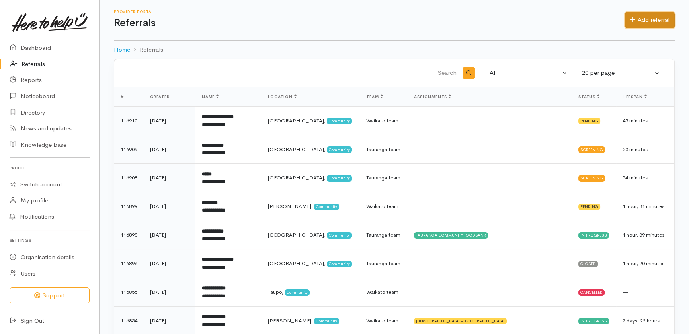
click at [652, 18] on link "Add referral" at bounding box center [650, 20] width 50 height 16
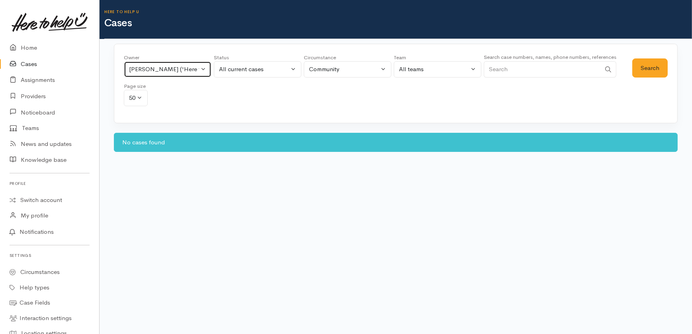
click at [205, 69] on button "Akash Prakash ('Here to help u')" at bounding box center [168, 69] width 88 height 16
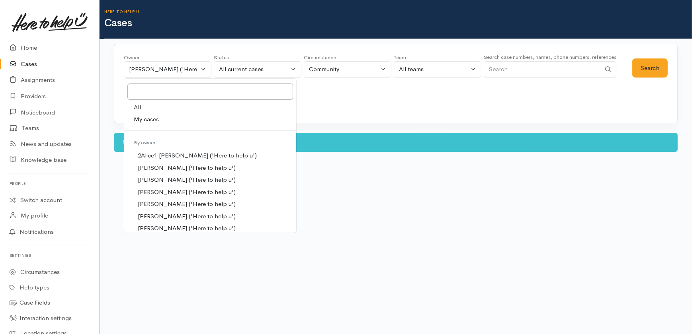
drag, startPoint x: 143, startPoint y: 108, endPoint x: 467, endPoint y: 74, distance: 325.0
click at [145, 109] on link "All" at bounding box center [210, 108] width 172 height 12
select select "-1"
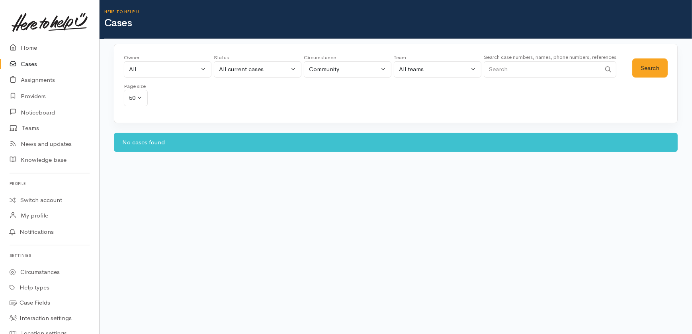
drag, startPoint x: 525, startPoint y: 66, endPoint x: 510, endPoint y: 69, distance: 15.8
click at [523, 67] on input "Search" at bounding box center [542, 69] width 117 height 16
type input "0"
type input "0210404624"
drag, startPoint x: 646, startPoint y: 68, endPoint x: 619, endPoint y: 71, distance: 27.7
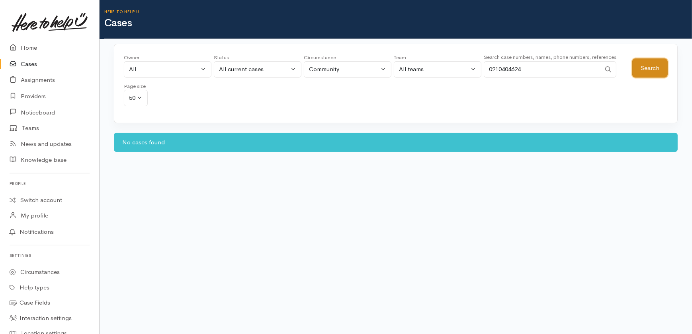
click at [646, 68] on button "Search" at bounding box center [649, 69] width 35 height 20
click at [252, 65] on div "All current cases" at bounding box center [254, 69] width 70 height 9
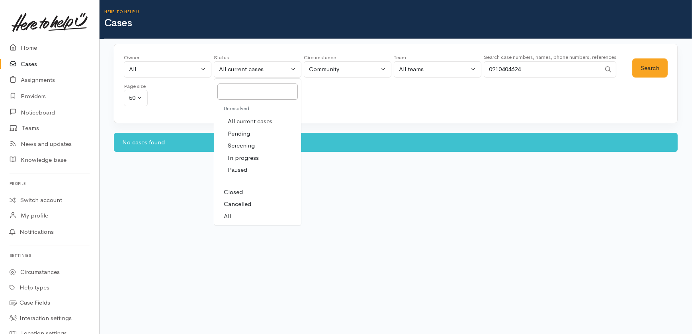
click at [229, 212] on span "All" at bounding box center [227, 216] width 7 height 9
select select "All"
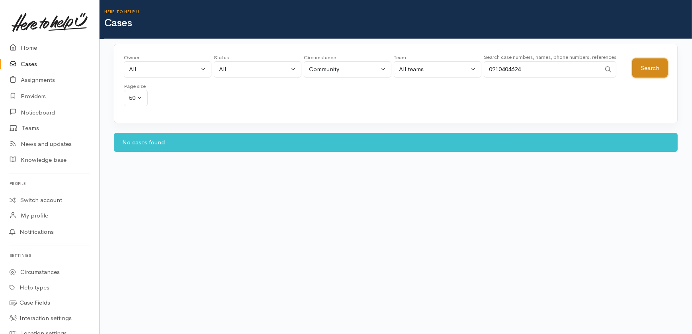
click at [643, 68] on button "Search" at bounding box center [649, 69] width 35 height 20
drag, startPoint x: 548, startPoint y: 68, endPoint x: 448, endPoint y: 69, distance: 99.9
click at [448, 69] on div "Owner All My cases 2Alice1 Faye Davies ('Here to help u') Aandrea Murray ('Here…" at bounding box center [378, 82] width 508 height 57
click at [646, 70] on button "Search" at bounding box center [649, 69] width 35 height 20
drag, startPoint x: 533, startPoint y: 68, endPoint x: 467, endPoint y: 68, distance: 66.9
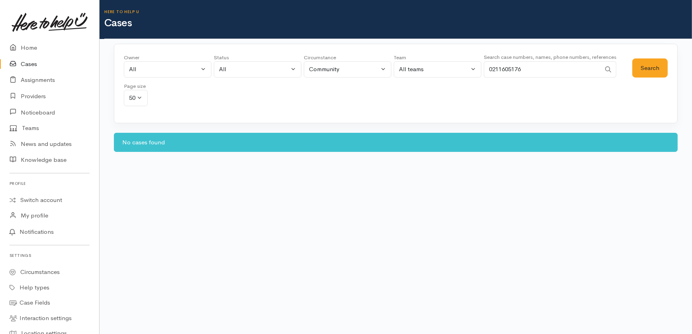
click at [467, 68] on div "Owner All My cases 2Alice1 Faye Davies ('Here to help u') Aandrea Murray ('Here…" at bounding box center [378, 82] width 508 height 57
type input "0225933093"
click at [653, 66] on button "Search" at bounding box center [649, 69] width 35 height 20
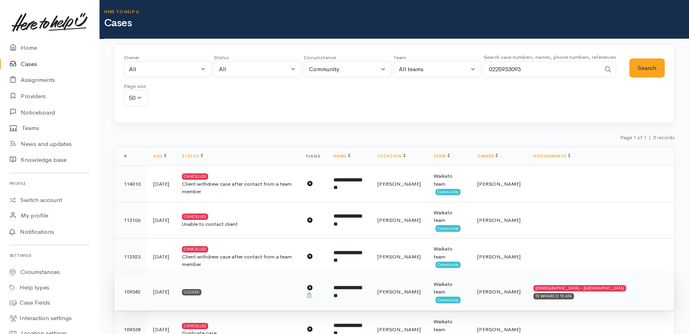
click at [361, 287] on b "**********" at bounding box center [348, 291] width 28 height 13
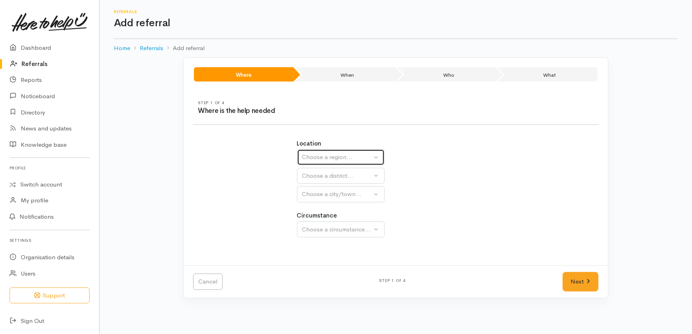
click at [342, 158] on div "Choose a region..." at bounding box center [337, 157] width 70 height 9
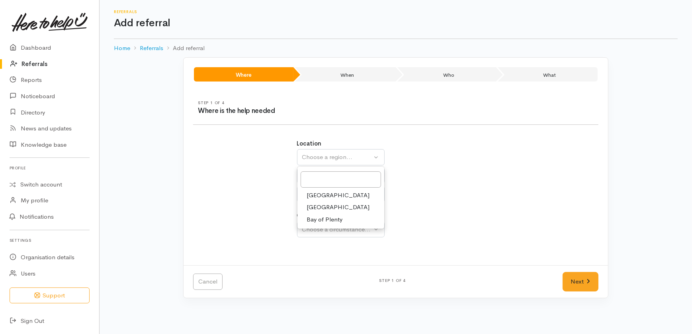
click at [320, 221] on span "Bay of Plenty" at bounding box center [325, 219] width 36 height 9
select select "4"
select select
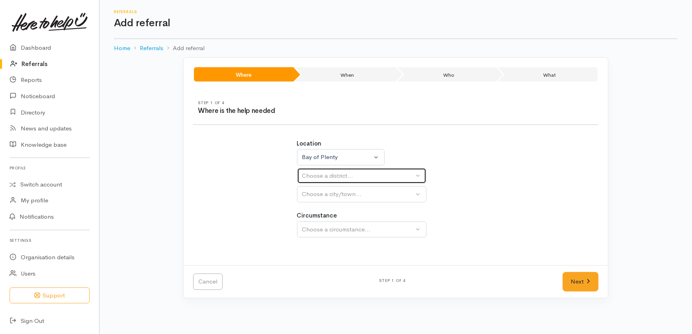
click at [326, 178] on div "Choose a district..." at bounding box center [358, 176] width 112 height 9
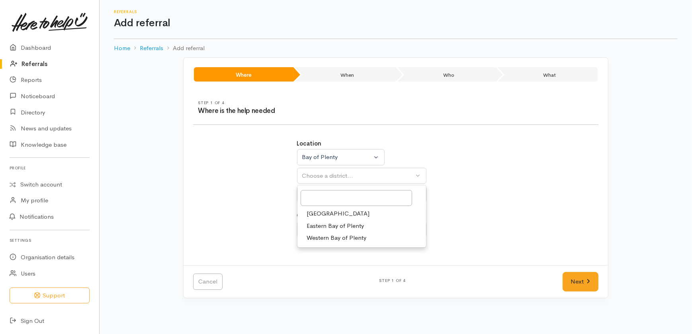
click at [319, 214] on span "[GEOGRAPHIC_DATA]" at bounding box center [338, 213] width 63 height 9
select select "6"
select select
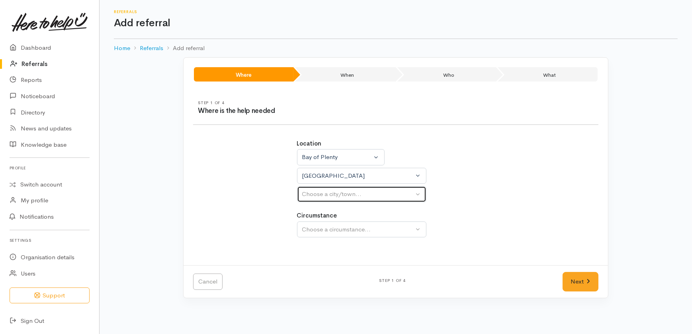
drag, startPoint x: 316, startPoint y: 193, endPoint x: 314, endPoint y: 203, distance: 9.8
click at [317, 193] on div "Choose a city/town..." at bounding box center [358, 194] width 112 height 9
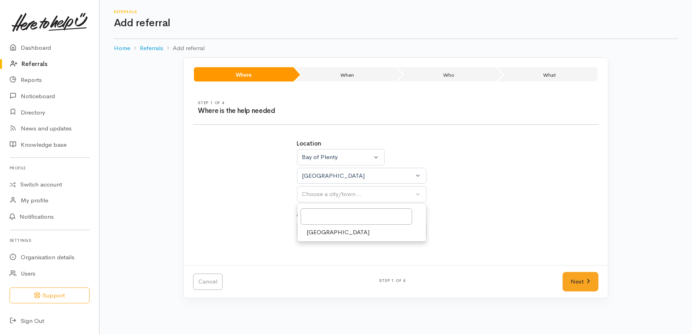
click at [317, 232] on span "[GEOGRAPHIC_DATA]" at bounding box center [338, 232] width 63 height 9
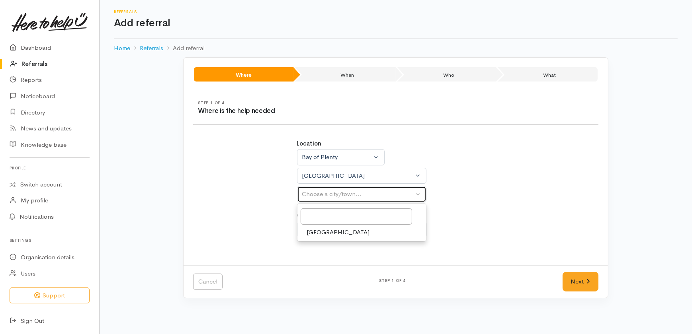
select select "4"
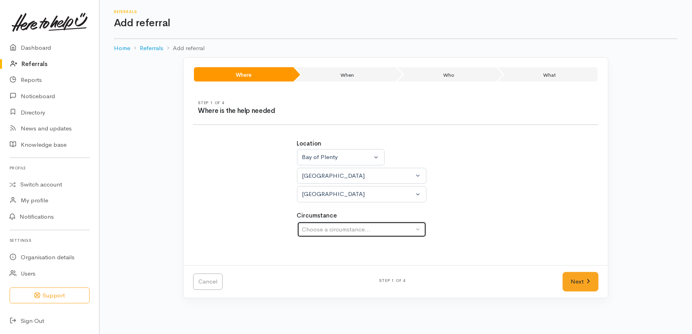
click at [322, 229] on div "Choose a circumstance..." at bounding box center [358, 229] width 112 height 9
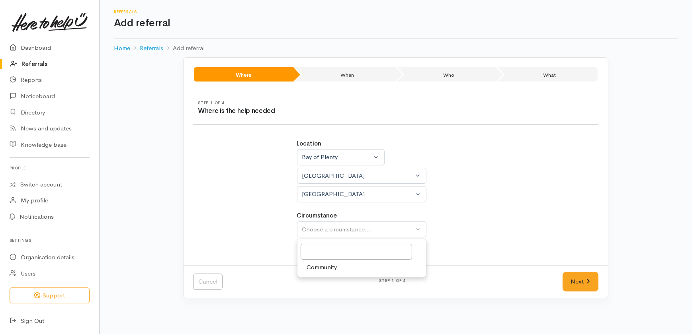
click at [324, 268] on span "Community" at bounding box center [322, 267] width 30 height 9
select select "2"
drag, startPoint x: 583, startPoint y: 281, endPoint x: 573, endPoint y: 282, distance: 9.6
click at [583, 281] on link "Next" at bounding box center [580, 282] width 36 height 20
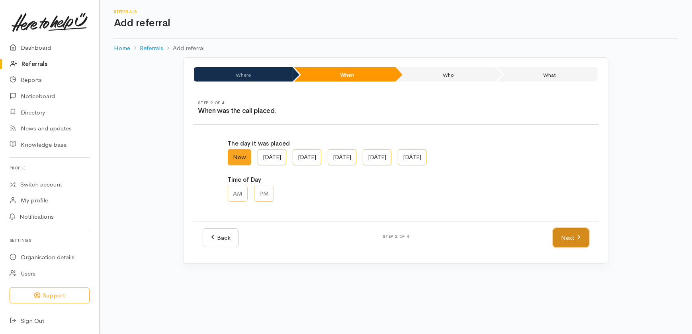
click at [572, 235] on link "Next" at bounding box center [571, 239] width 36 height 20
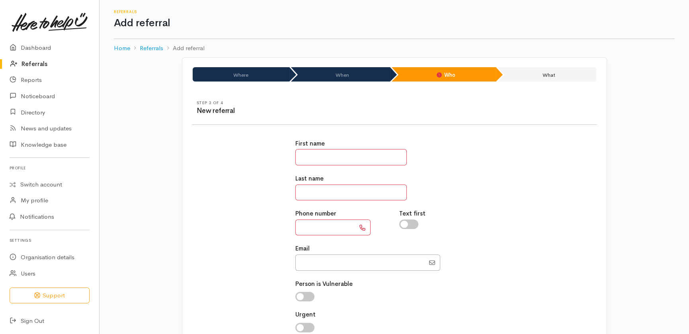
click at [345, 157] on input "text" at bounding box center [350, 157] width 111 height 16
type input "*****"
drag, startPoint x: 334, startPoint y: 145, endPoint x: 326, endPoint y: 150, distance: 9.5
click at [326, 150] on div "First name *****" at bounding box center [394, 152] width 198 height 26
click at [326, 156] on input "*****" at bounding box center [350, 157] width 111 height 16
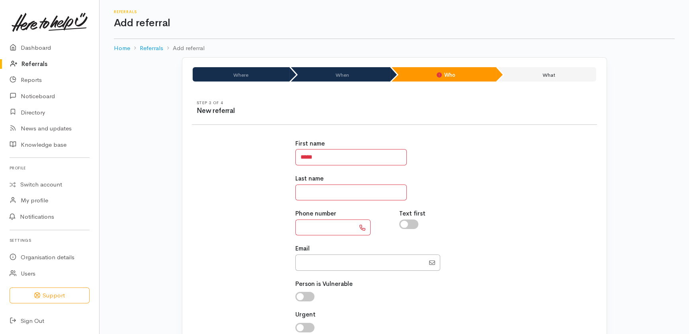
type input "********"
drag, startPoint x: 345, startPoint y: 229, endPoint x: 280, endPoint y: 229, distance: 65.3
click at [280, 229] on div "**********" at bounding box center [394, 255] width 415 height 250
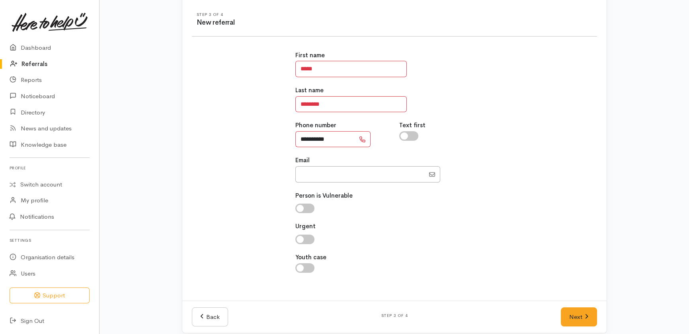
scroll to position [96, 0]
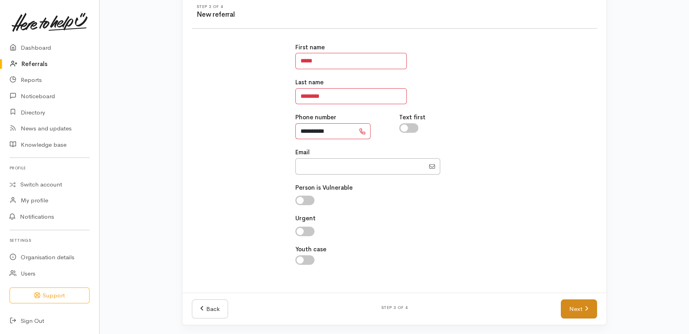
type input "**********"
click at [581, 305] on link "Next" at bounding box center [579, 310] width 36 height 20
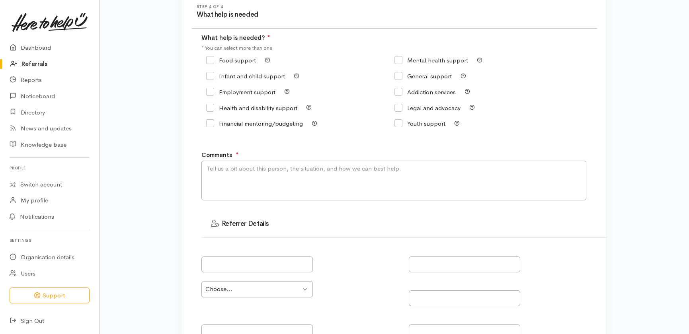
click at [209, 63] on div "Food support" at bounding box center [231, 60] width 50 height 6
click at [212, 60] on input "Food support" at bounding box center [231, 60] width 50 height 6
checkbox input "true"
drag, startPoint x: 262, startPoint y: 183, endPoint x: 239, endPoint y: 169, distance: 27.1
click at [254, 182] on textarea "Comments" at bounding box center [393, 181] width 385 height 40
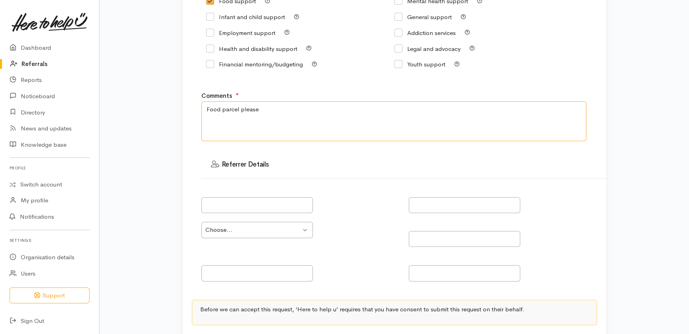
scroll to position [230, 0]
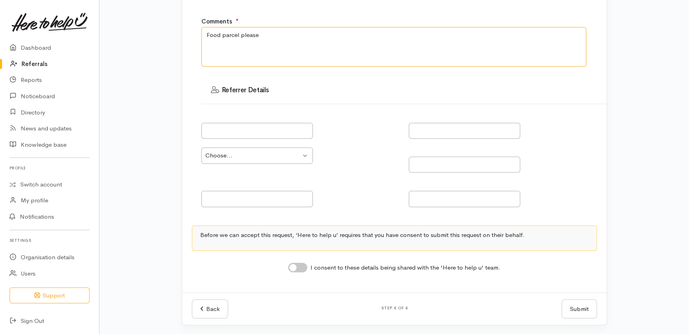
type textarea "Food parcel please"
click at [301, 266] on input "I consent to these details being shared with the 'Here to help u' team." at bounding box center [297, 268] width 19 height 10
checkbox input "true"
click at [574, 306] on button "Submit" at bounding box center [579, 310] width 35 height 20
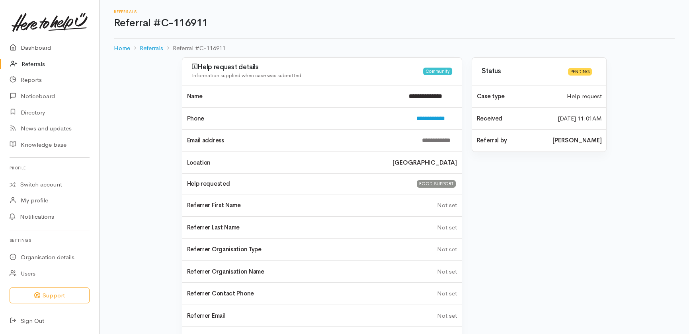
click at [29, 62] on link "Referrals" at bounding box center [49, 64] width 99 height 16
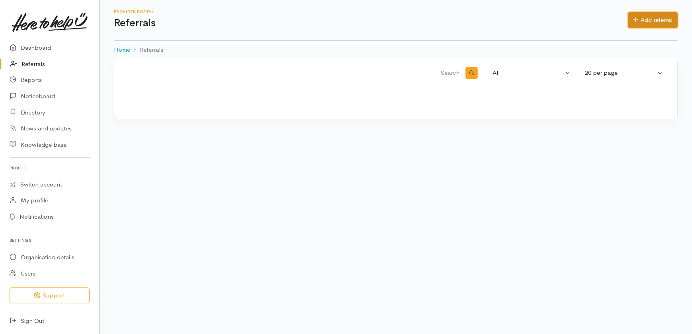
click at [660, 19] on link "Add referral" at bounding box center [653, 20] width 50 height 16
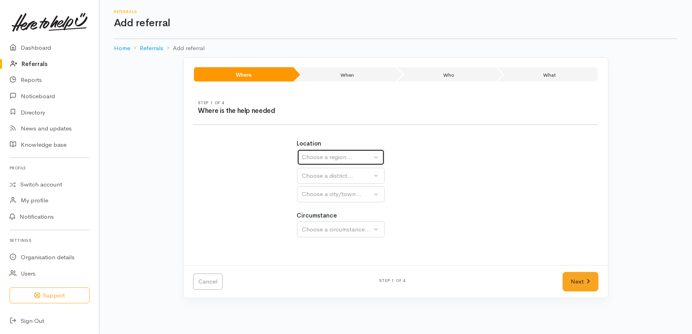
click at [329, 154] on div "Choose a region..." at bounding box center [337, 157] width 70 height 9
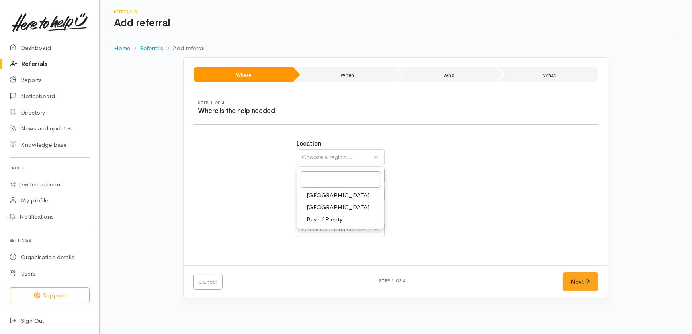
drag, startPoint x: 322, startPoint y: 219, endPoint x: 313, endPoint y: 187, distance: 33.5
click at [322, 219] on span "Bay of Plenty" at bounding box center [325, 219] width 36 height 9
select select "4"
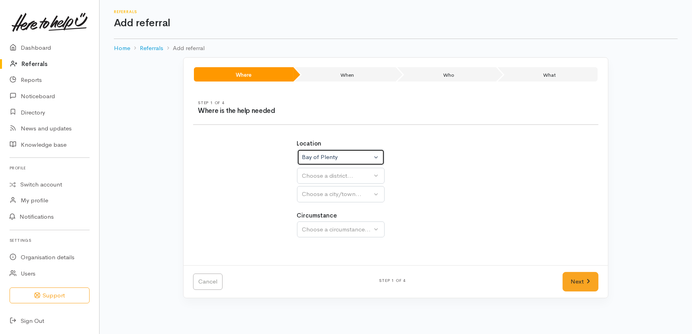
select select
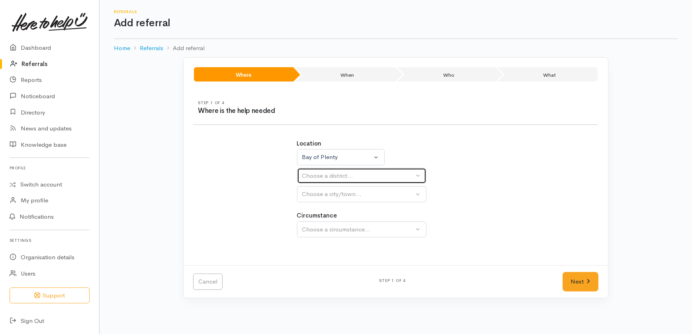
drag, startPoint x: 321, startPoint y: 174, endPoint x: 322, endPoint y: 179, distance: 5.3
click at [321, 174] on div "Choose a district..." at bounding box center [358, 176] width 112 height 9
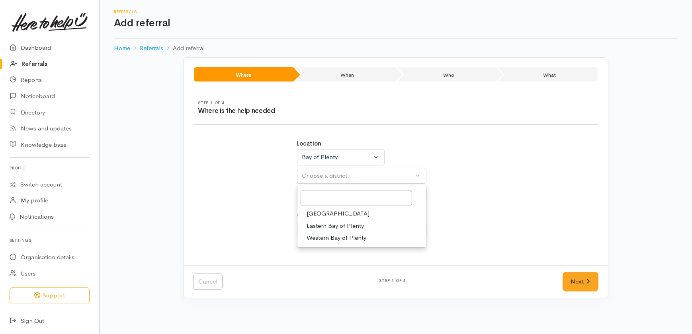
click at [334, 236] on span "Western Bay of Plenty" at bounding box center [337, 238] width 60 height 9
select select "7"
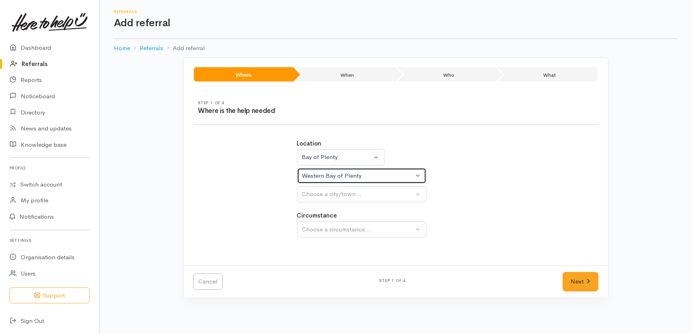
select select
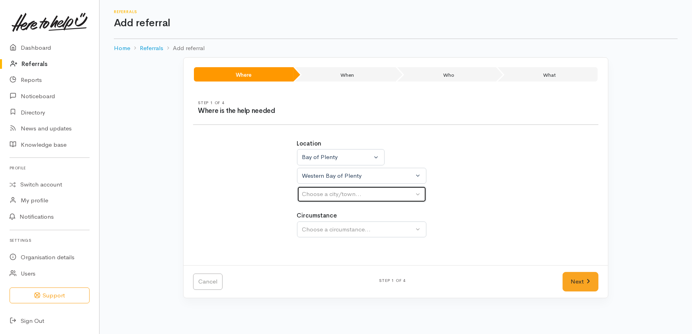
click at [328, 193] on div "Choose a city/town..." at bounding box center [358, 194] width 112 height 9
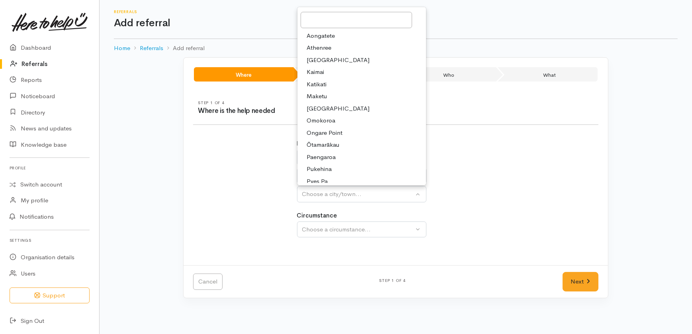
drag, startPoint x: 593, startPoint y: 186, endPoint x: 585, endPoint y: 185, distance: 8.1
click at [593, 185] on div "Location Auckland Waikato Bay of Plenty Bay of Plenty Auckland Waikato Bay of P…" at bounding box center [395, 193] width 415 height 126
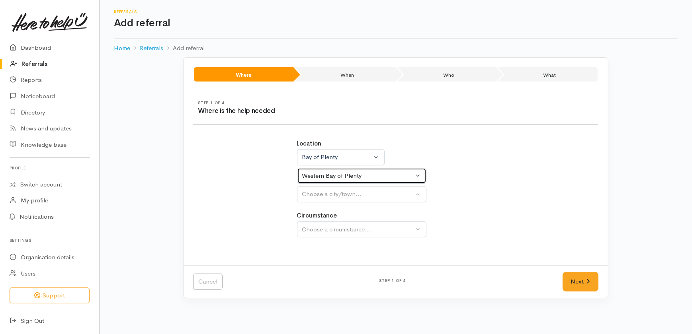
drag, startPoint x: 371, startPoint y: 173, endPoint x: 365, endPoint y: 179, distance: 8.5
click at [370, 173] on div "Western Bay of Plenty" at bounding box center [358, 176] width 112 height 9
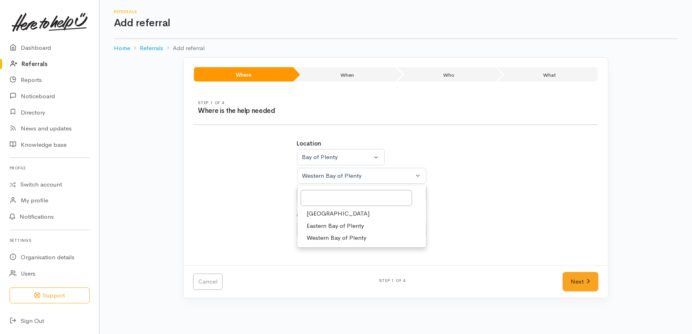
click at [325, 215] on span "Tauranga" at bounding box center [338, 213] width 63 height 9
select select "6"
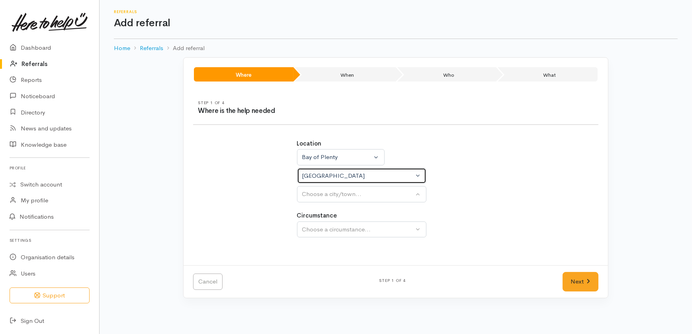
select select
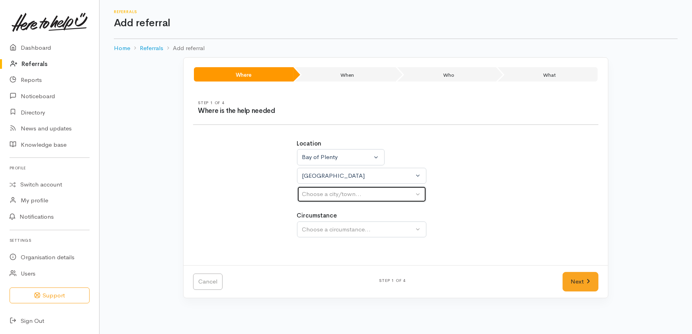
click at [322, 192] on div "Choose a city/town..." at bounding box center [358, 194] width 112 height 9
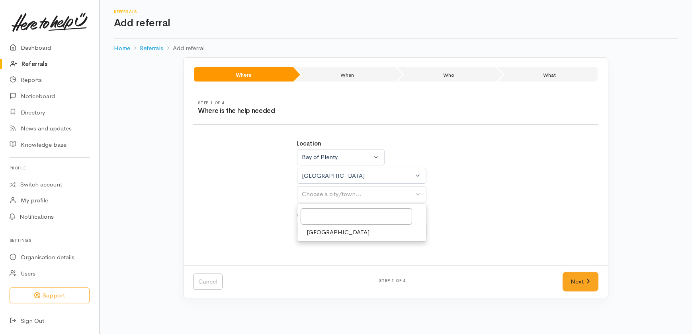
click at [322, 232] on span "Tauranga" at bounding box center [338, 232] width 63 height 9
select select "4"
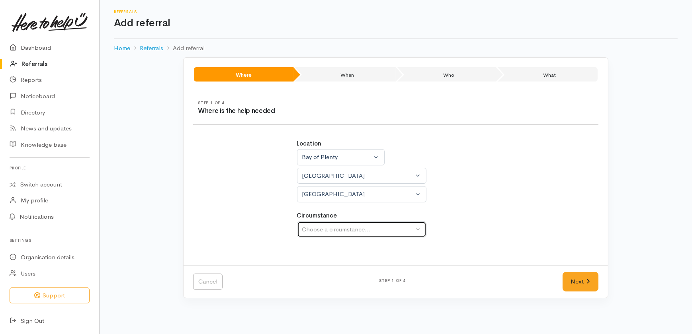
click at [341, 232] on div "Choose a circumstance..." at bounding box center [358, 229] width 112 height 9
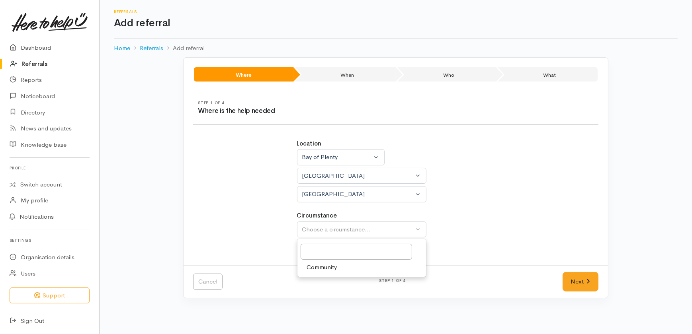
click at [325, 268] on span "Community" at bounding box center [322, 267] width 30 height 9
select select "2"
click at [584, 280] on link "Next" at bounding box center [580, 282] width 36 height 20
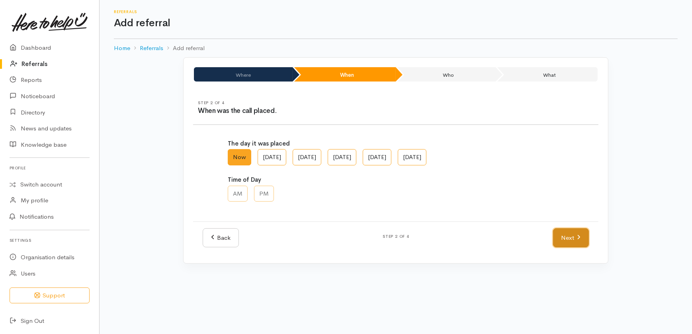
click at [571, 238] on link "Next" at bounding box center [571, 239] width 36 height 20
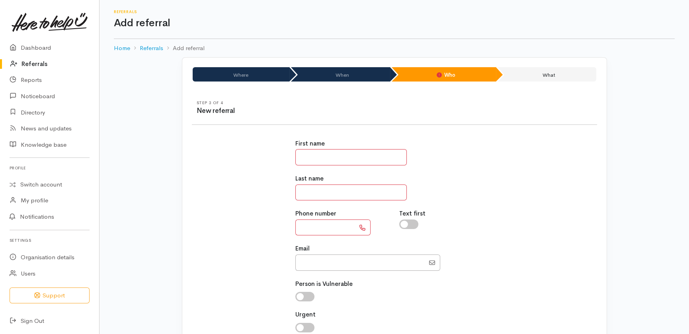
click at [350, 152] on input "text" at bounding box center [350, 157] width 111 height 16
type input "*******"
type input "*"
type input "*******"
click at [316, 226] on input "text" at bounding box center [325, 228] width 60 height 16
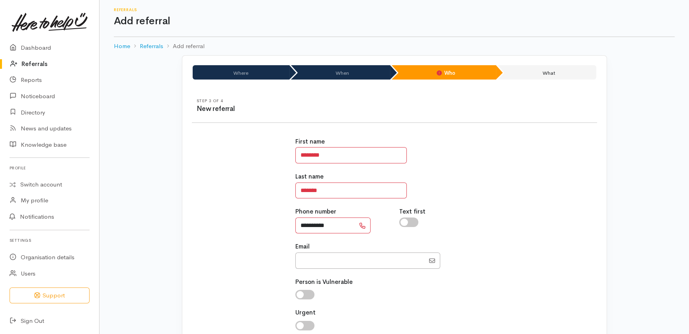
scroll to position [96, 0]
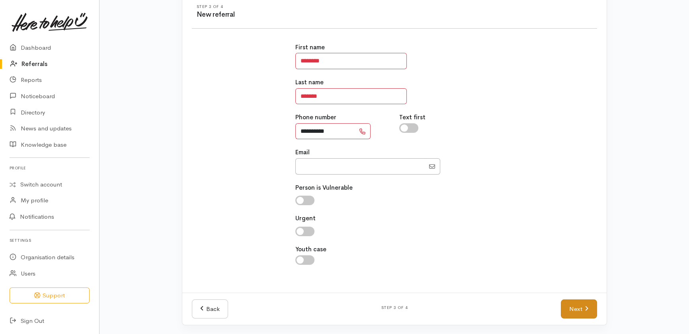
type input "**********"
click at [580, 307] on link "Next" at bounding box center [579, 310] width 36 height 20
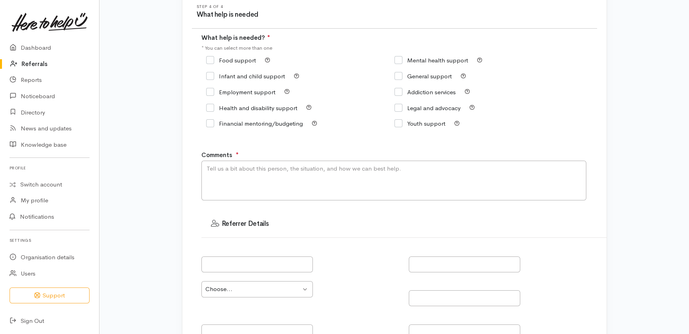
drag, startPoint x: 239, startPoint y: 108, endPoint x: 240, endPoint y: 157, distance: 49.4
click at [239, 108] on input "Health and disability support" at bounding box center [251, 108] width 91 height 6
checkbox input "true"
click at [232, 180] on textarea "Comments" at bounding box center [393, 181] width 385 height 40
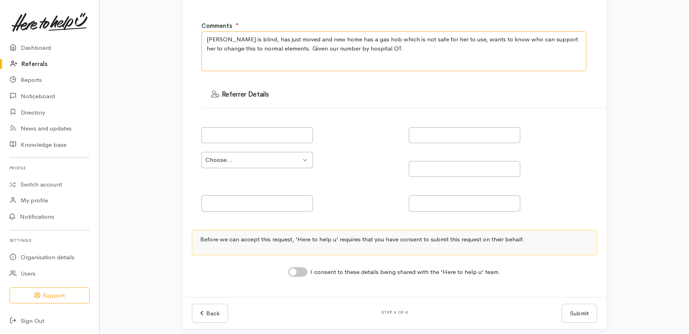
scroll to position [230, 0]
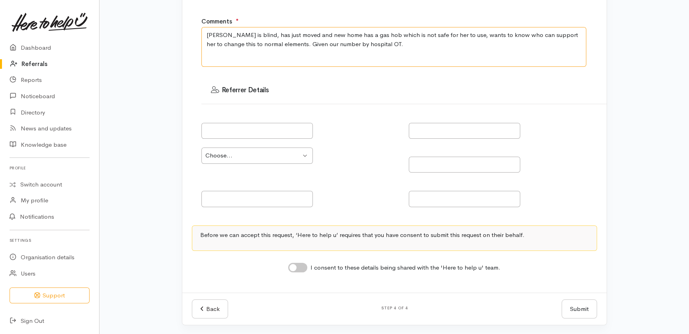
type textarea "Suzanne is blind, has just moved and new home has a gas hob which is not safe f…"
click at [302, 265] on input "I consent to these details being shared with the 'Here to help u' team." at bounding box center [297, 268] width 19 height 10
checkbox input "true"
click at [587, 308] on button "Submit" at bounding box center [579, 310] width 35 height 20
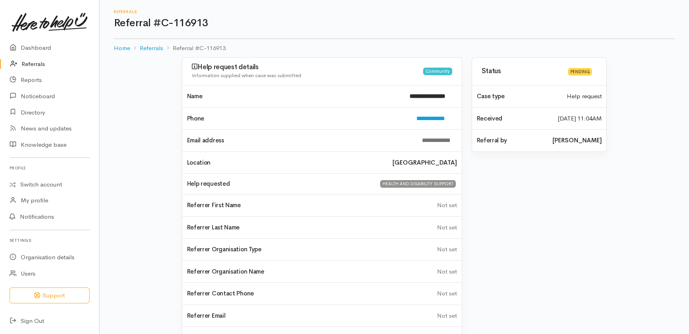
click at [37, 61] on link "Referrals" at bounding box center [49, 64] width 99 height 16
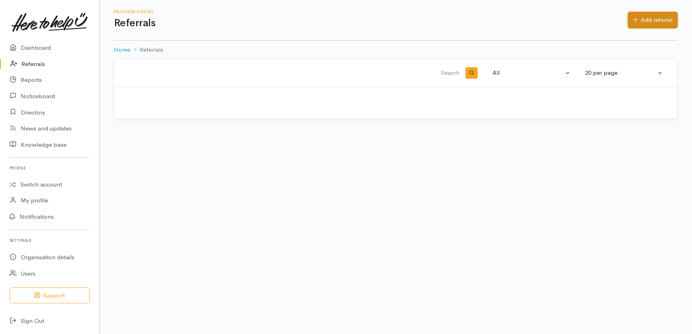
click at [648, 18] on link "Add referral" at bounding box center [653, 20] width 50 height 16
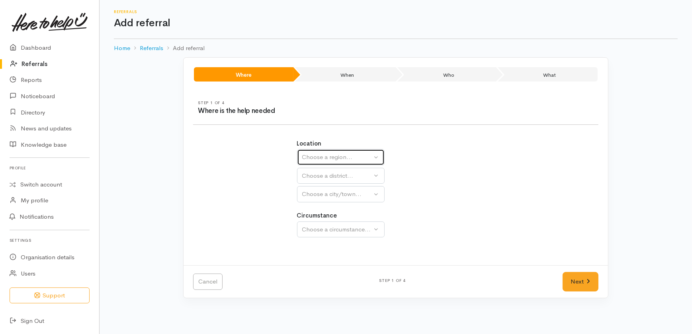
click at [330, 159] on div "Choose a region..." at bounding box center [337, 157] width 70 height 9
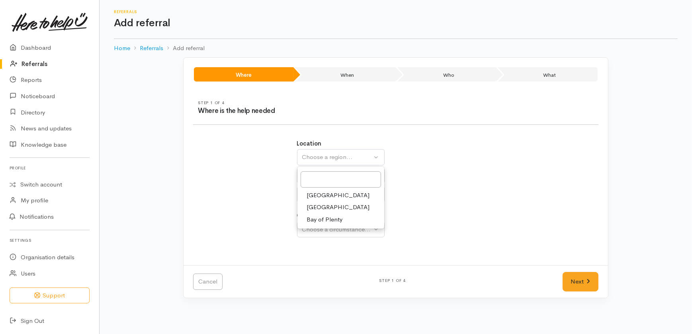
click at [319, 207] on span "[GEOGRAPHIC_DATA]" at bounding box center [338, 207] width 63 height 9
select select "3"
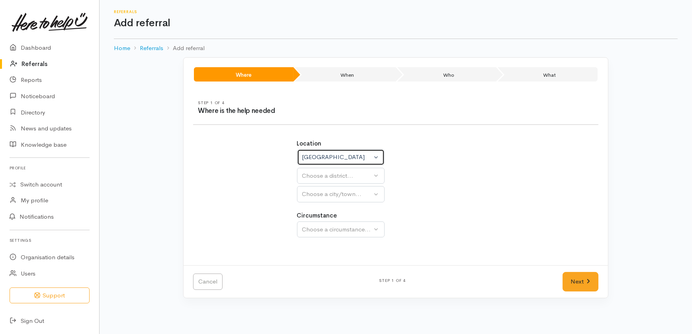
select select
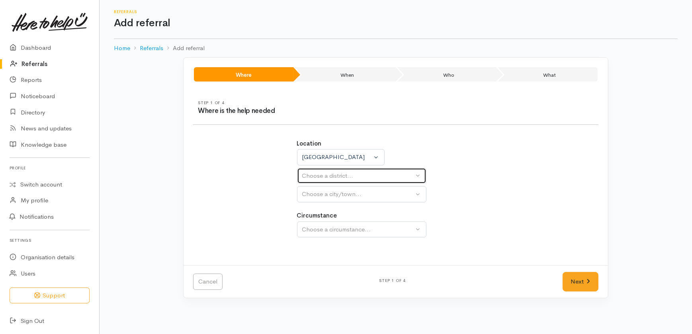
click at [342, 176] on div "Choose a district..." at bounding box center [358, 176] width 112 height 9
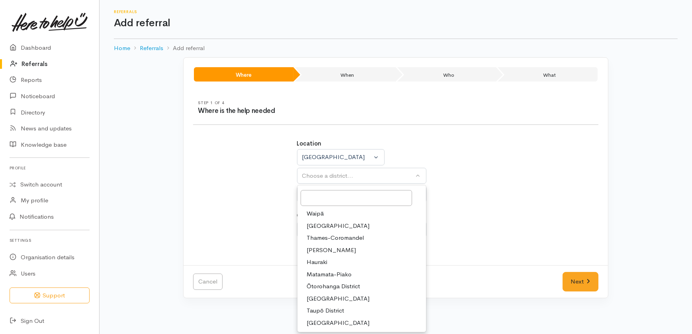
click at [320, 248] on span "[PERSON_NAME]" at bounding box center [331, 250] width 49 height 9
select select "4"
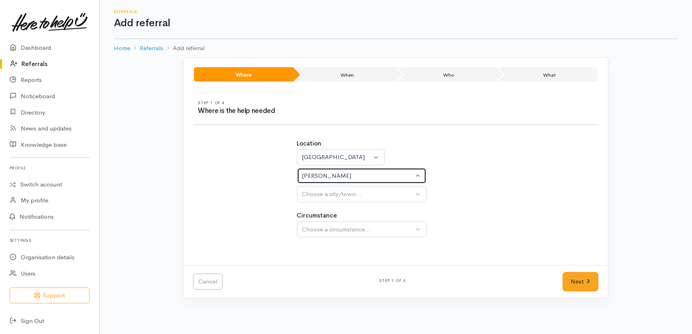
select select
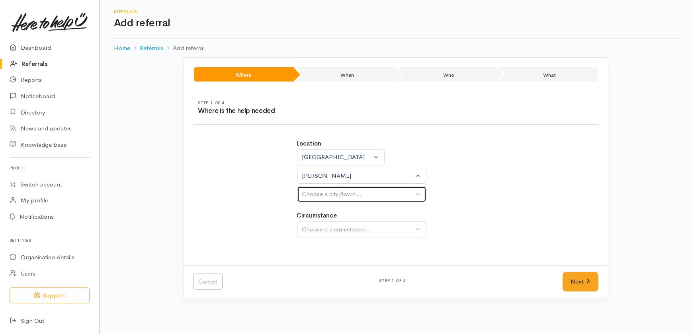
click at [320, 194] on div "Choose a city/town..." at bounding box center [358, 194] width 112 height 9
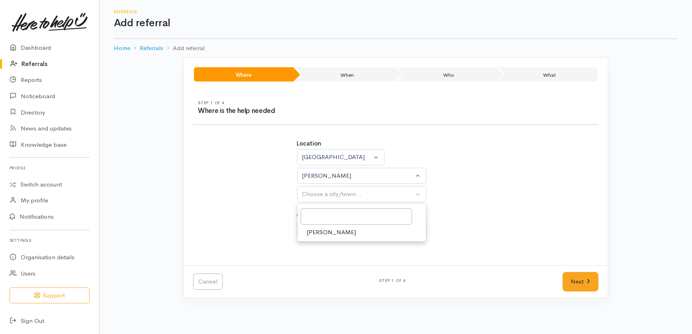
click at [311, 233] on span "[PERSON_NAME]" at bounding box center [331, 232] width 49 height 9
select select "1"
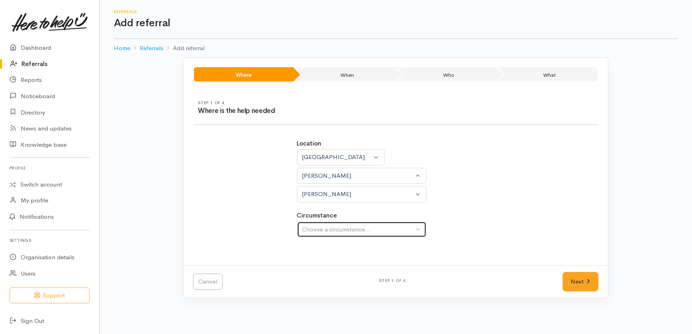
click at [320, 228] on div "Choose a circumstance..." at bounding box center [358, 229] width 112 height 9
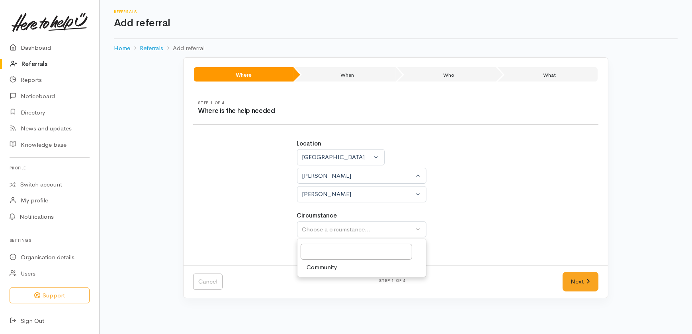
click at [325, 269] on span "Community" at bounding box center [322, 267] width 30 height 9
select select "2"
click at [585, 280] on link "Next" at bounding box center [580, 282] width 36 height 20
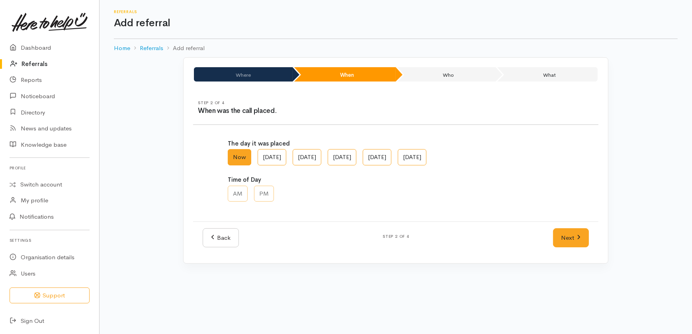
click at [577, 226] on div "Back Step 2 of 4 Next" at bounding box center [395, 238] width 405 height 33
click at [573, 239] on link "Next" at bounding box center [571, 239] width 36 height 20
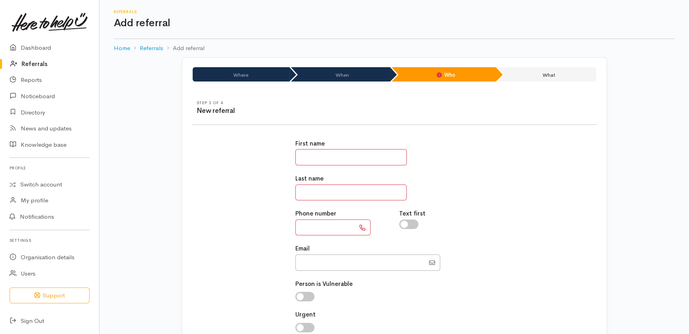
drag, startPoint x: 332, startPoint y: 158, endPoint x: 332, endPoint y: 153, distance: 5.6
click at [332, 158] on input "text" at bounding box center [350, 157] width 111 height 16
type input "******"
type input "**********"
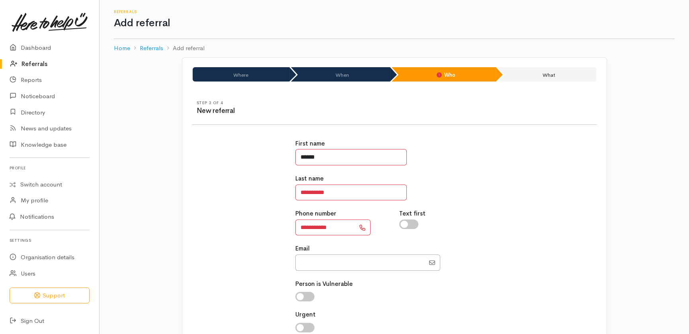
type input "******"
drag, startPoint x: 340, startPoint y: 227, endPoint x: 283, endPoint y: 227, distance: 56.9
click at [283, 227] on div "**********" at bounding box center [394, 255] width 415 height 250
type input "**********"
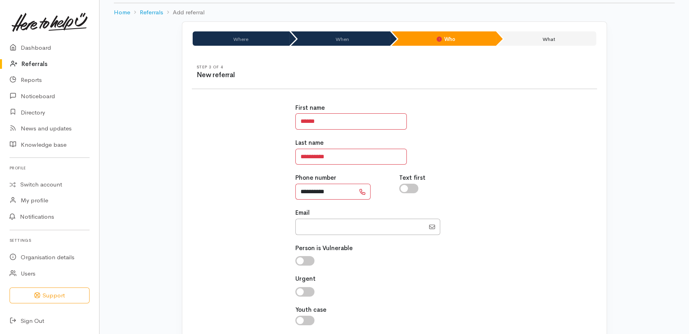
scroll to position [96, 0]
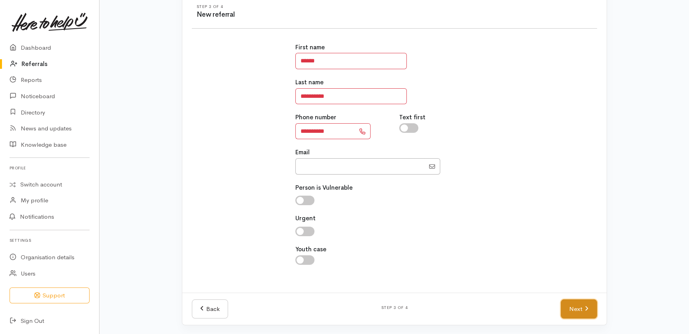
click at [577, 306] on link "Next" at bounding box center [579, 310] width 36 height 20
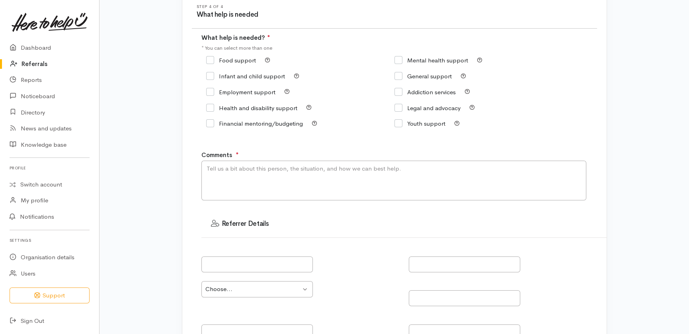
click at [212, 60] on input "Food support" at bounding box center [231, 60] width 50 height 6
checkbox input "true"
click at [255, 180] on textarea "Comments" at bounding box center [393, 181] width 385 height 40
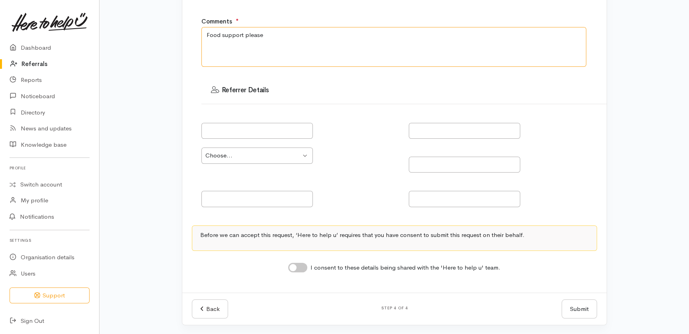
type textarea "Food support please"
click at [303, 268] on input "I consent to these details being shared with the 'Here to help u' team." at bounding box center [297, 268] width 19 height 10
checkbox input "true"
click at [577, 309] on button "Submit" at bounding box center [579, 310] width 35 height 20
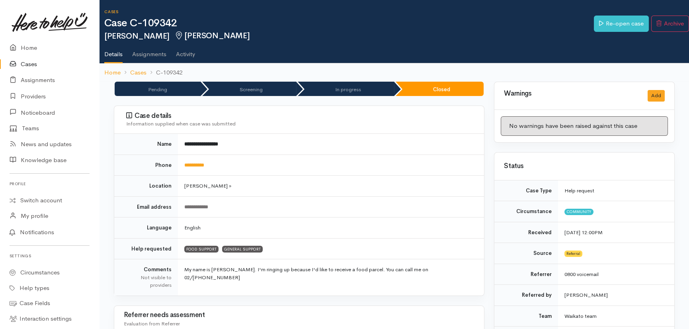
scroll to position [289, 0]
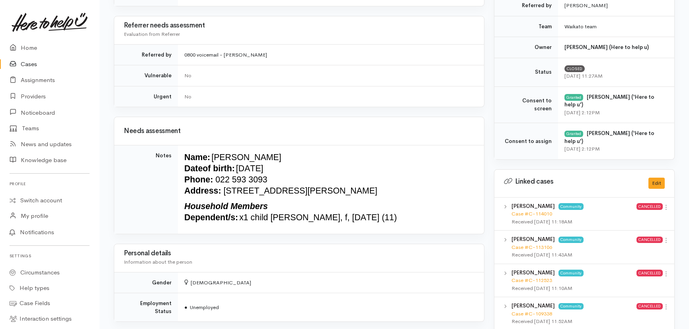
drag, startPoint x: 28, startPoint y: 65, endPoint x: 45, endPoint y: 67, distance: 16.8
click at [29, 65] on link "Cases" at bounding box center [49, 64] width 99 height 16
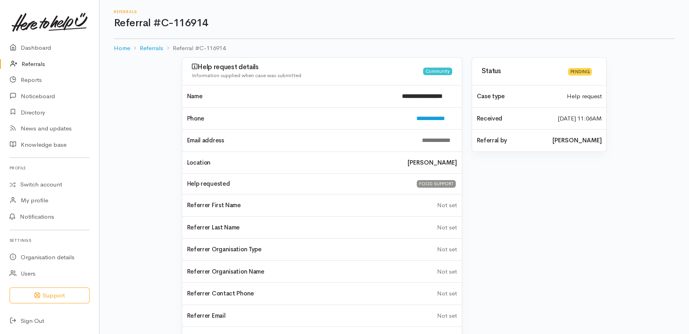
click at [37, 63] on link "Referrals" at bounding box center [49, 64] width 99 height 16
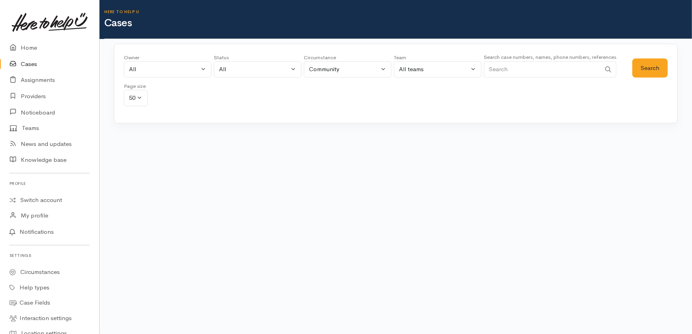
click at [518, 68] on input "Search" at bounding box center [542, 69] width 117 height 16
click at [651, 70] on button "Search" at bounding box center [649, 69] width 35 height 20
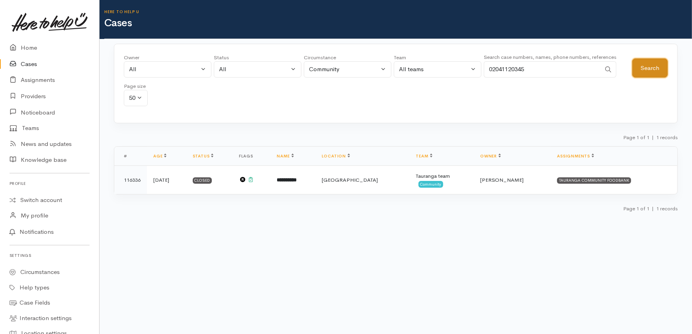
click at [651, 70] on button "Search" at bounding box center [649, 69] width 35 height 20
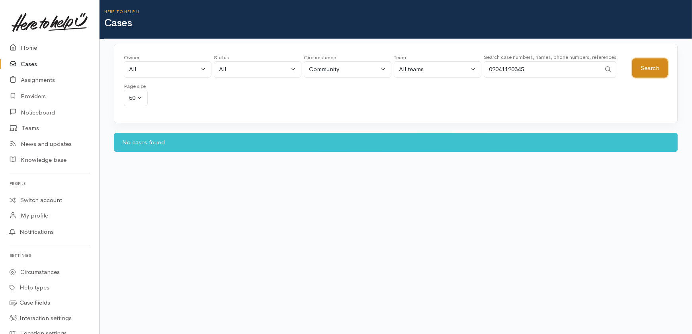
click at [657, 67] on button "Search" at bounding box center [649, 69] width 35 height 20
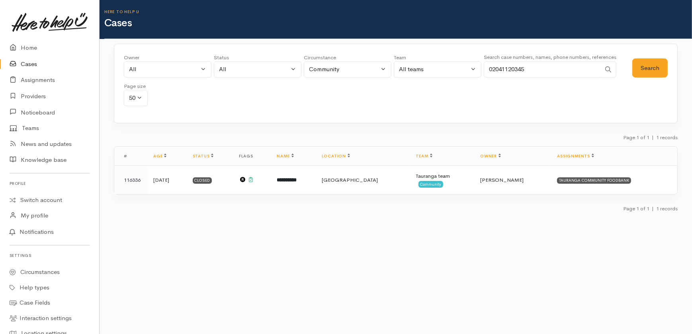
drag, startPoint x: 543, startPoint y: 67, endPoint x: 462, endPoint y: 76, distance: 82.1
click at [462, 76] on div "Owner All My cases 2Alice1 [PERSON_NAME] ('Here to help u') [PERSON_NAME] ('Her…" at bounding box center [378, 82] width 508 height 57
drag, startPoint x: 645, startPoint y: 72, endPoint x: 643, endPoint y: 68, distance: 4.5
click at [645, 72] on button "Search" at bounding box center [649, 69] width 35 height 20
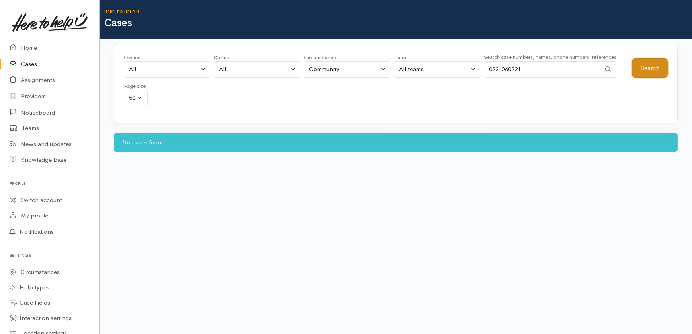
click at [637, 68] on button "Search" at bounding box center [649, 69] width 35 height 20
drag, startPoint x: 547, startPoint y: 69, endPoint x: 473, endPoint y: 79, distance: 74.7
click at [475, 78] on div "Owner All My cases 2Alice1 Faye Davies ('Here to help u') Aandrea Murray ('Here…" at bounding box center [378, 82] width 508 height 57
click at [644, 67] on button "Search" at bounding box center [649, 69] width 35 height 20
drag, startPoint x: 545, startPoint y: 68, endPoint x: 448, endPoint y: 111, distance: 105.3
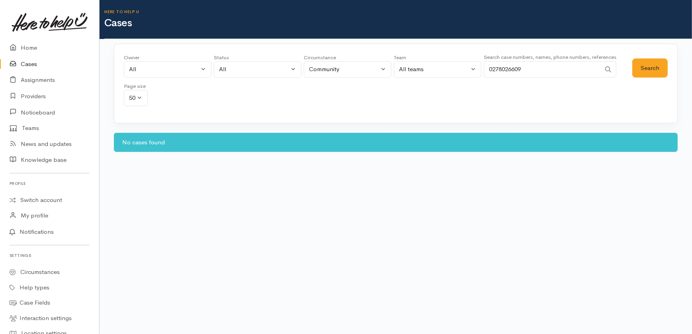
click at [459, 76] on div "Owner All My cases 2Alice1 Faye Davies ('Here to help u') Aandrea Murray ('Here…" at bounding box center [378, 82] width 508 height 57
click at [651, 67] on button "Search" at bounding box center [649, 69] width 35 height 20
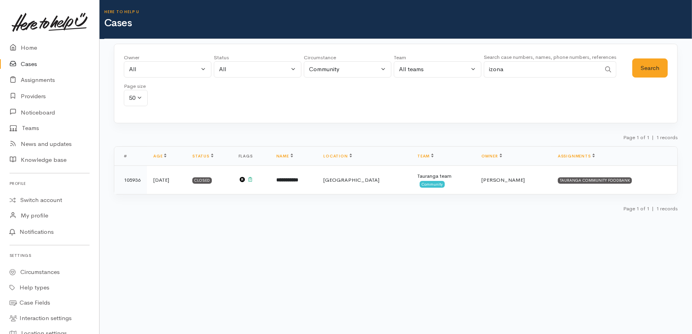
drag, startPoint x: 514, startPoint y: 68, endPoint x: 471, endPoint y: 68, distance: 43.4
click at [471, 67] on div "Owner All My cases 2Alice1 Faye Davies ('Here to help u') Aandrea Murray ('Here…" at bounding box center [378, 82] width 508 height 57
type input "02102772528"
click at [649, 69] on button "Search" at bounding box center [649, 69] width 35 height 20
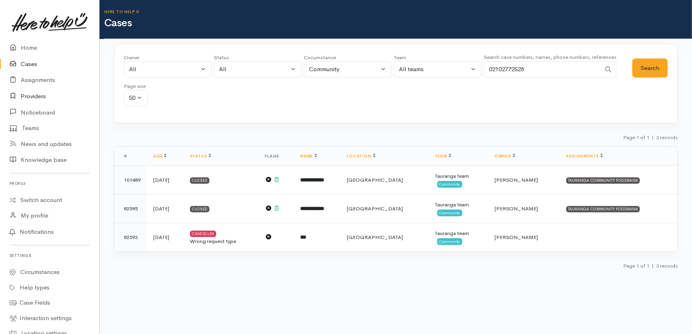
click at [33, 94] on link "Providers" at bounding box center [49, 96] width 99 height 16
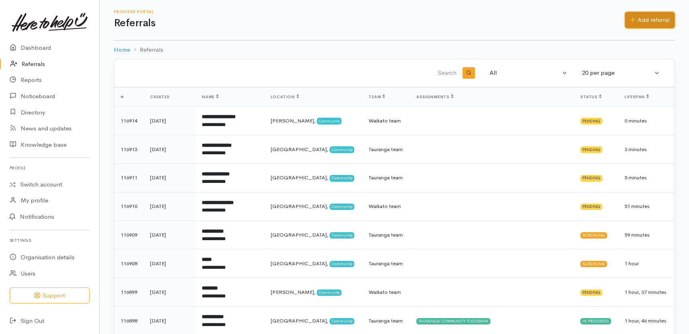
click at [641, 21] on link "Add referral" at bounding box center [650, 20] width 50 height 16
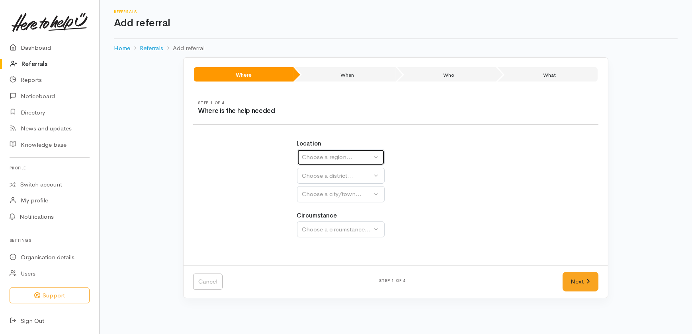
click at [334, 153] on div "Choose a region..." at bounding box center [337, 157] width 70 height 9
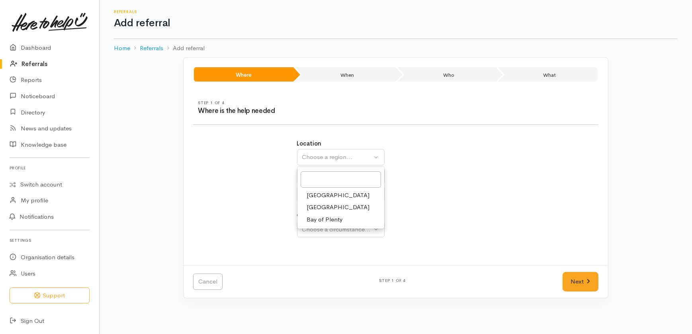
click at [322, 224] on link "Bay of Plenty" at bounding box center [340, 220] width 87 height 12
select select "4"
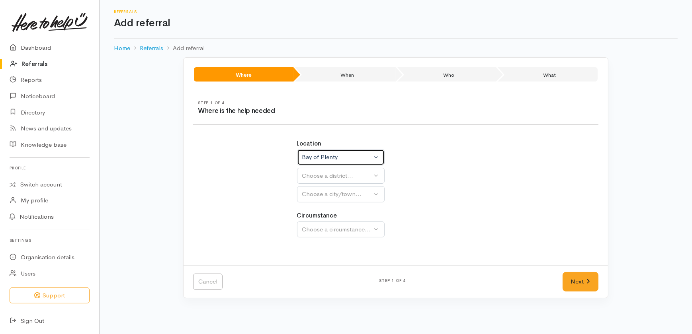
select select
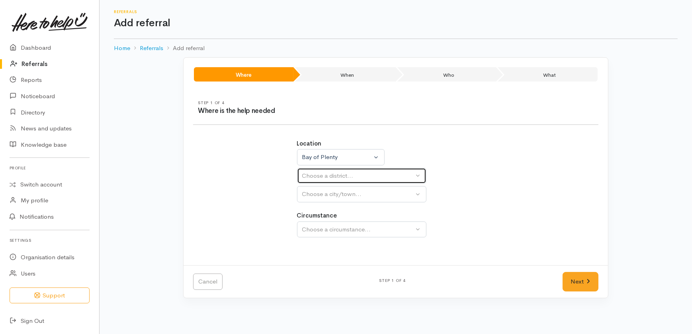
click at [330, 172] on div "Choose a district..." at bounding box center [358, 176] width 112 height 9
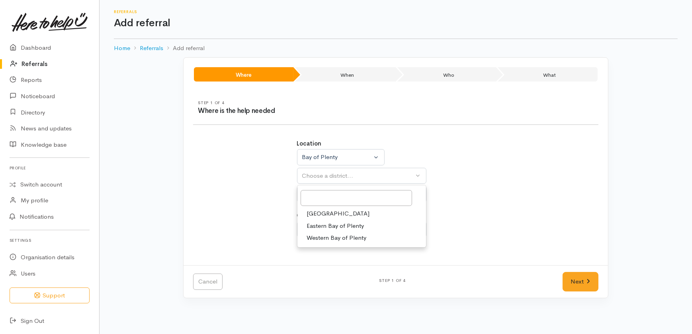
click at [325, 213] on span "Tauranga" at bounding box center [338, 213] width 63 height 9
select select "6"
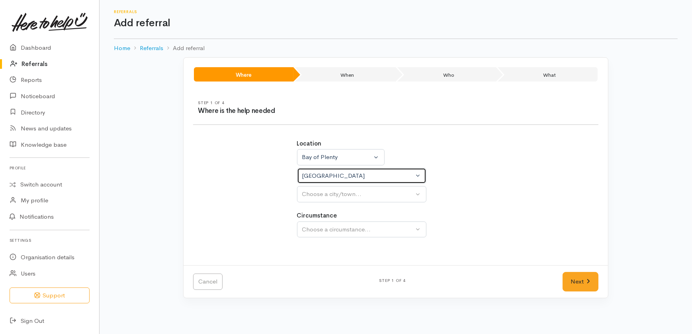
select select
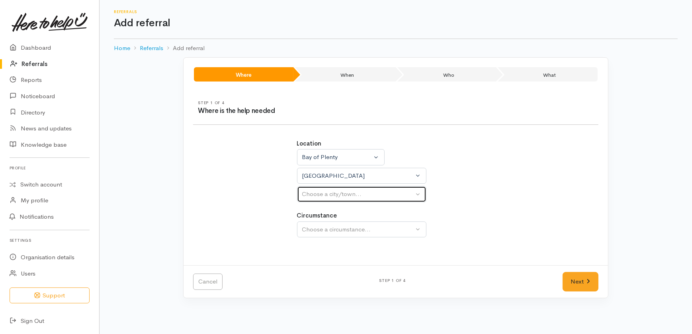
click at [322, 195] on div "Choose a city/town..." at bounding box center [358, 194] width 112 height 9
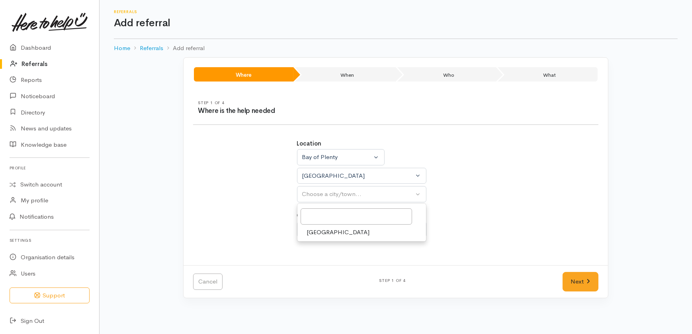
click at [324, 230] on span "Tauranga" at bounding box center [338, 232] width 63 height 9
select select "4"
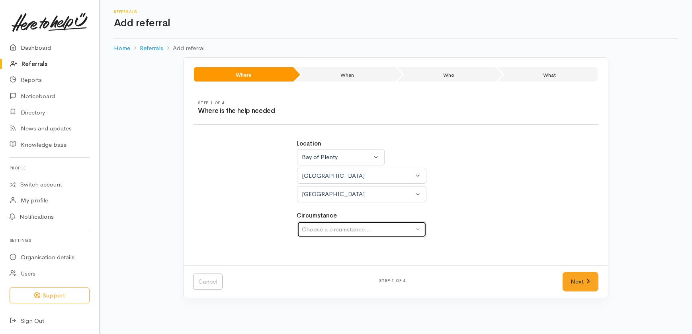
click at [330, 229] on div "Choose a circumstance..." at bounding box center [358, 229] width 112 height 9
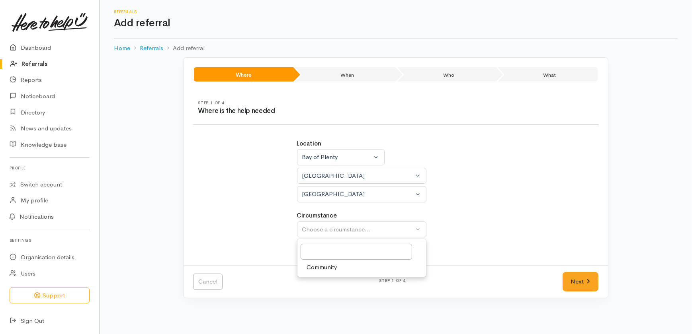
drag, startPoint x: 324, startPoint y: 269, endPoint x: 342, endPoint y: 268, distance: 17.5
click at [329, 269] on span "Community" at bounding box center [322, 267] width 30 height 9
select select "2"
click at [585, 281] on link "Next" at bounding box center [580, 282] width 36 height 20
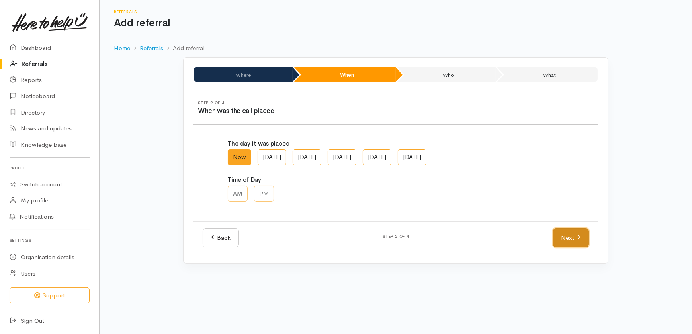
click at [574, 237] on link "Next" at bounding box center [571, 239] width 36 height 20
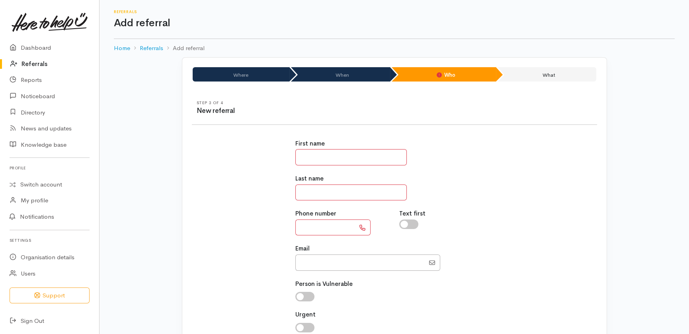
drag, startPoint x: 329, startPoint y: 157, endPoint x: 330, endPoint y: 162, distance: 4.4
click at [329, 159] on input "text" at bounding box center [350, 157] width 111 height 16
type input "****"
type input "*****"
click at [320, 230] on input "text" at bounding box center [325, 228] width 60 height 16
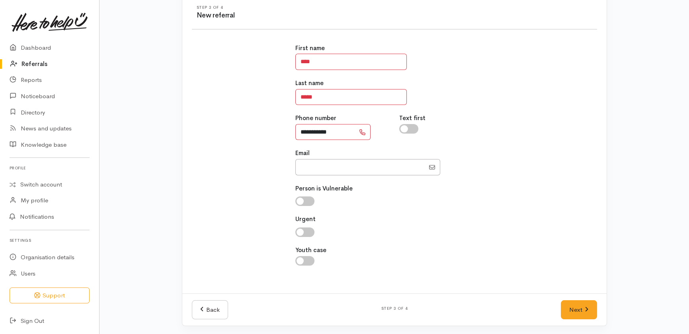
scroll to position [96, 0]
type input "**********"
click at [581, 309] on link "Next" at bounding box center [579, 310] width 36 height 20
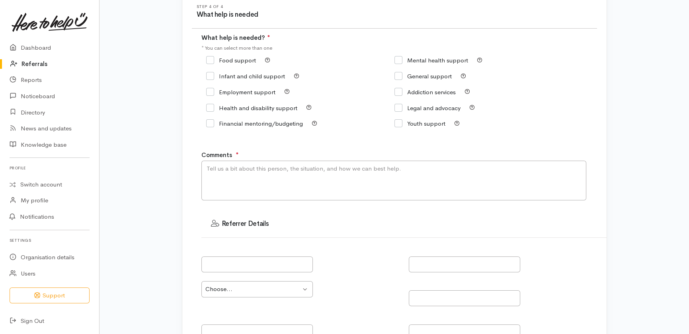
click at [209, 61] on input "Food support" at bounding box center [231, 60] width 50 height 6
checkbox input "true"
click at [260, 178] on textarea "Comments" at bounding box center [393, 181] width 385 height 40
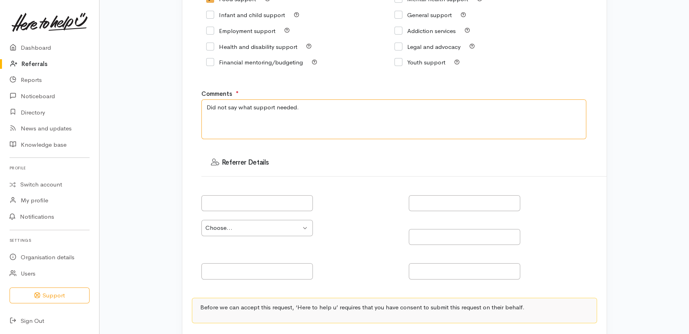
scroll to position [230, 0]
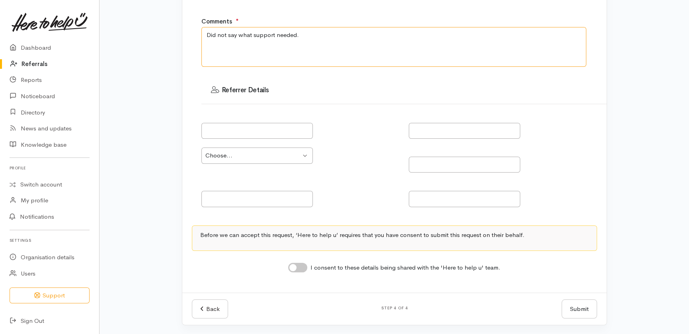
type textarea "Did not say what support needed."
click at [303, 266] on input "I consent to these details being shared with the 'Here to help u' team." at bounding box center [297, 268] width 19 height 10
checkbox input "true"
click at [580, 302] on button "Submit" at bounding box center [579, 310] width 35 height 20
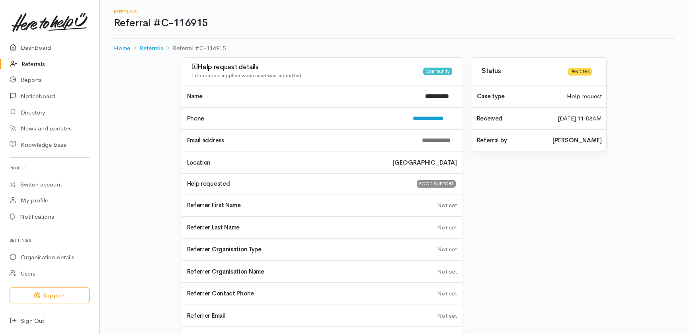
click at [34, 67] on link "Referrals" at bounding box center [49, 64] width 99 height 16
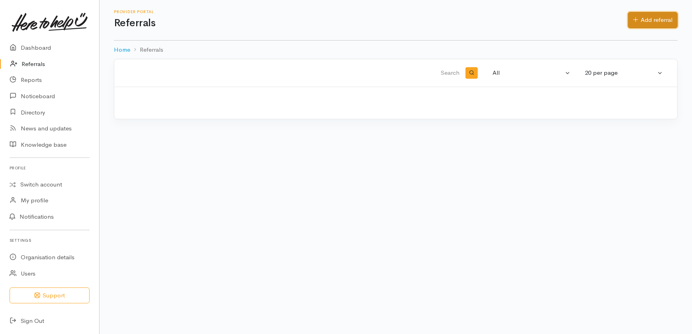
click at [661, 19] on link "Add referral" at bounding box center [653, 20] width 50 height 16
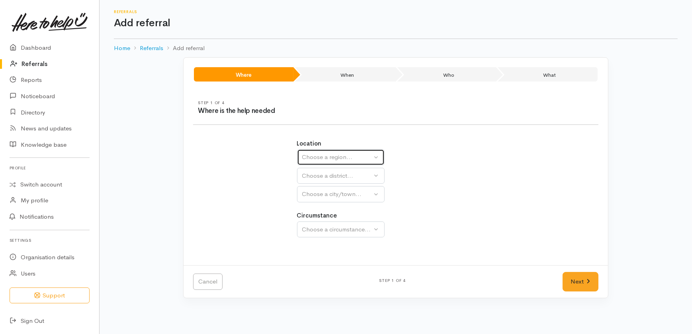
click at [334, 158] on div "Choose a region..." at bounding box center [337, 157] width 70 height 9
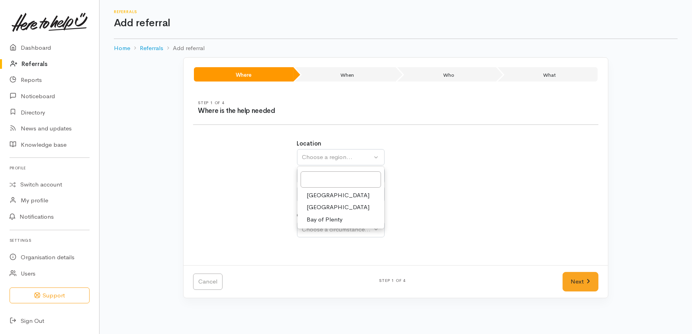
click at [324, 209] on span "[GEOGRAPHIC_DATA]" at bounding box center [338, 207] width 63 height 9
select select "3"
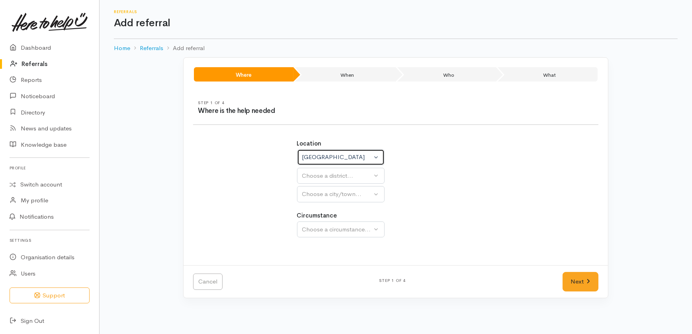
select select
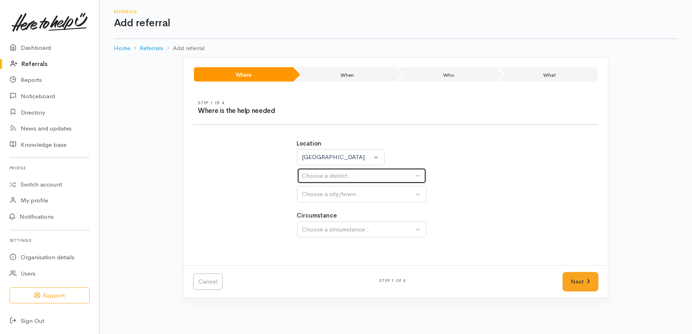
click at [320, 177] on div "Choose a district..." at bounding box center [358, 176] width 112 height 9
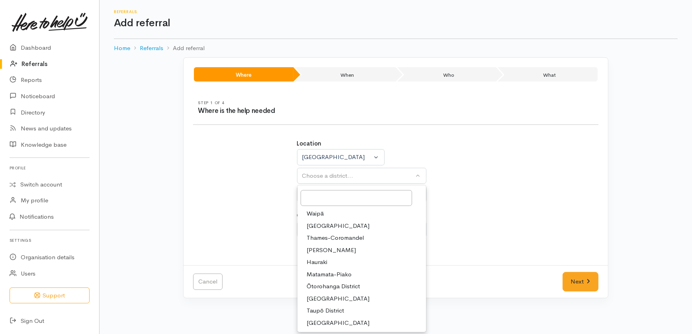
click at [328, 297] on span "[GEOGRAPHIC_DATA]" at bounding box center [338, 299] width 63 height 9
select select "11"
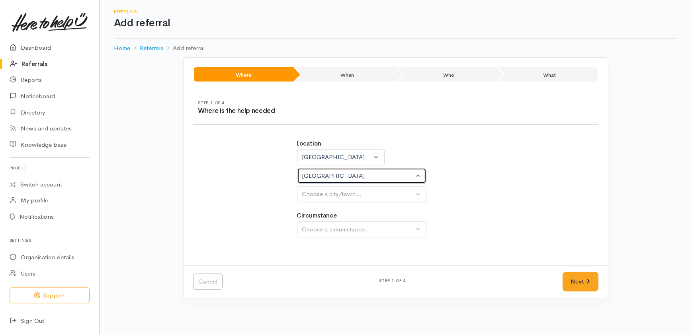
select select
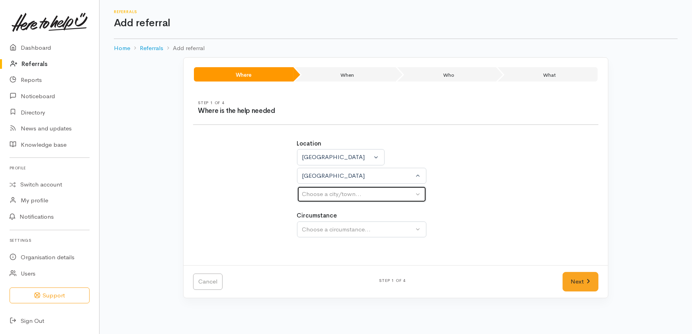
click at [336, 192] on div "Choose a city/town..." at bounding box center [358, 194] width 112 height 9
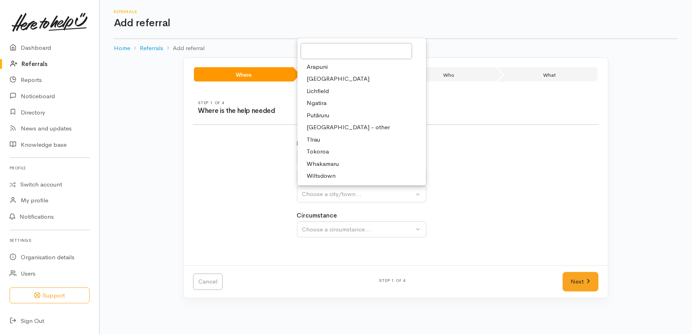
click at [322, 151] on span "Tokoroa" at bounding box center [318, 151] width 22 height 9
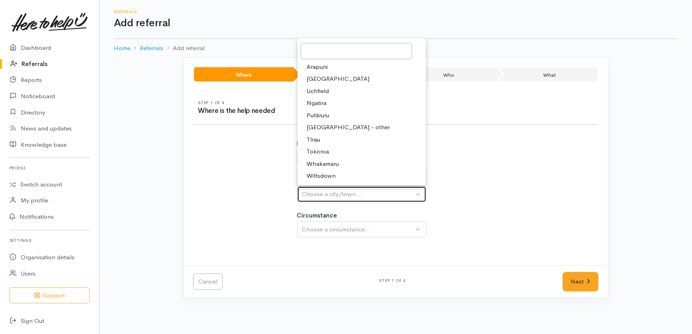
select select "3"
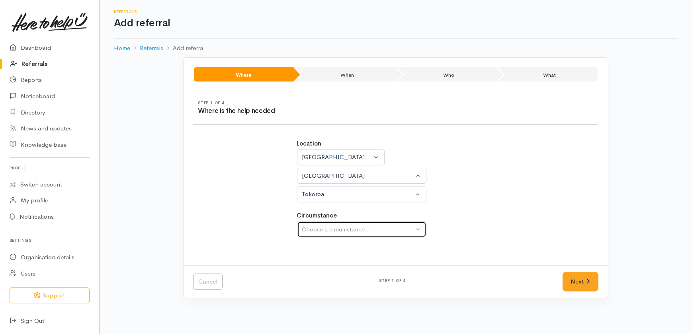
click at [330, 230] on div "Choose a circumstance..." at bounding box center [358, 229] width 112 height 9
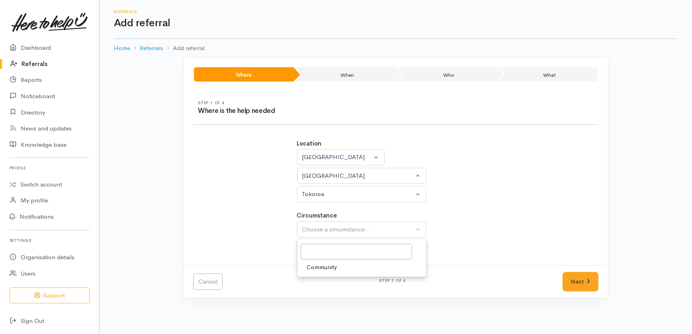
drag, startPoint x: 318, startPoint y: 266, endPoint x: 336, endPoint y: 278, distance: 20.9
click at [318, 267] on span "Community" at bounding box center [322, 267] width 30 height 9
select select "2"
click at [575, 280] on link "Next" at bounding box center [580, 282] width 36 height 20
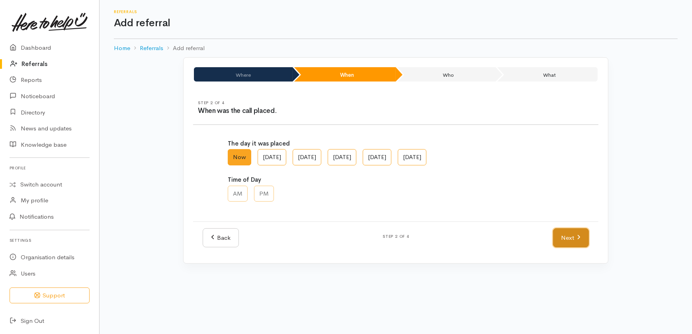
drag, startPoint x: 568, startPoint y: 236, endPoint x: 564, endPoint y: 236, distance: 4.4
click at [568, 236] on link "Next" at bounding box center [571, 239] width 36 height 20
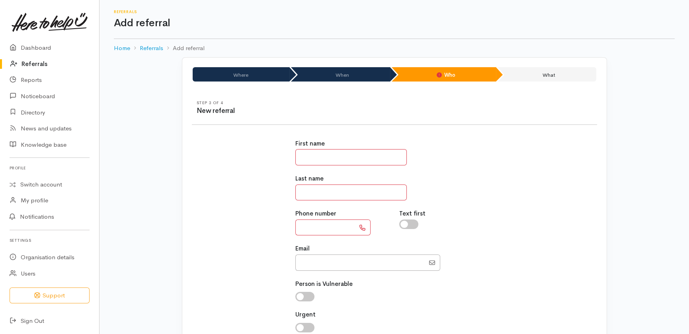
click at [325, 159] on input "text" at bounding box center [350, 157] width 111 height 16
type input "******"
click at [319, 195] on input "text" at bounding box center [350, 193] width 111 height 16
type input "**********"
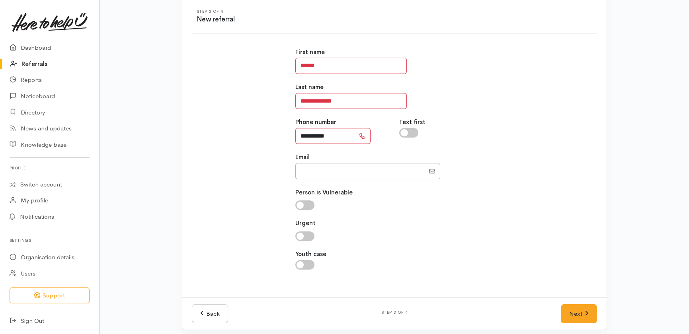
scroll to position [96, 0]
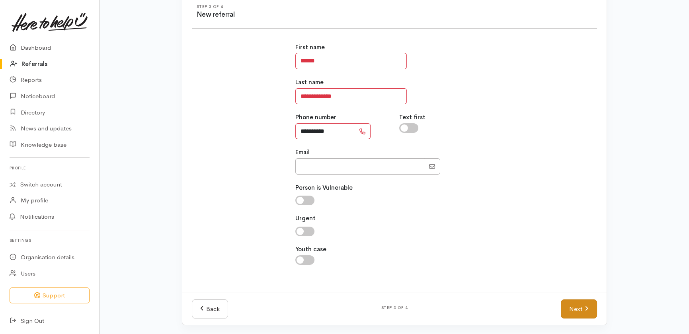
type input "**********"
drag, startPoint x: 575, startPoint y: 307, endPoint x: 569, endPoint y: 307, distance: 6.0
click at [575, 307] on link "Next" at bounding box center [579, 310] width 36 height 20
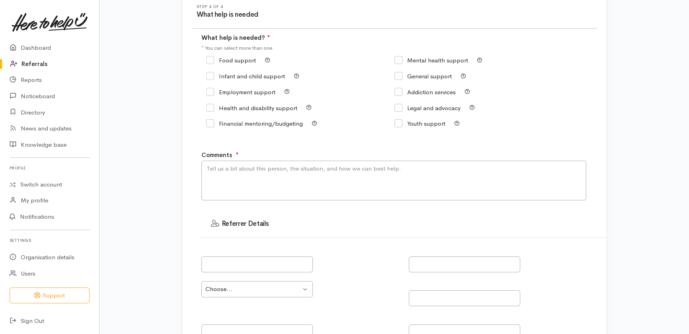
click at [234, 107] on input "Health and disability support" at bounding box center [251, 108] width 91 height 6
checkbox input "true"
click at [425, 107] on input "Legal and advocacy" at bounding box center [428, 108] width 66 height 6
checkbox input "true"
drag, startPoint x: 271, startPoint y: 175, endPoint x: 262, endPoint y: 173, distance: 10.1
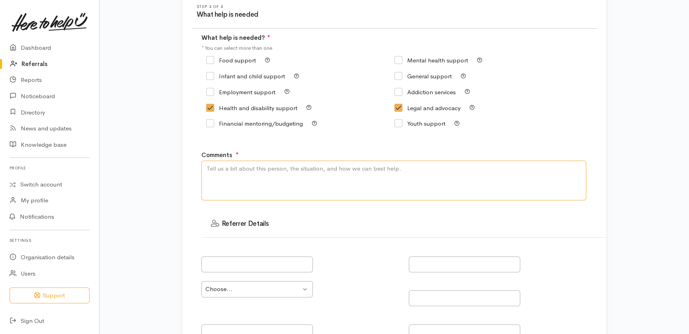
click at [272, 177] on textarea "Comments" at bounding box center [393, 181] width 385 height 40
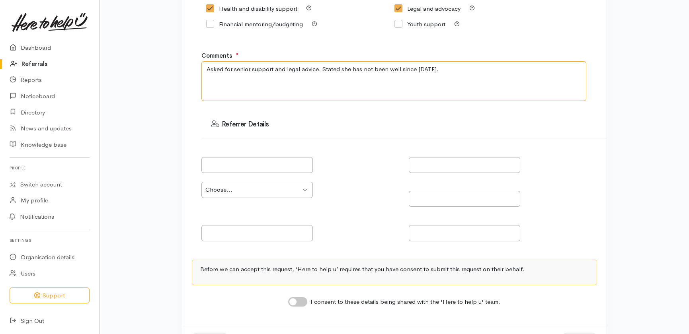
scroll to position [230, 0]
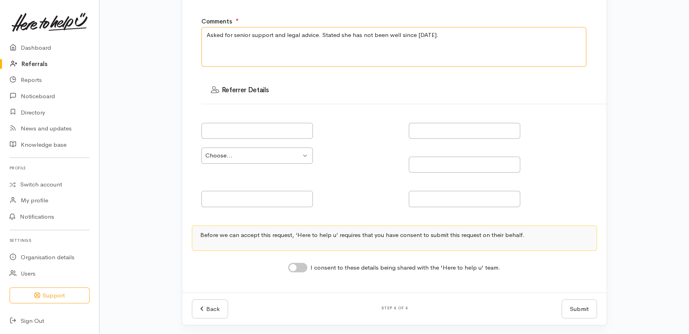
type textarea "Asked for senior support and legal advice. Stated she has not been well since 2…"
click at [302, 267] on input "I consent to these details being shared with the 'Here to help u' team." at bounding box center [297, 268] width 19 height 10
checkbox input "true"
click at [577, 305] on button "Submit" at bounding box center [579, 310] width 35 height 20
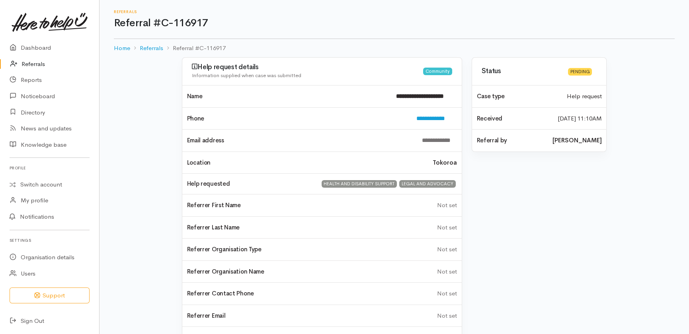
click at [31, 64] on link "Referrals" at bounding box center [49, 64] width 99 height 16
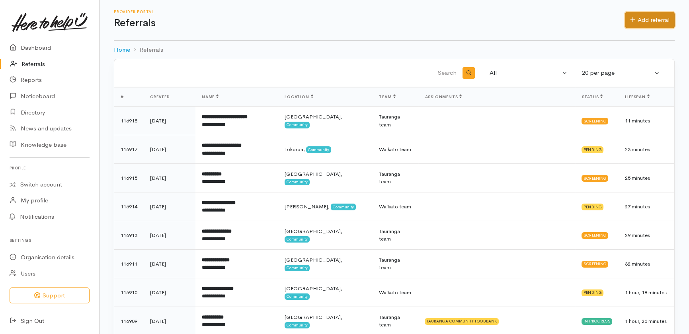
click at [650, 16] on link "Add referral" at bounding box center [650, 20] width 50 height 16
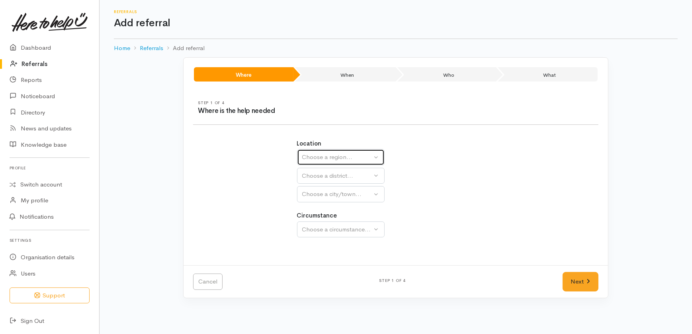
click at [336, 155] on div "Choose a region..." at bounding box center [337, 157] width 70 height 9
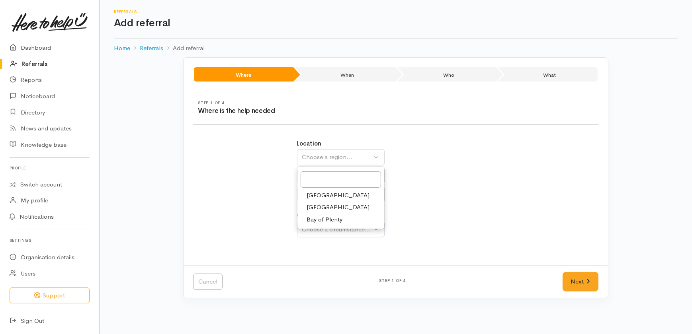
click at [323, 221] on span "Bay of Plenty" at bounding box center [325, 219] width 36 height 9
select select "4"
select select
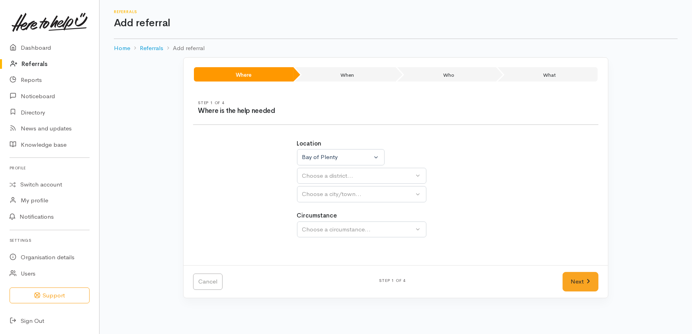
click at [320, 178] on div "Choose a district..." at bounding box center [358, 176] width 112 height 9
click at [316, 215] on span "[GEOGRAPHIC_DATA]" at bounding box center [338, 213] width 63 height 9
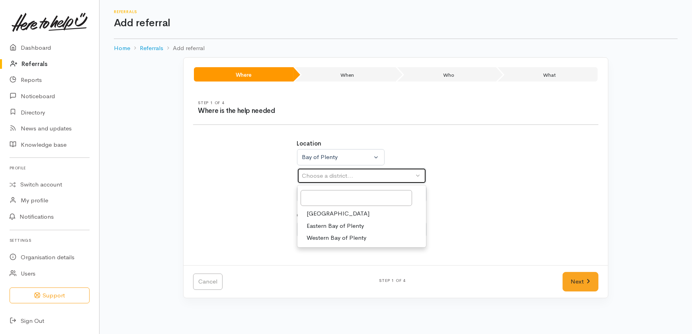
select select "6"
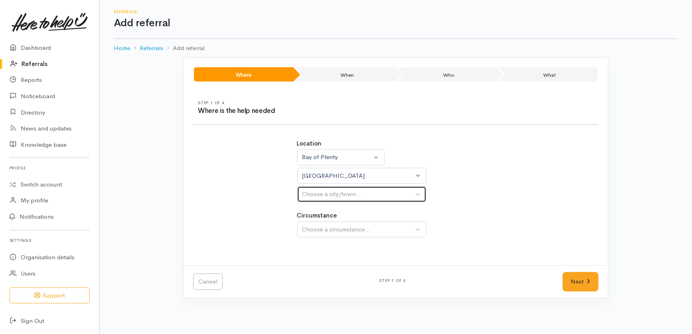
click at [319, 191] on div "Choose a city/town..." at bounding box center [358, 194] width 112 height 9
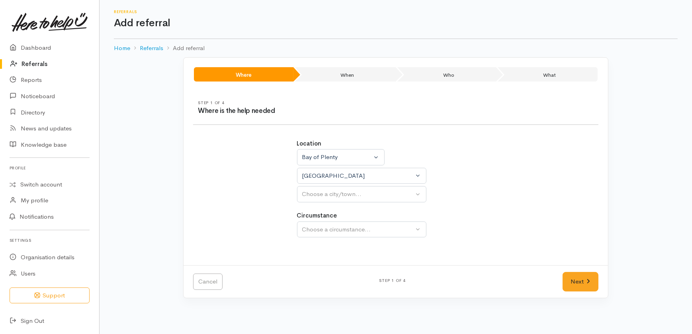
select select
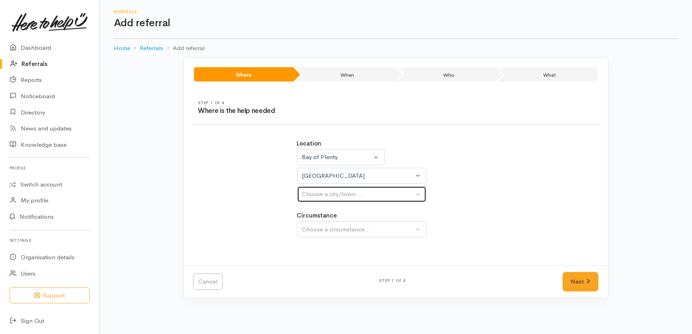
click at [318, 194] on div "Choose a city/town..." at bounding box center [358, 194] width 112 height 9
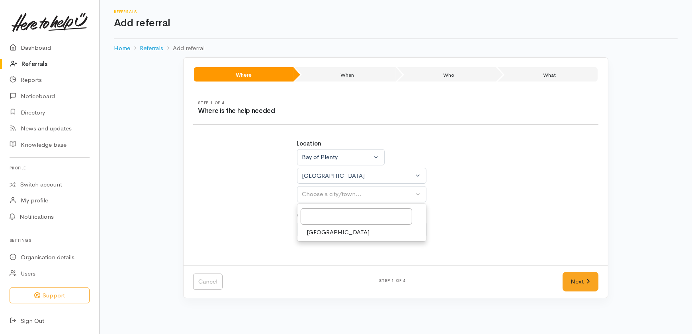
click at [323, 235] on span "Tauranga" at bounding box center [338, 232] width 63 height 9
select select "4"
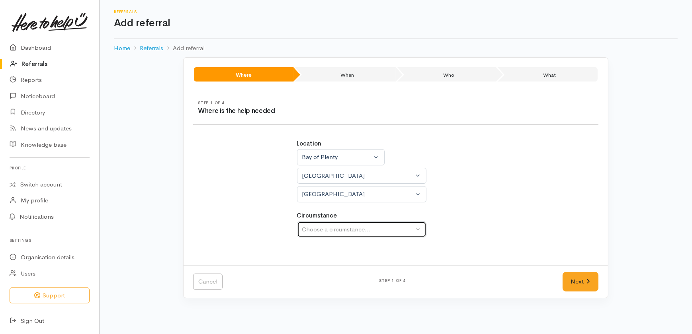
click at [326, 231] on div "Choose a circumstance..." at bounding box center [358, 229] width 112 height 9
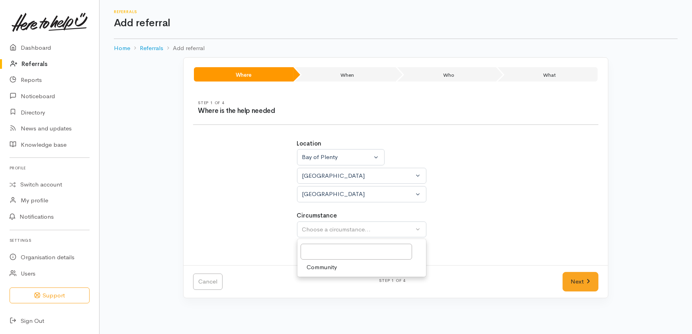
click at [320, 267] on span "Community" at bounding box center [322, 267] width 30 height 9
select select "2"
click at [578, 280] on link "Next" at bounding box center [580, 282] width 36 height 20
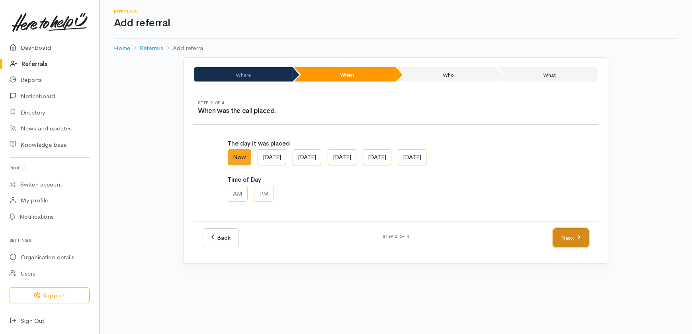
click at [571, 240] on link "Next" at bounding box center [571, 239] width 36 height 20
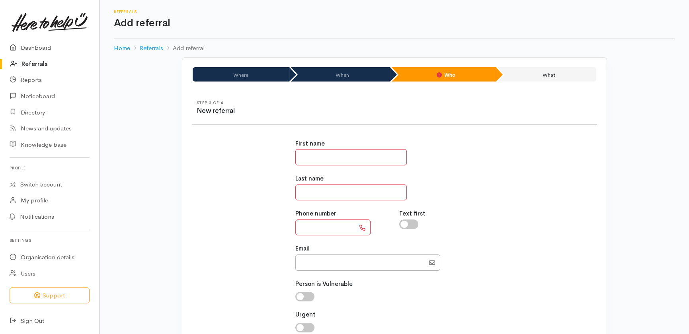
click at [336, 157] on input "text" at bounding box center [350, 157] width 111 height 16
type input "*****"
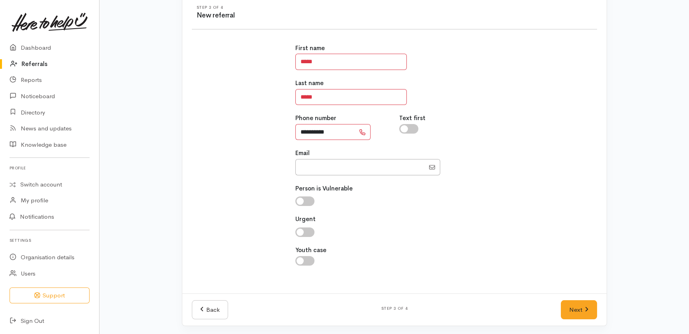
scroll to position [96, 0]
type input "**********"
click at [578, 311] on link "Next" at bounding box center [579, 310] width 36 height 20
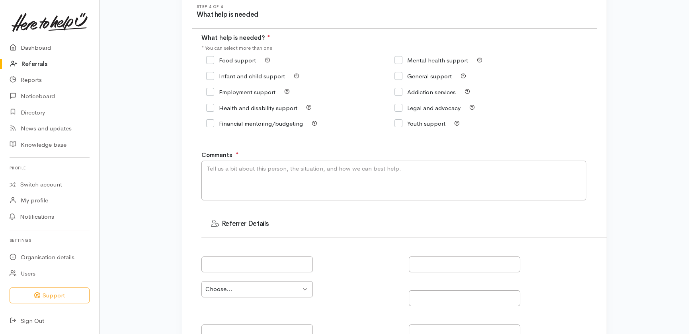
drag, startPoint x: 217, startPoint y: 58, endPoint x: 229, endPoint y: 72, distance: 18.6
click at [218, 59] on input "Food support" at bounding box center [231, 60] width 50 height 6
checkbox input "true"
drag, startPoint x: 249, startPoint y: 177, endPoint x: 255, endPoint y: 177, distance: 6.0
click at [250, 177] on textarea "Comments" at bounding box center [393, 181] width 385 height 40
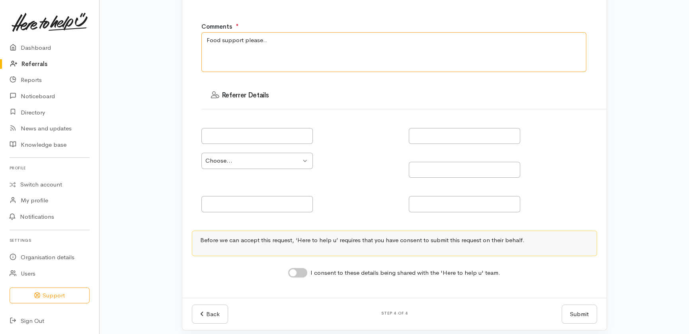
scroll to position [230, 0]
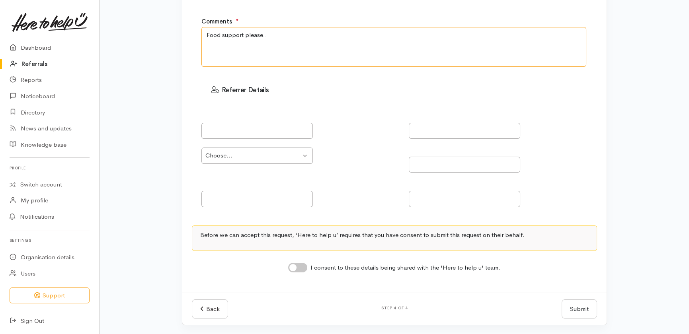
type textarea "Food support please.."
click at [302, 267] on input "I consent to these details being shared with the 'Here to help u' team." at bounding box center [297, 268] width 19 height 10
checkbox input "true"
click at [578, 309] on button "Submit" at bounding box center [579, 310] width 35 height 20
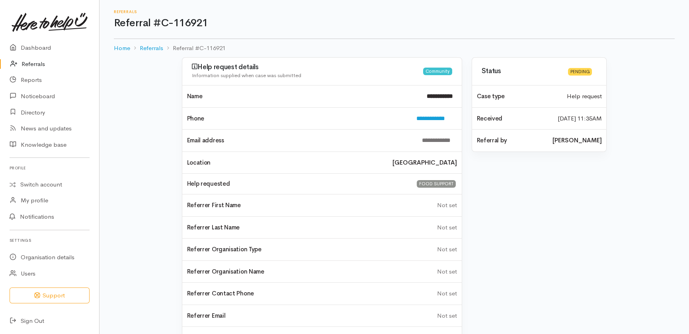
click at [28, 64] on link "Referrals" at bounding box center [49, 64] width 99 height 16
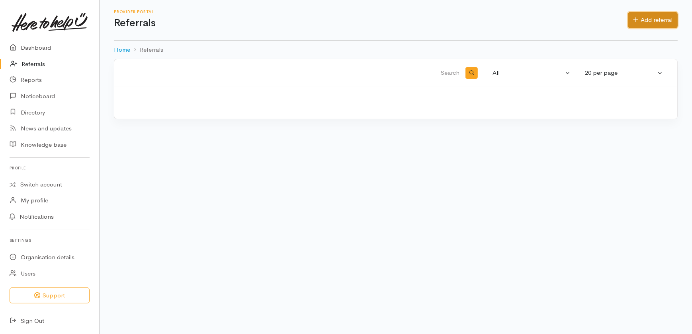
click at [656, 20] on link "Add referral" at bounding box center [653, 20] width 50 height 16
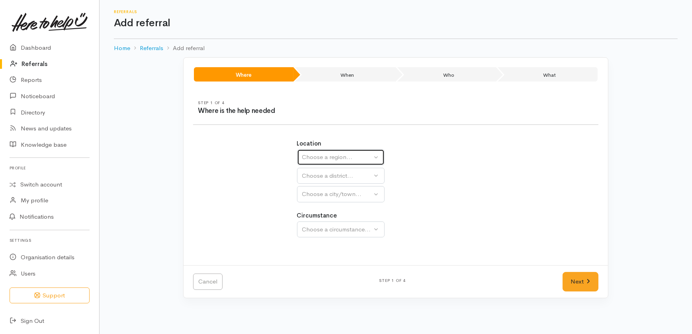
click at [336, 158] on div "Choose a region..." at bounding box center [337, 157] width 70 height 9
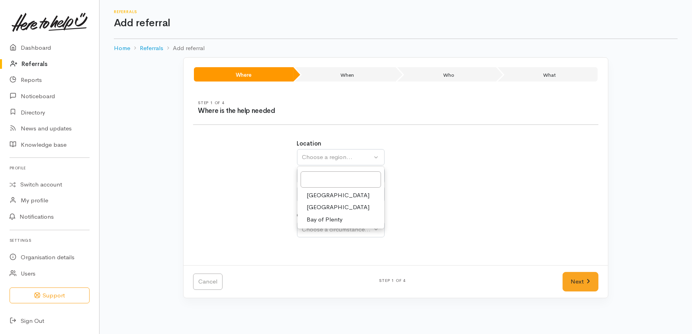
click at [320, 221] on span "Bay of Plenty" at bounding box center [325, 219] width 36 height 9
select select "4"
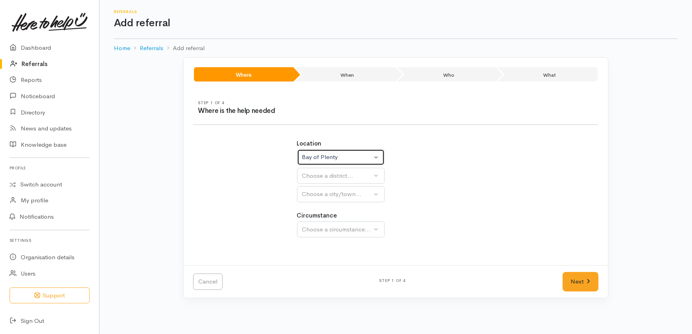
select select
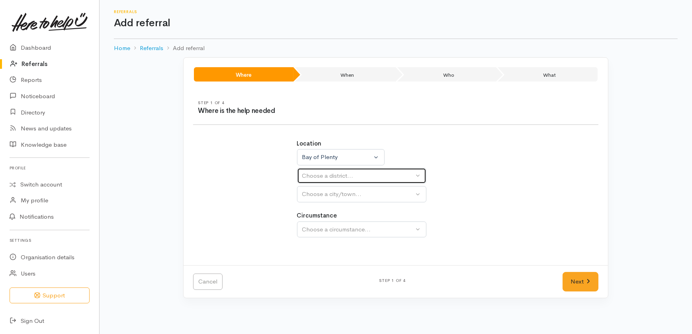
click at [325, 174] on div "Choose a district..." at bounding box center [358, 176] width 112 height 9
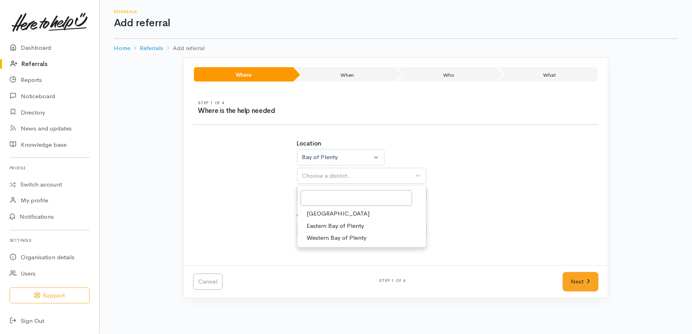
click at [324, 215] on span "[GEOGRAPHIC_DATA]" at bounding box center [338, 213] width 63 height 9
select select "6"
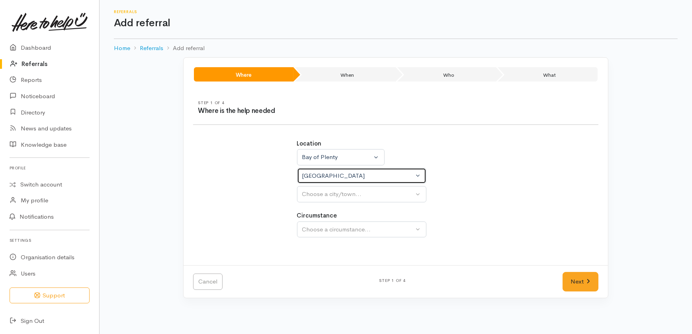
select select
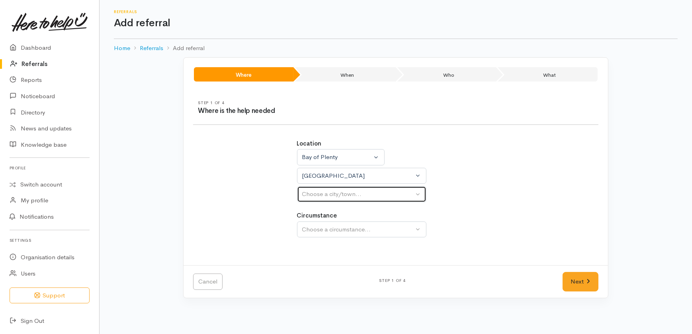
click at [324, 192] on div "Choose a city/town..." at bounding box center [358, 194] width 112 height 9
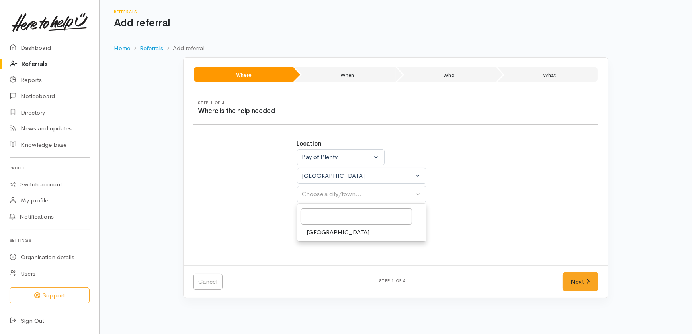
click at [321, 234] on span "[GEOGRAPHIC_DATA]" at bounding box center [338, 232] width 63 height 9
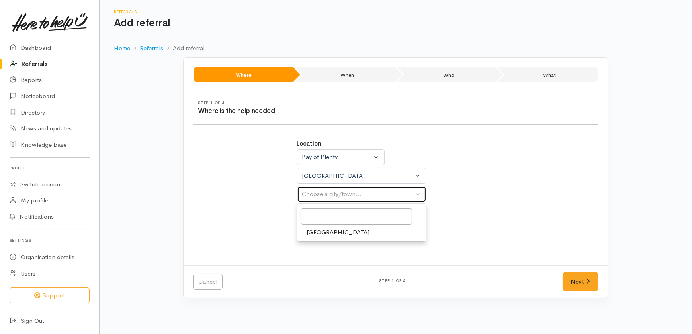
select select "4"
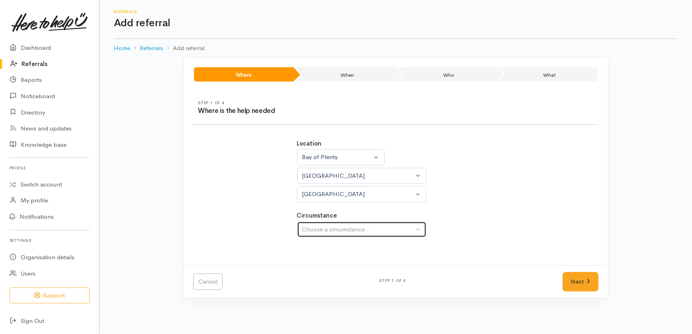
click at [327, 227] on div "Choose a circumstance..." at bounding box center [358, 229] width 112 height 9
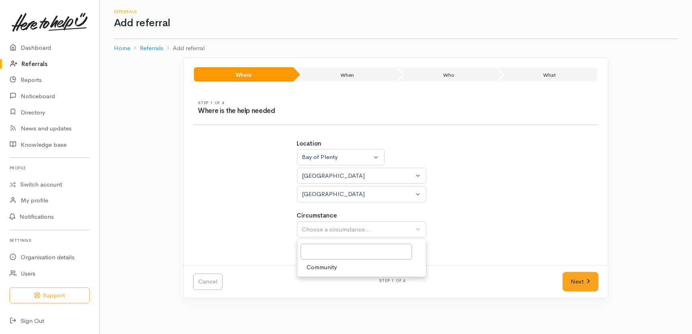
click at [317, 269] on span "Community" at bounding box center [322, 267] width 30 height 9
select select "2"
click at [581, 279] on link "Next" at bounding box center [580, 282] width 36 height 20
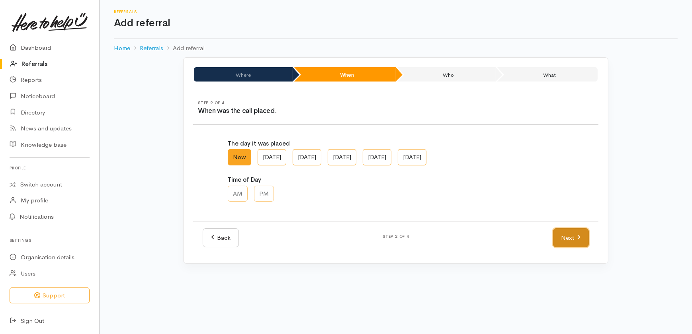
click at [568, 239] on link "Next" at bounding box center [571, 239] width 36 height 20
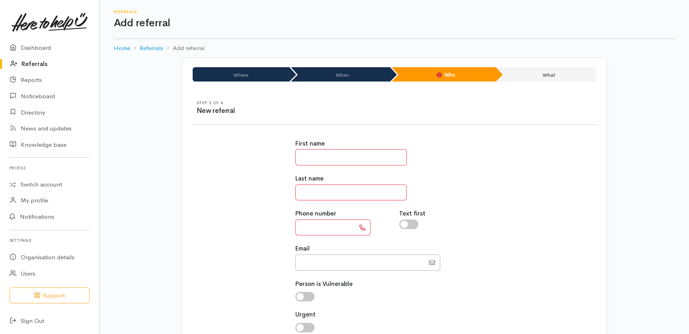
click at [332, 159] on input "text" at bounding box center [350, 157] width 111 height 16
type input "****"
type input "*******"
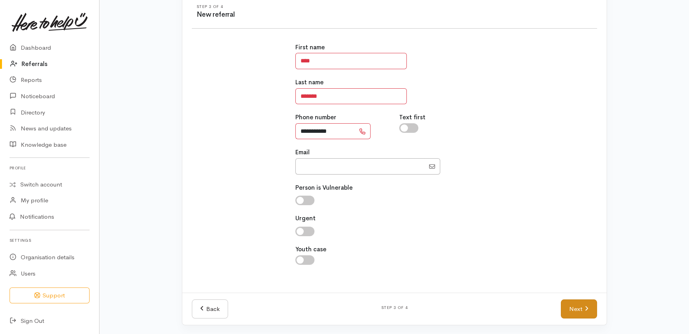
type input "**********"
click at [574, 310] on link "Next" at bounding box center [579, 310] width 36 height 20
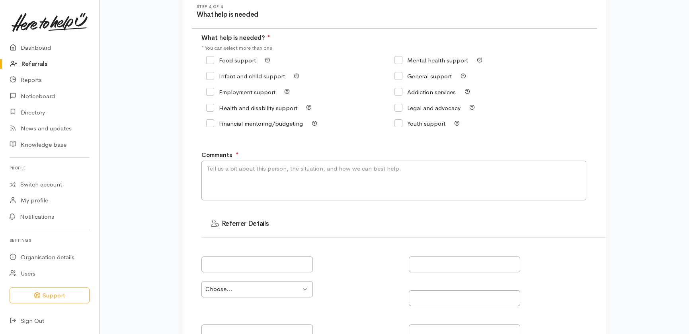
click at [211, 61] on input "Food support" at bounding box center [231, 60] width 50 height 6
checkbox input "true"
drag, startPoint x: 294, startPoint y: 183, endPoint x: 301, endPoint y: 171, distance: 13.9
click at [295, 172] on textarea "Comments" at bounding box center [393, 181] width 385 height 40
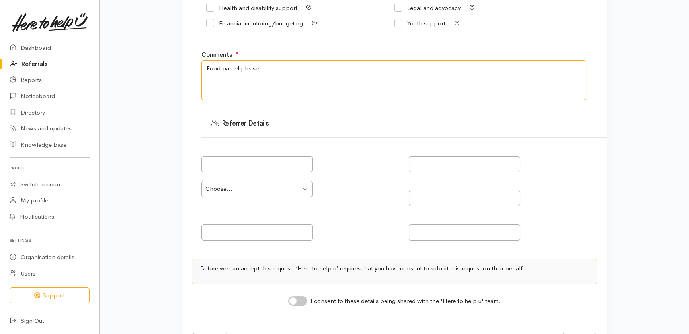
scroll to position [230, 0]
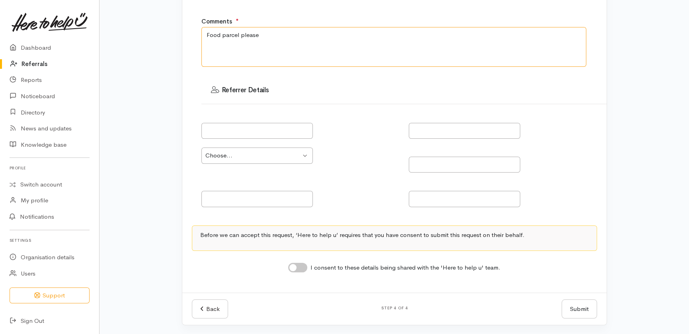
type textarea "Food parcel please"
drag, startPoint x: 303, startPoint y: 268, endPoint x: 313, endPoint y: 279, distance: 14.4
click at [303, 270] on input "I consent to these details being shared with the 'Here to help u' team." at bounding box center [297, 268] width 19 height 10
checkbox input "true"
click at [584, 308] on button "Submit" at bounding box center [579, 310] width 35 height 20
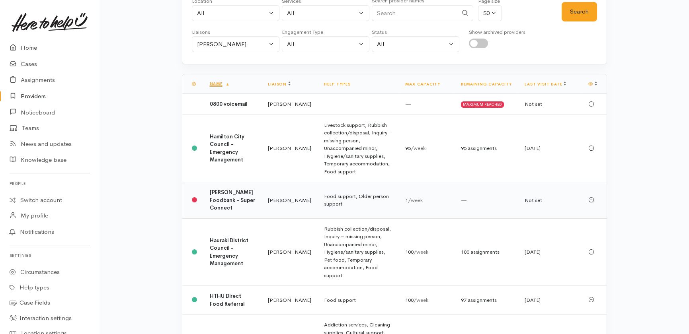
scroll to position [72, 0]
click at [223, 205] on b "[PERSON_NAME] Foodbank - Super Connect" at bounding box center [232, 200] width 45 height 22
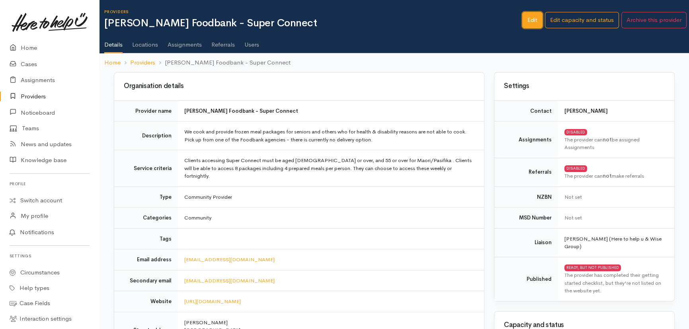
click at [529, 16] on link "Edit" at bounding box center [532, 20] width 20 height 16
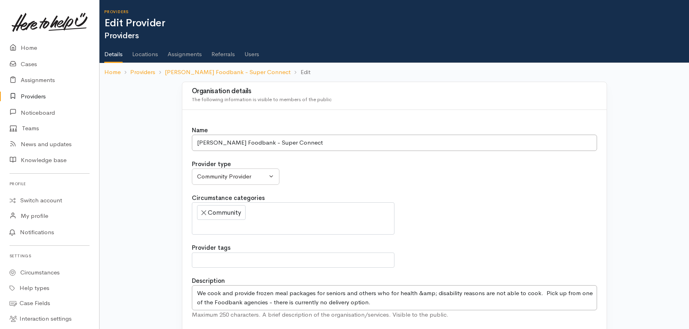
select select
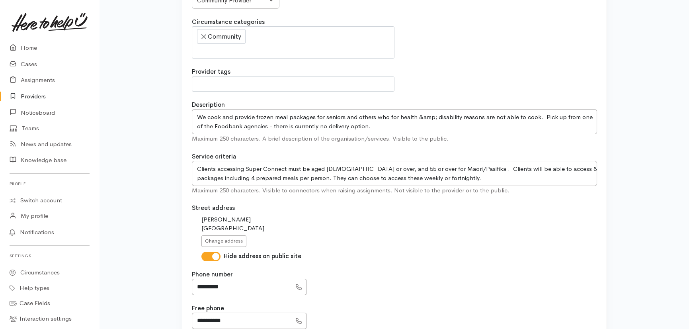
scroll to position [181, 0]
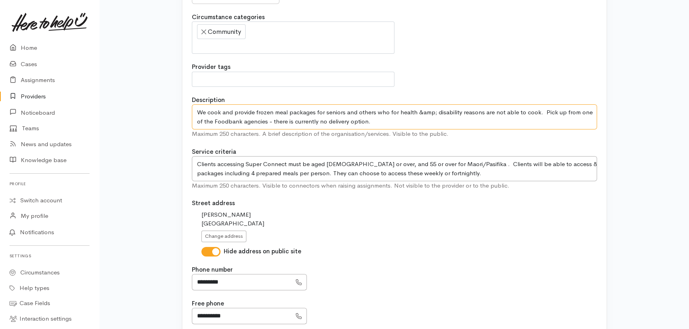
drag, startPoint x: 415, startPoint y: 110, endPoint x: 430, endPoint y: 111, distance: 14.8
click at [430, 111] on textarea "We cook and provide frozen meal packages for seniors and others who for health …" at bounding box center [394, 116] width 405 height 25
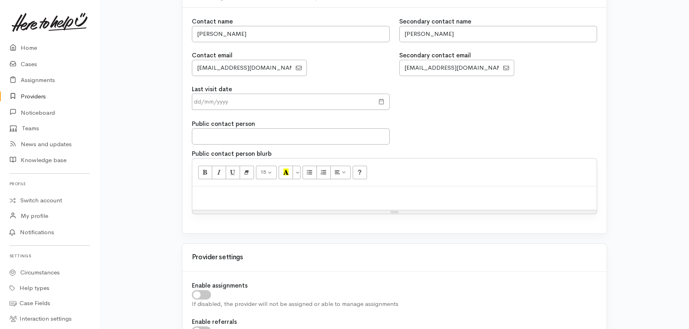
scroll to position [651, 0]
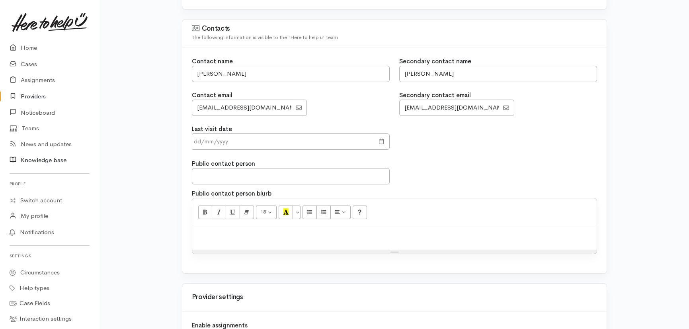
type textarea "We cook and provide frozen meal packages for seniors and others who for health …"
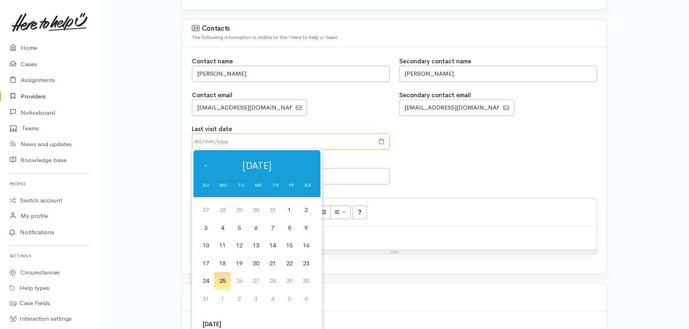
drag, startPoint x: 243, startPoint y: 142, endPoint x: 260, endPoint y: 142, distance: 16.3
click at [244, 141] on input "text" at bounding box center [283, 141] width 182 height 16
click at [242, 243] on td "12" at bounding box center [239, 245] width 17 height 18
type input "12 Aug 2025"
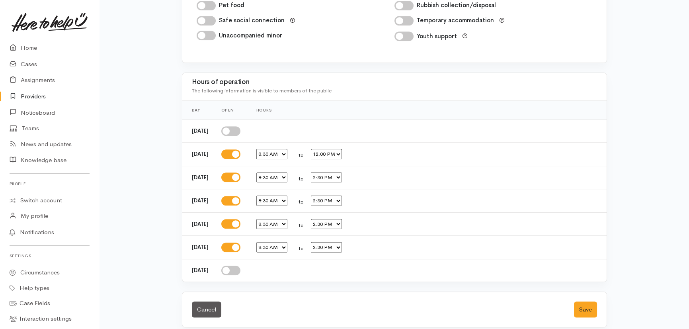
scroll to position [1353, 0]
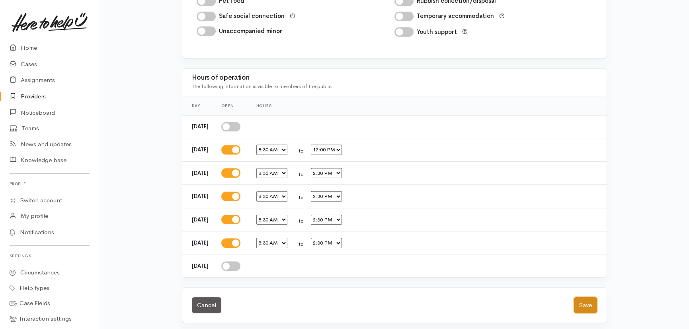
click at [588, 301] on button "Save" at bounding box center [585, 305] width 23 height 16
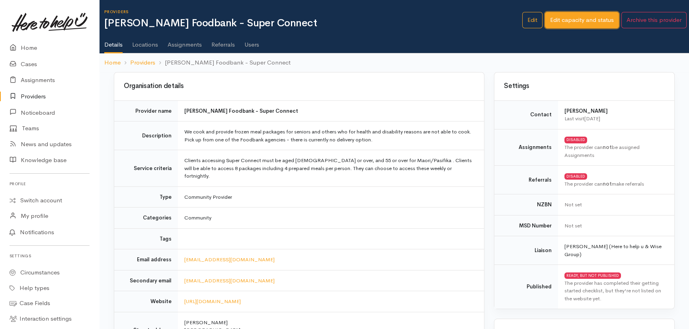
click at [590, 21] on link "Edit capacity and status" at bounding box center [582, 20] width 74 height 16
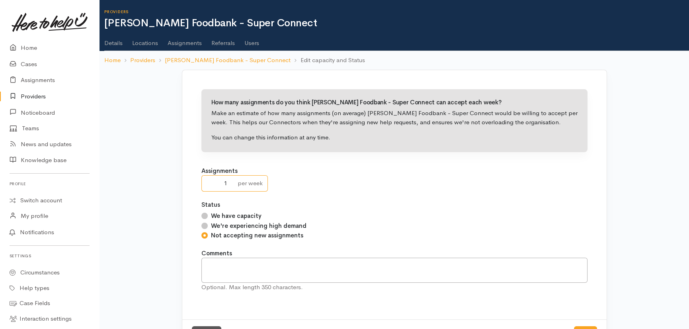
drag, startPoint x: 220, startPoint y: 184, endPoint x: 230, endPoint y: 183, distance: 9.6
click at [230, 183] on input "1" at bounding box center [217, 183] width 32 height 16
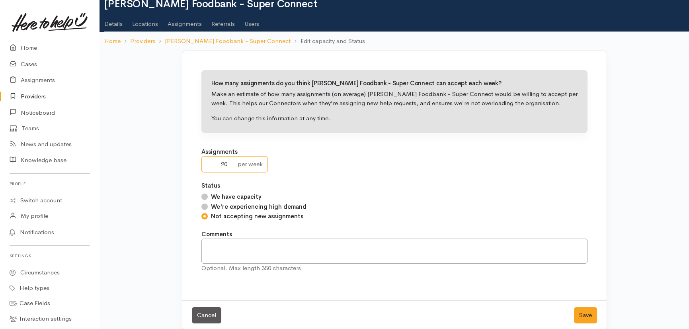
scroll to position [29, 0]
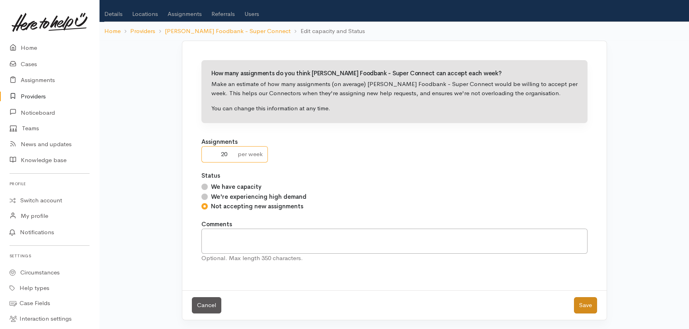
type input "20"
click at [581, 303] on button "Save" at bounding box center [585, 305] width 23 height 16
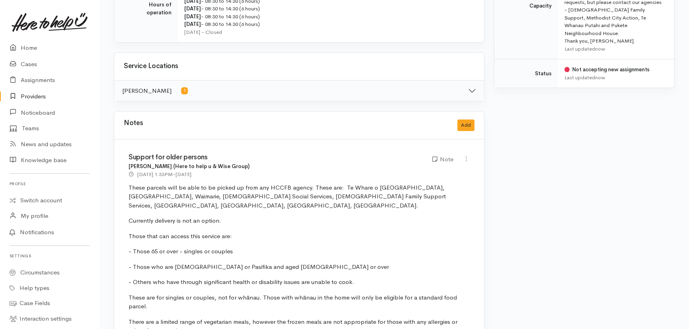
scroll to position [506, 0]
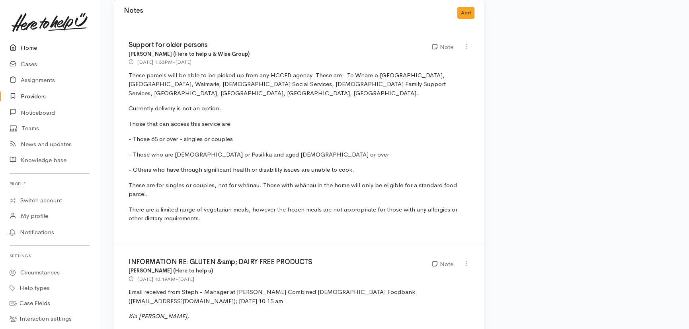
click at [27, 47] on link "Home" at bounding box center [49, 48] width 99 height 16
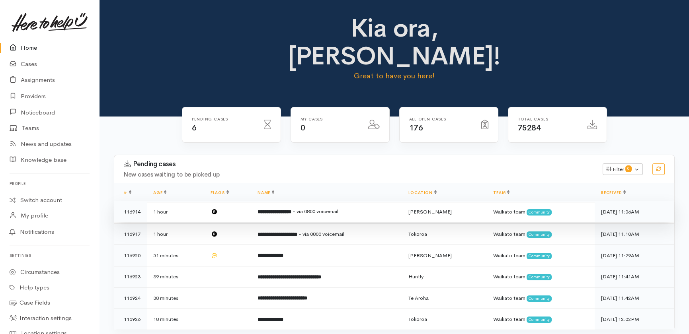
click at [184, 201] on td "1 hour" at bounding box center [175, 211] width 57 height 21
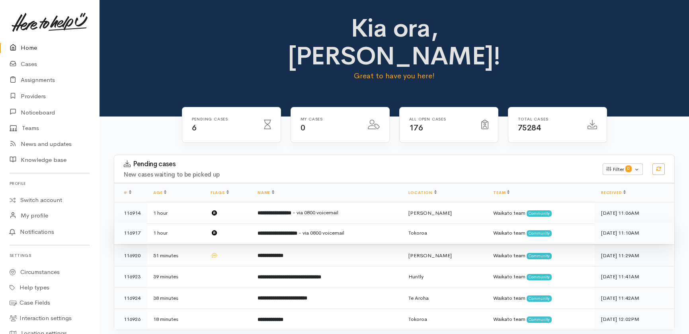
drag, startPoint x: 187, startPoint y: 209, endPoint x: 191, endPoint y: 225, distance: 15.7
click at [187, 223] on td "1 hour" at bounding box center [175, 233] width 57 height 21
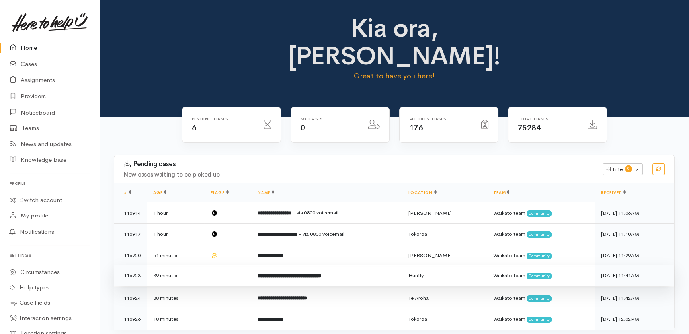
drag, startPoint x: 192, startPoint y: 229, endPoint x: 194, endPoint y: 250, distance: 21.2
click at [193, 245] on td "51 minutes" at bounding box center [175, 255] width 57 height 21
click at [194, 265] on td "39 minutes" at bounding box center [175, 275] width 57 height 21
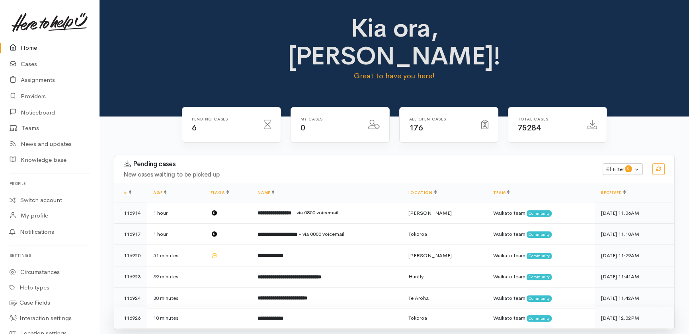
drag, startPoint x: 194, startPoint y: 271, endPoint x: 195, endPoint y: 292, distance: 21.1
click at [195, 288] on td "38 minutes" at bounding box center [175, 298] width 57 height 21
click at [193, 308] on td "18 minutes" at bounding box center [175, 318] width 57 height 21
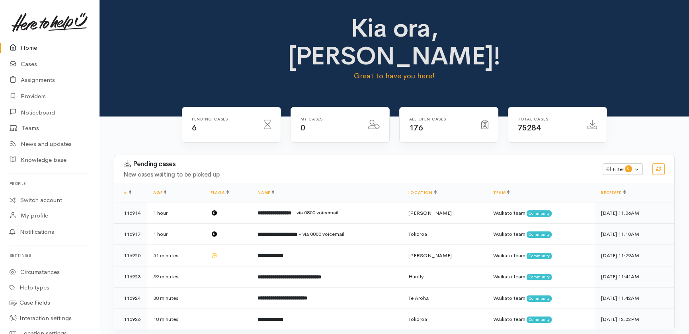
click at [30, 48] on link "Home" at bounding box center [49, 48] width 99 height 16
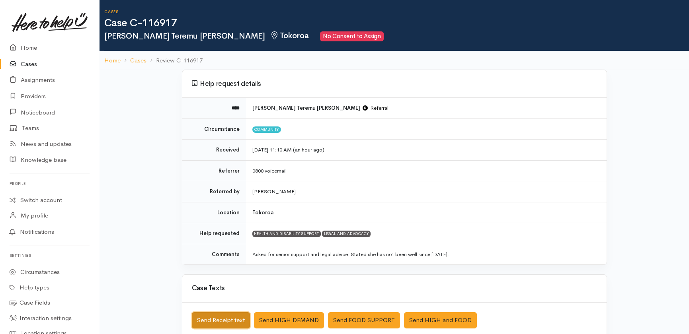
click at [225, 319] on button "Send Receipt text" at bounding box center [221, 320] width 58 height 16
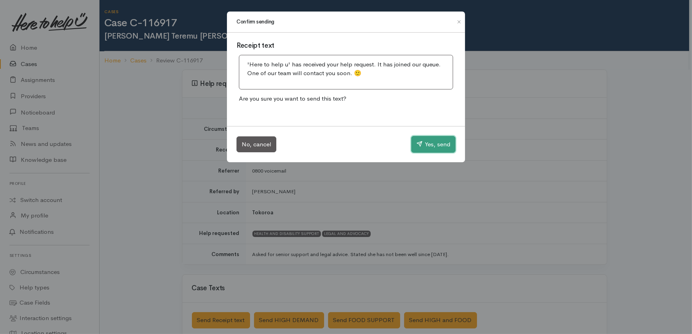
click at [437, 145] on button "Yes, send" at bounding box center [433, 144] width 44 height 17
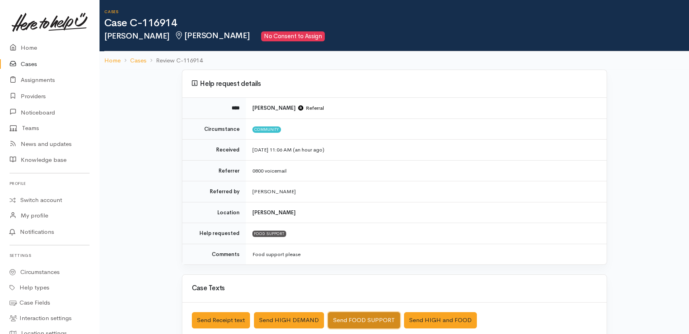
click at [363, 320] on button "Send FOOD SUPPORT" at bounding box center [364, 320] width 72 height 16
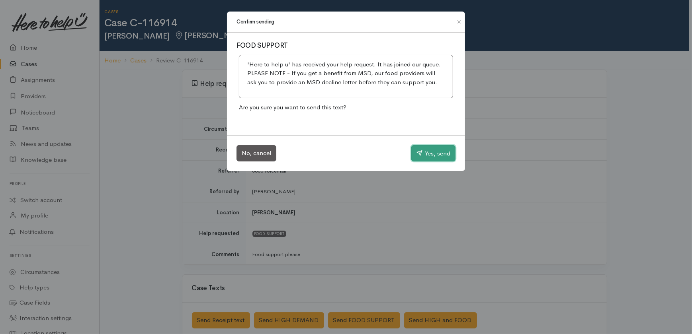
click at [435, 150] on button "Yes, send" at bounding box center [433, 153] width 44 height 17
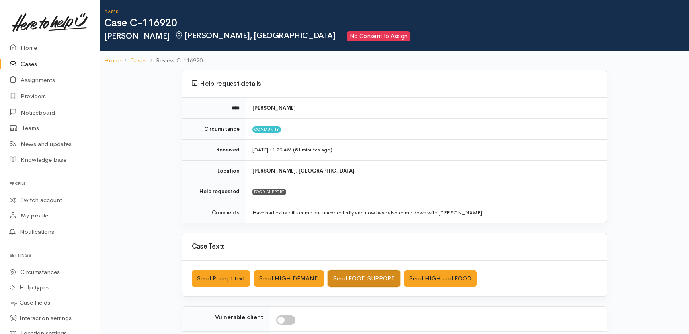
click at [359, 278] on button "Send FOOD SUPPORT" at bounding box center [364, 279] width 72 height 16
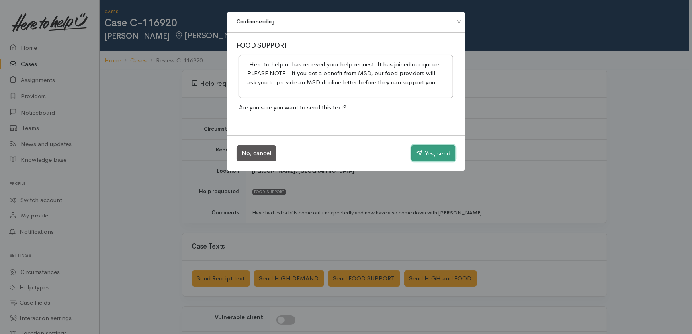
drag, startPoint x: 437, startPoint y: 157, endPoint x: 428, endPoint y: 134, distance: 24.6
click at [437, 157] on button "Yes, send" at bounding box center [433, 153] width 44 height 17
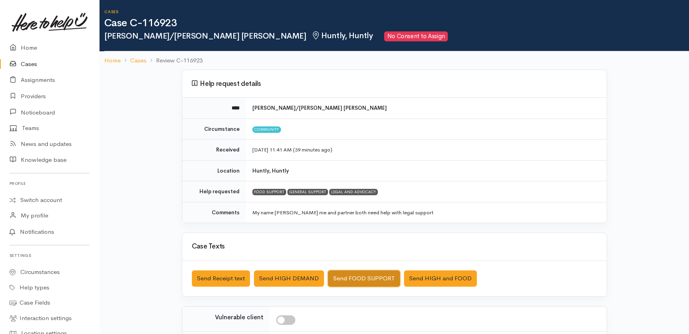
click at [374, 278] on button "Send FOOD SUPPORT" at bounding box center [364, 279] width 72 height 16
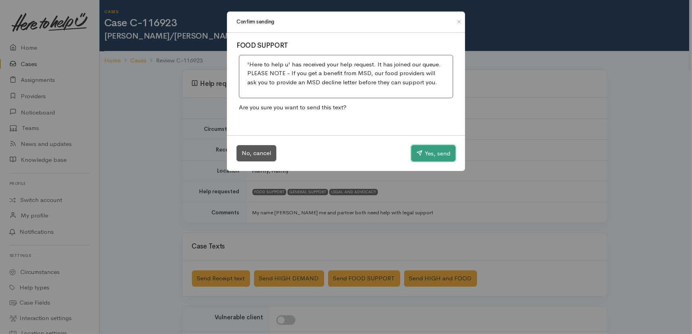
click at [440, 146] on button "Yes, send" at bounding box center [433, 153] width 44 height 17
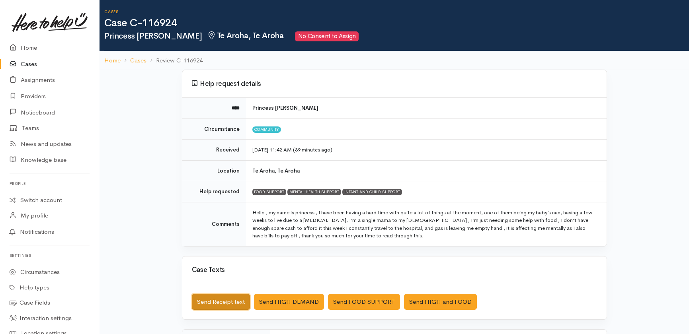
click at [211, 299] on button "Send Receipt text" at bounding box center [221, 302] width 58 height 16
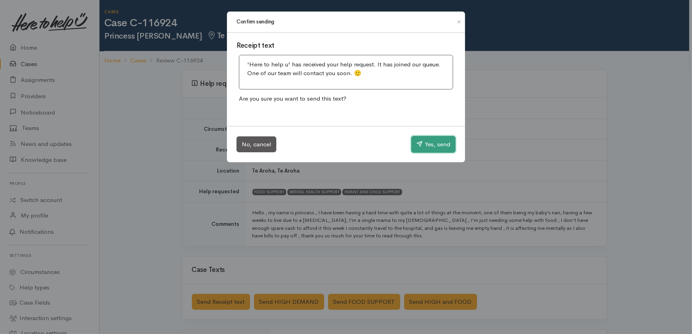
click at [426, 147] on button "Yes, send" at bounding box center [433, 144] width 44 height 17
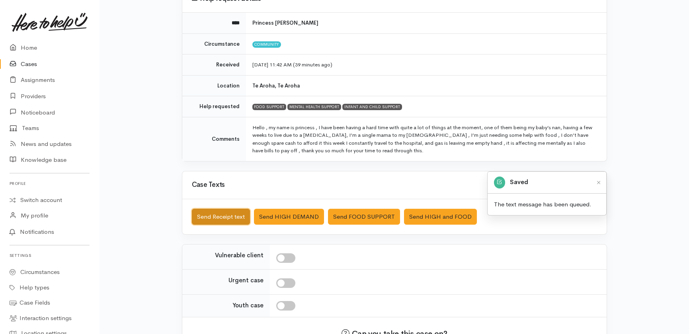
scroll to position [140, 0]
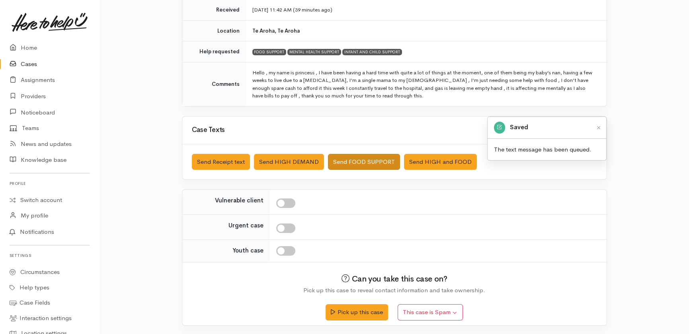
drag, startPoint x: 287, startPoint y: 204, endPoint x: 341, endPoint y: 165, distance: 65.9
click at [288, 204] on input "checkbox" at bounding box center [285, 204] width 19 height 10
checkbox input "true"
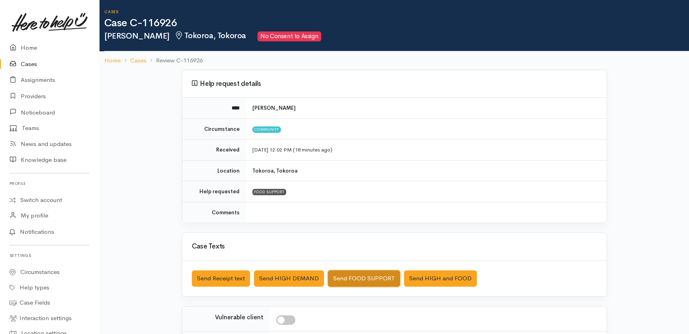
click at [365, 275] on button "Send FOOD SUPPORT" at bounding box center [364, 279] width 72 height 16
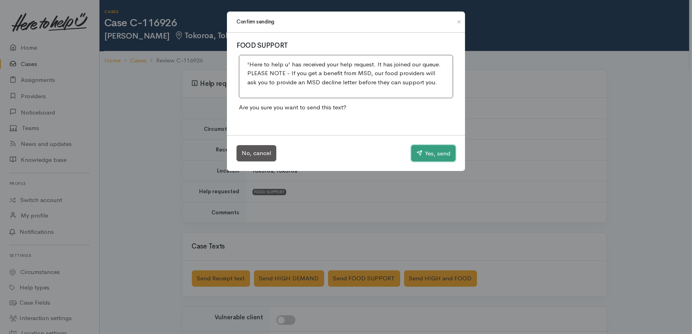
click at [427, 151] on button "Yes, send" at bounding box center [433, 153] width 44 height 17
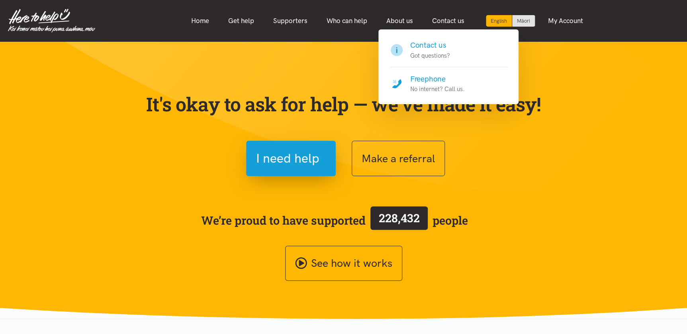
click at [438, 77] on h4 "Freephone" at bounding box center [437, 79] width 55 height 11
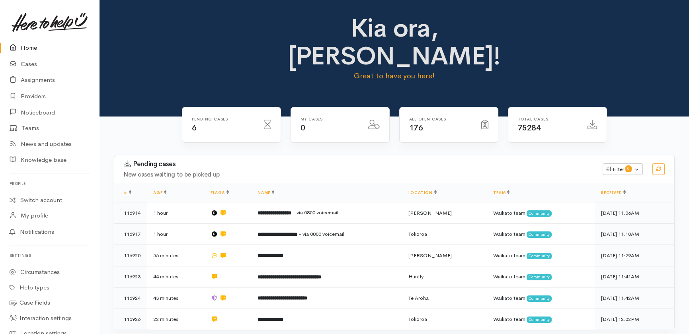
click at [24, 47] on link "Home" at bounding box center [49, 48] width 99 height 16
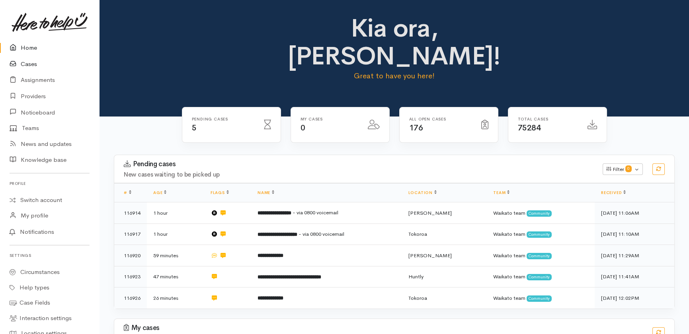
click at [26, 63] on link "Cases" at bounding box center [49, 64] width 99 height 16
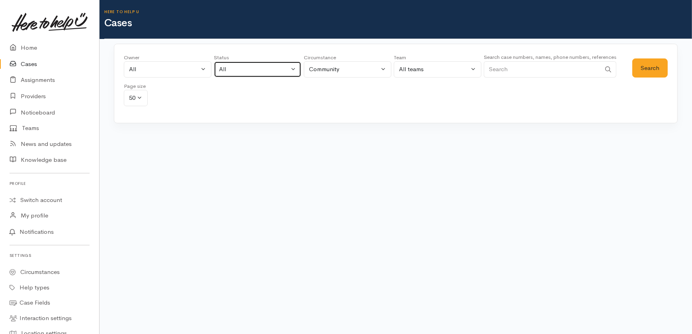
click at [244, 66] on div "All" at bounding box center [254, 69] width 70 height 9
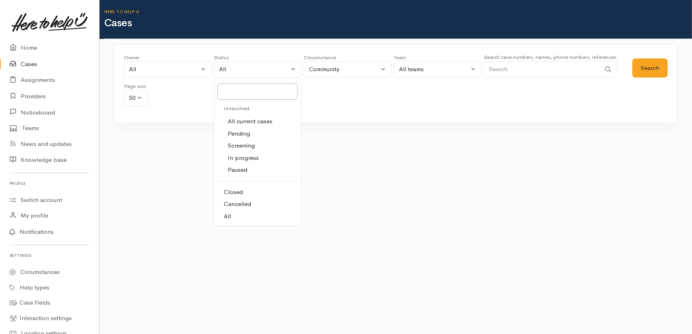
click at [250, 121] on span "All current cases" at bounding box center [250, 121] width 45 height 9
select select "Unresolved"
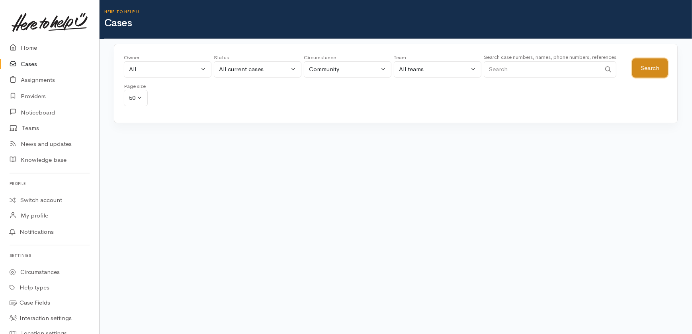
drag, startPoint x: 652, startPoint y: 64, endPoint x: 637, endPoint y: 66, distance: 14.6
click at [652, 64] on button "Search" at bounding box center [649, 69] width 35 height 20
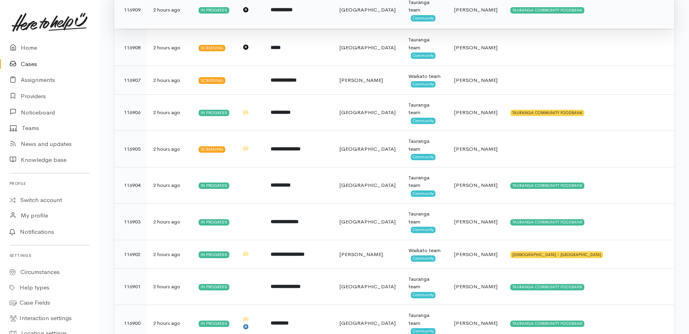
scroll to position [796, 0]
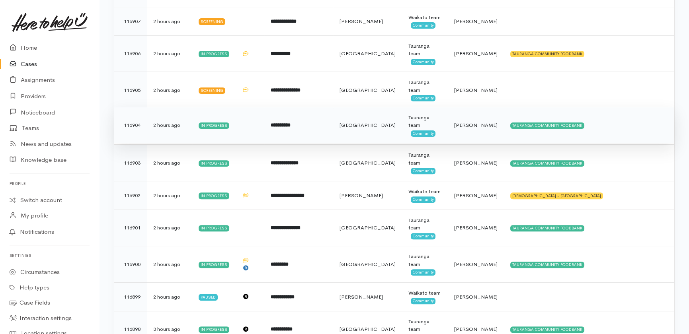
click at [472, 126] on span "Karli Morris" at bounding box center [475, 125] width 43 height 7
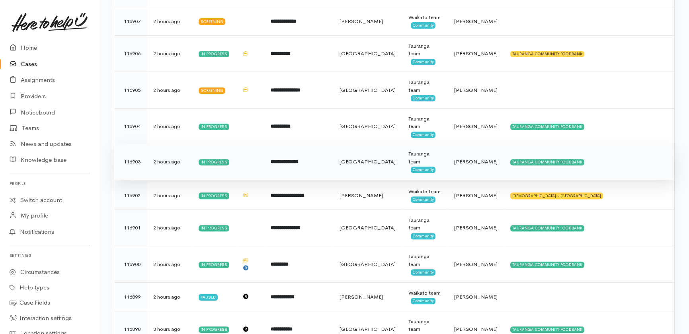
click at [473, 161] on span "Rachel Proctor" at bounding box center [475, 161] width 43 height 7
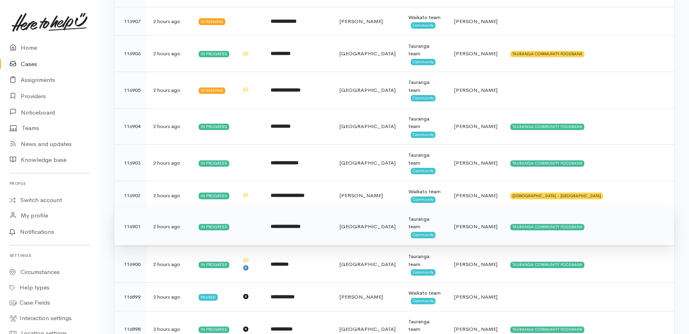
click at [477, 227] on span "Rachel Proctor" at bounding box center [475, 226] width 43 height 7
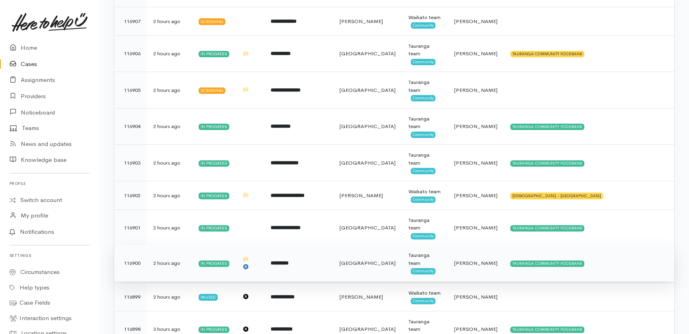
click at [468, 260] on span "Karli Morris" at bounding box center [475, 263] width 43 height 7
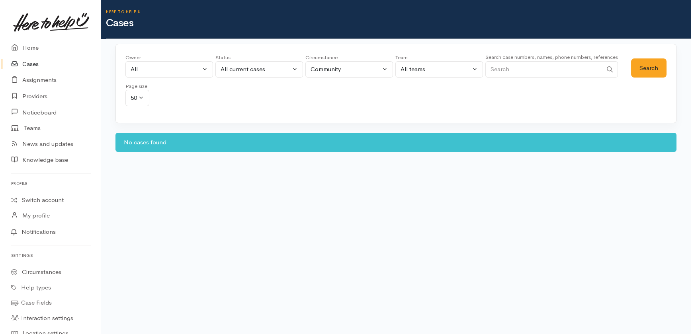
scroll to position [0, 0]
click at [27, 48] on link "Home" at bounding box center [49, 48] width 99 height 16
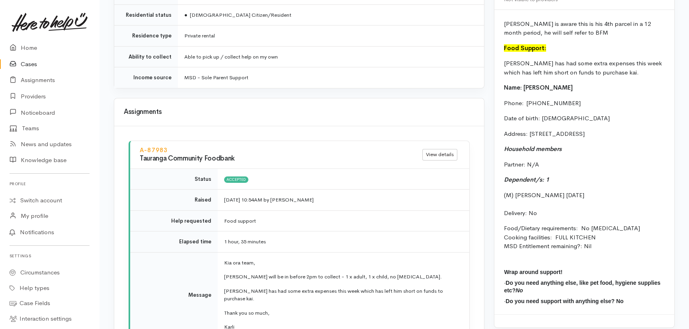
scroll to position [832, 0]
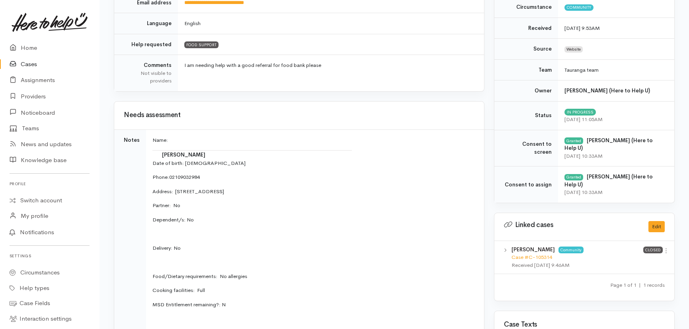
scroll to position [217, 0]
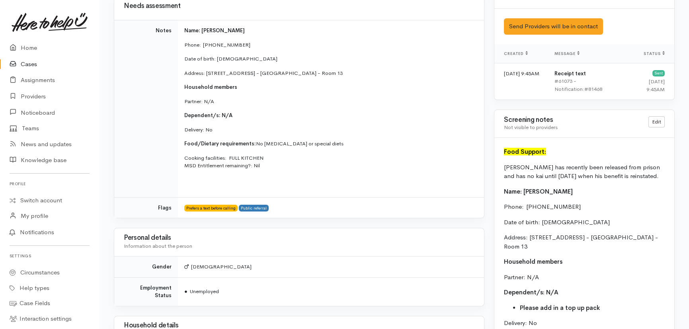
scroll to position [687, 0]
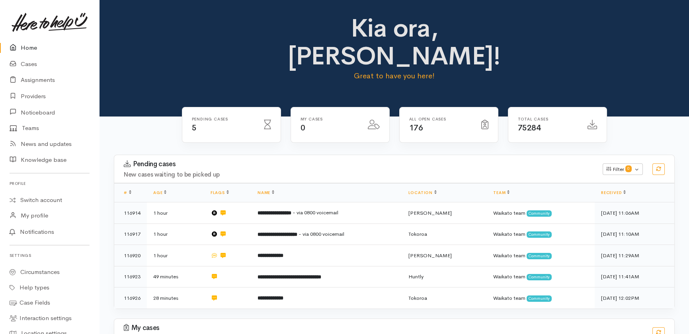
click at [29, 45] on link "Home" at bounding box center [49, 48] width 99 height 16
click at [30, 47] on link "Home" at bounding box center [49, 48] width 99 height 16
